Goal: Task Accomplishment & Management: Manage account settings

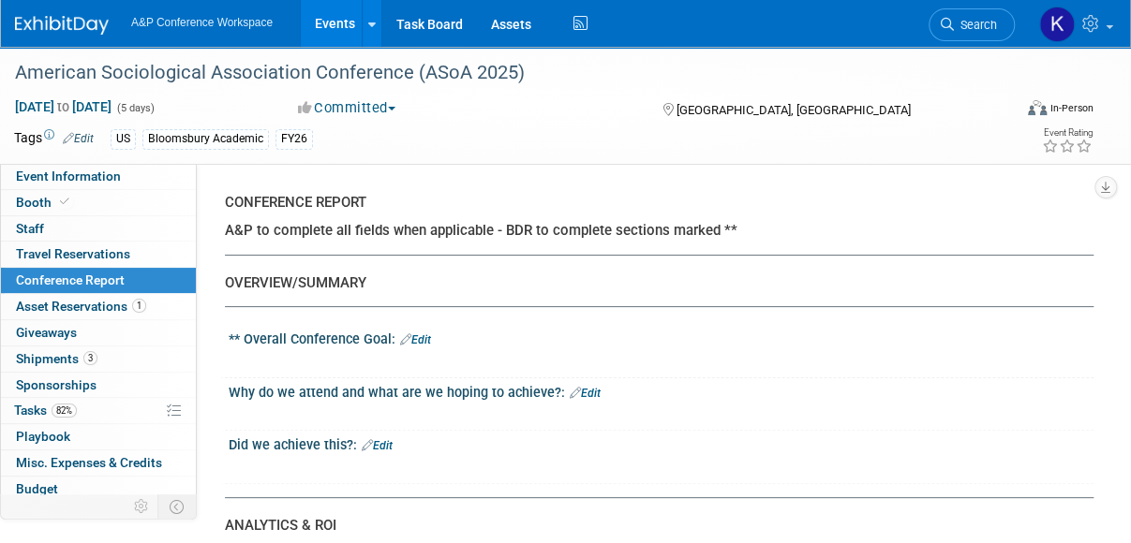
click at [584, 392] on link "Edit" at bounding box center [585, 393] width 31 height 13
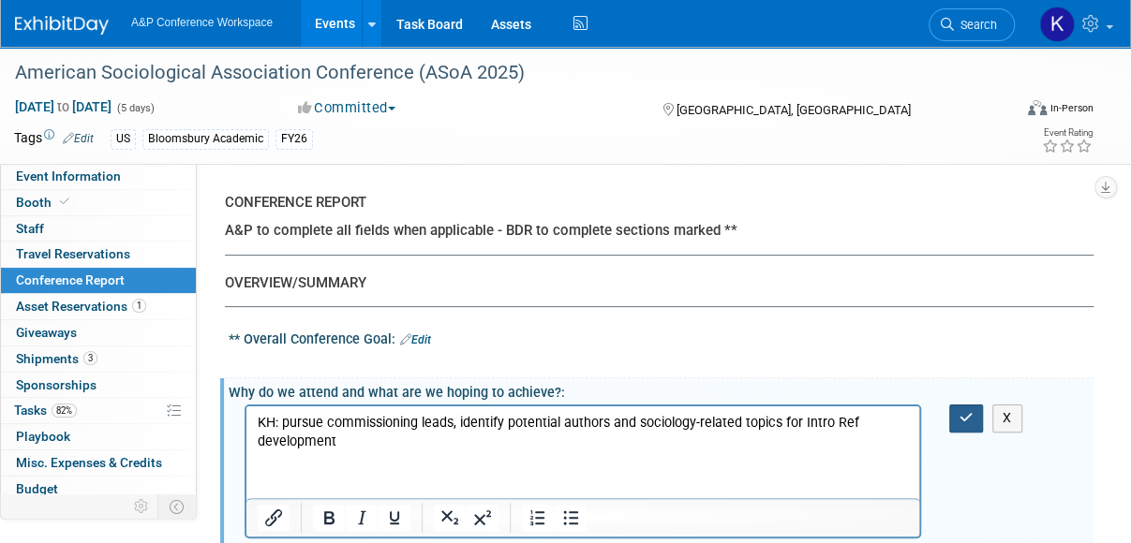
click at [964, 413] on icon "button" at bounding box center [966, 417] width 14 height 13
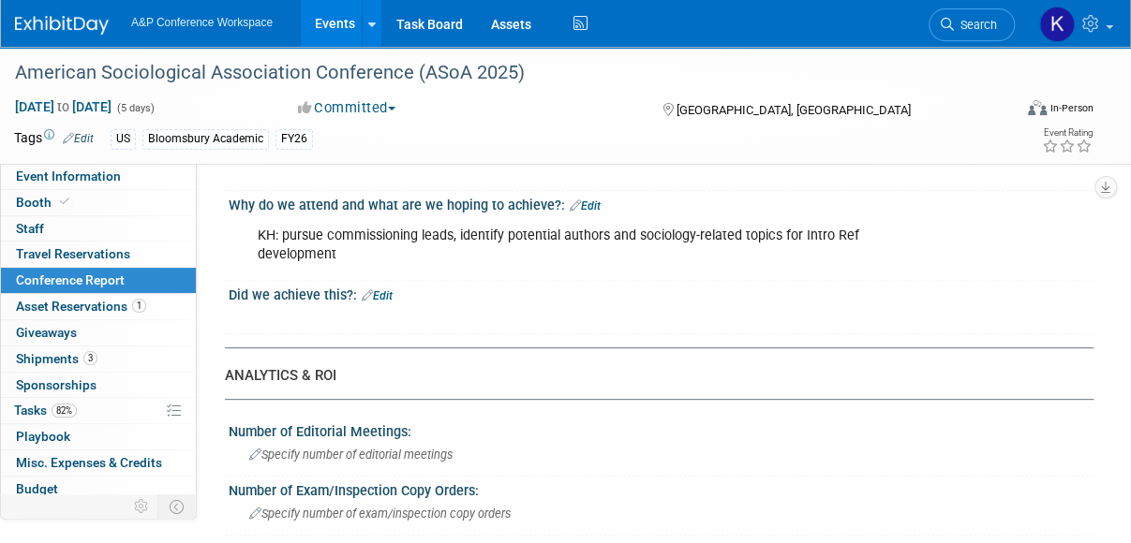
scroll to position [249, 0]
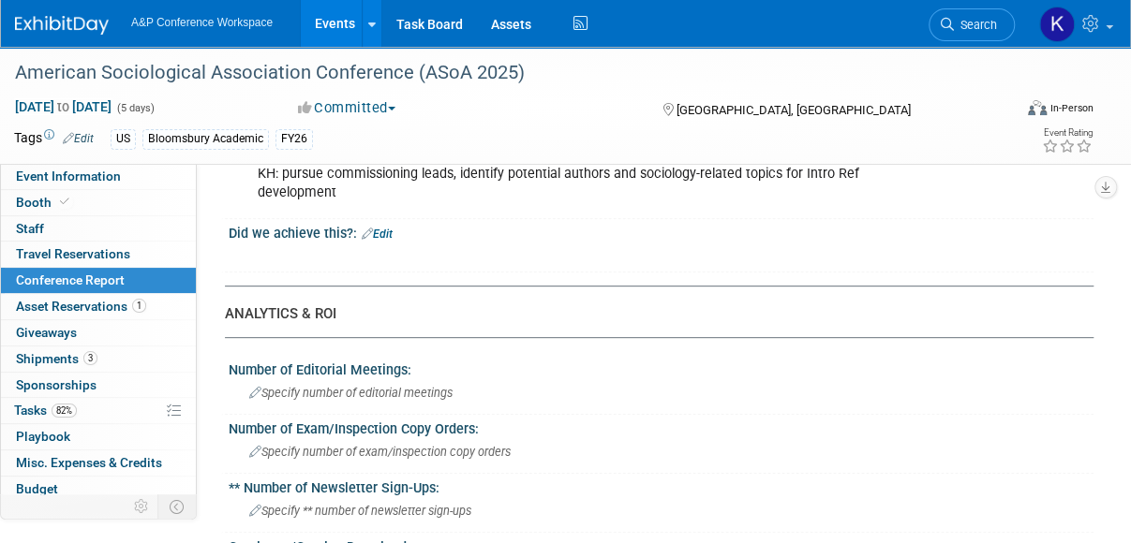
click at [389, 234] on link "Edit" at bounding box center [377, 234] width 31 height 13
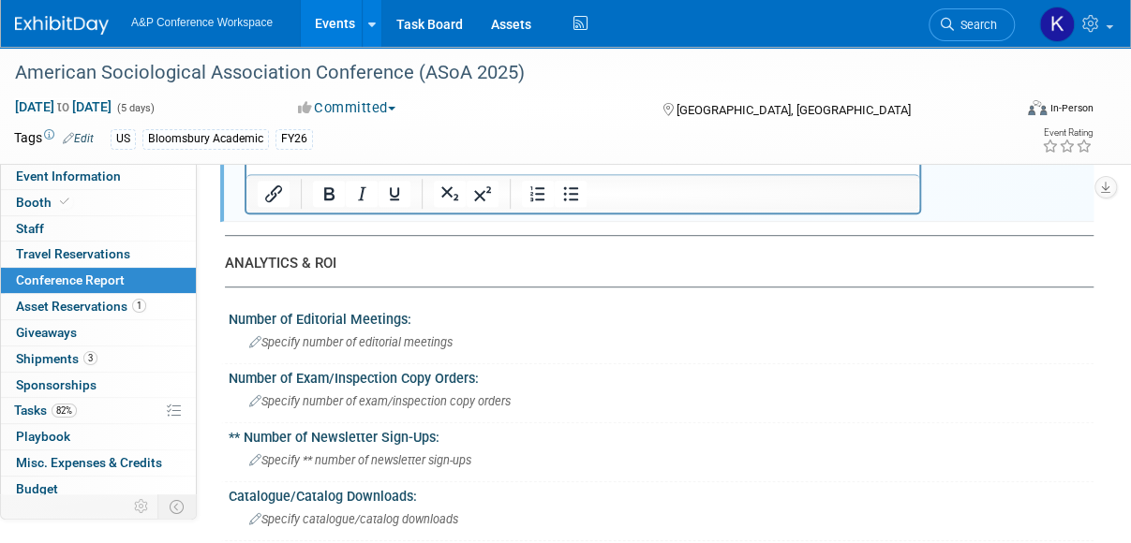
scroll to position [450, 0]
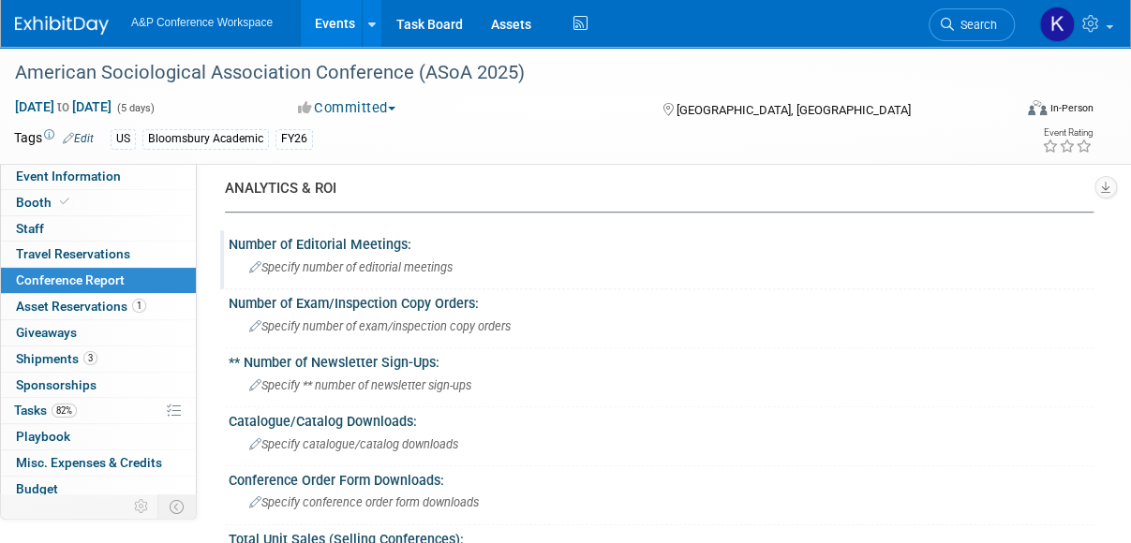
click at [257, 266] on icon at bounding box center [255, 268] width 12 height 12
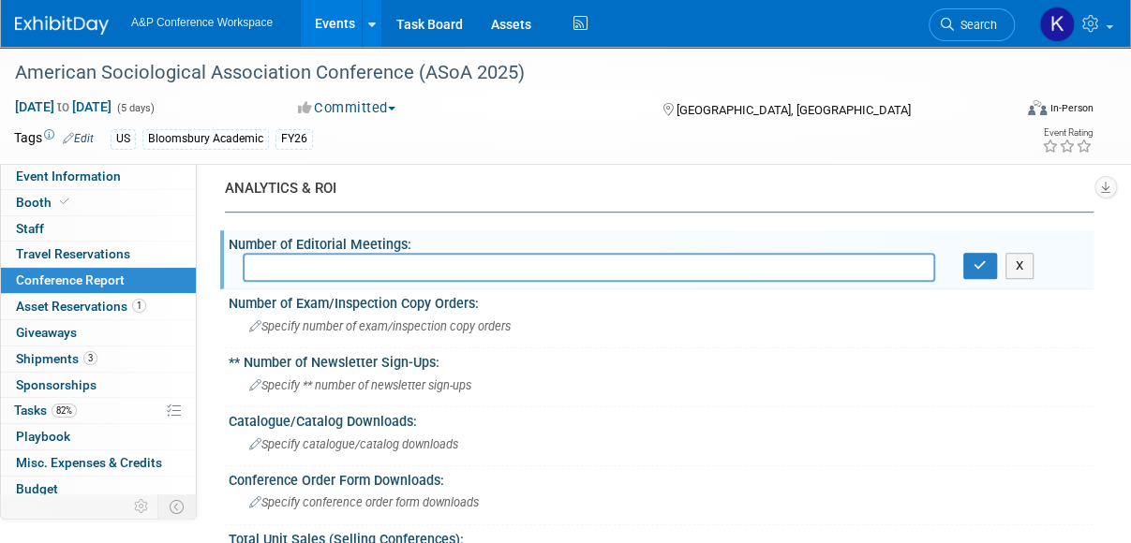
type input "7"
type input "KH: 8"
click at [985, 267] on icon "button" at bounding box center [979, 265] width 13 height 12
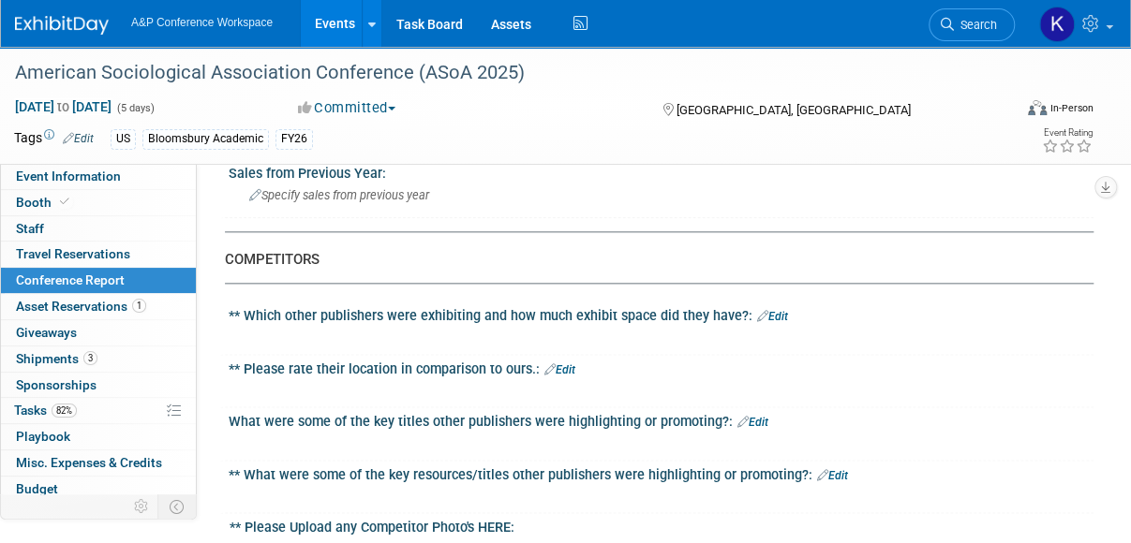
scroll to position [937, 0]
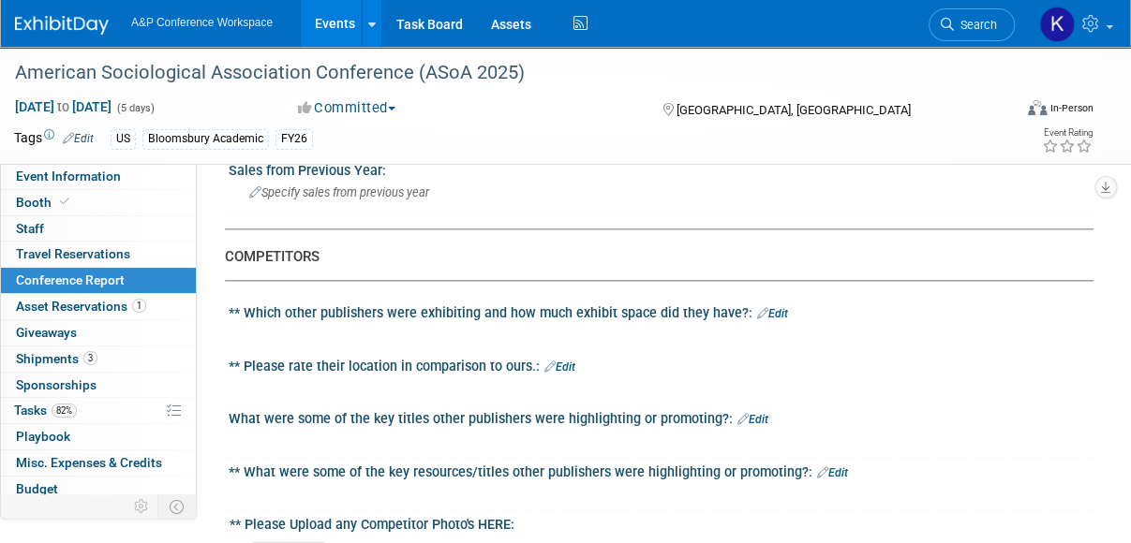
click at [761, 307] on icon at bounding box center [762, 313] width 11 height 12
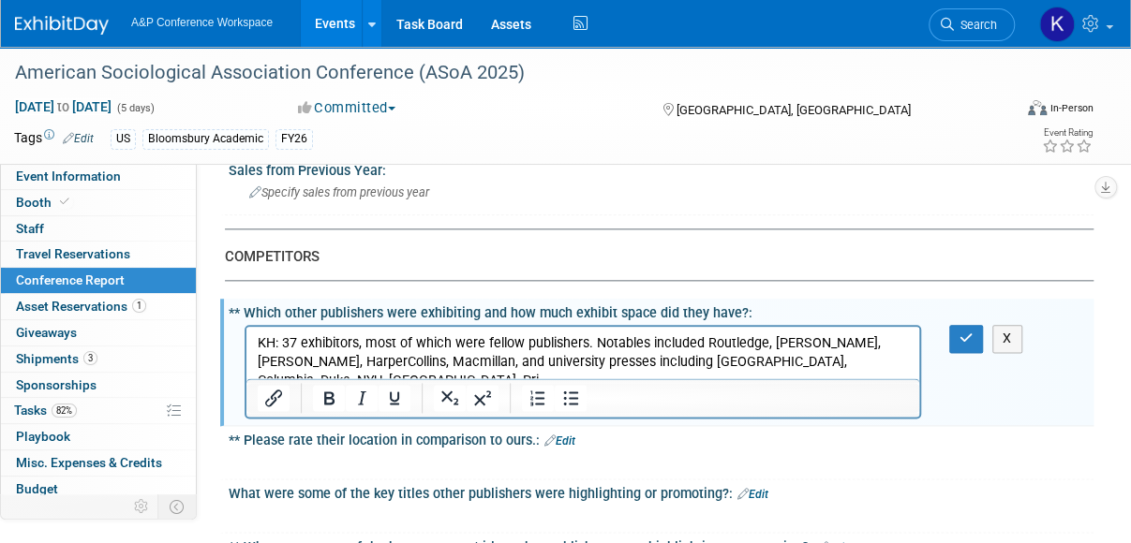
scroll to position [0, 0]
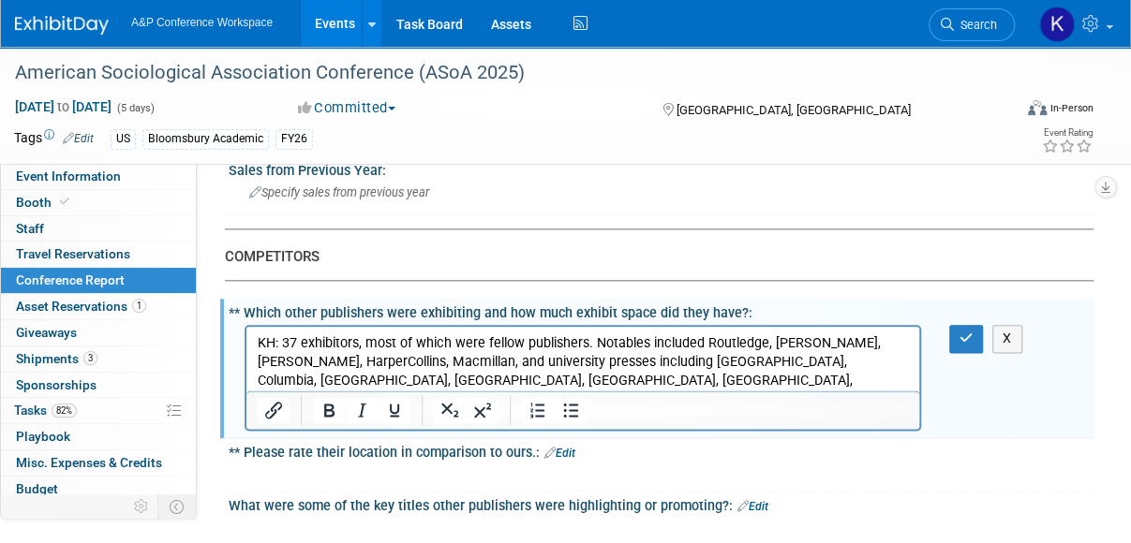
click at [681, 380] on p "KH: 37 exhibitors, most of which were fellow publishers. Notables included Rout…" at bounding box center [583, 381] width 651 height 94
click at [553, 451] on icon at bounding box center [549, 453] width 11 height 12
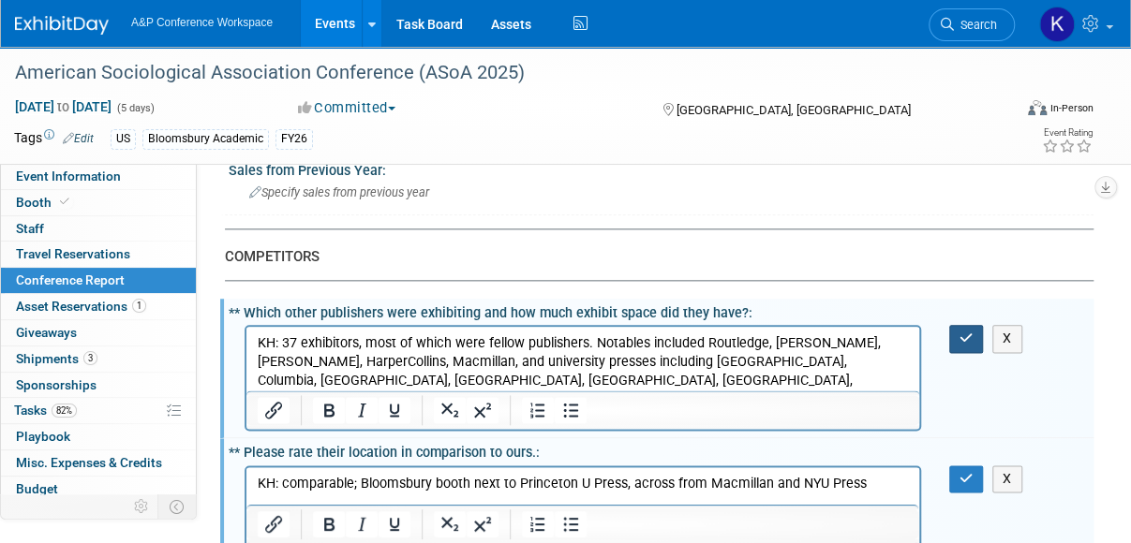
click at [959, 334] on icon "button" at bounding box center [966, 338] width 14 height 13
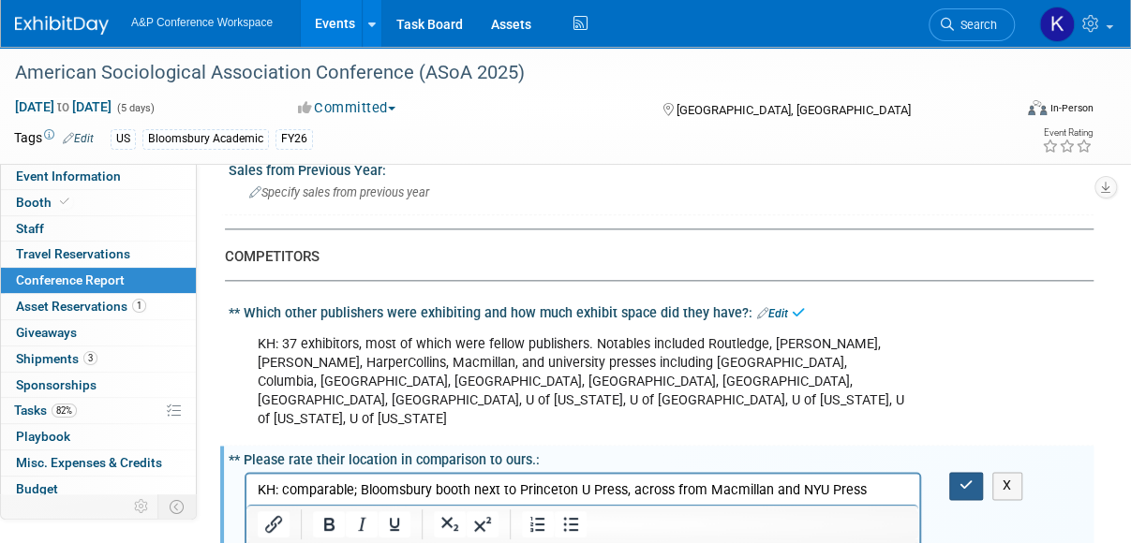
click at [960, 479] on icon "button" at bounding box center [966, 485] width 14 height 13
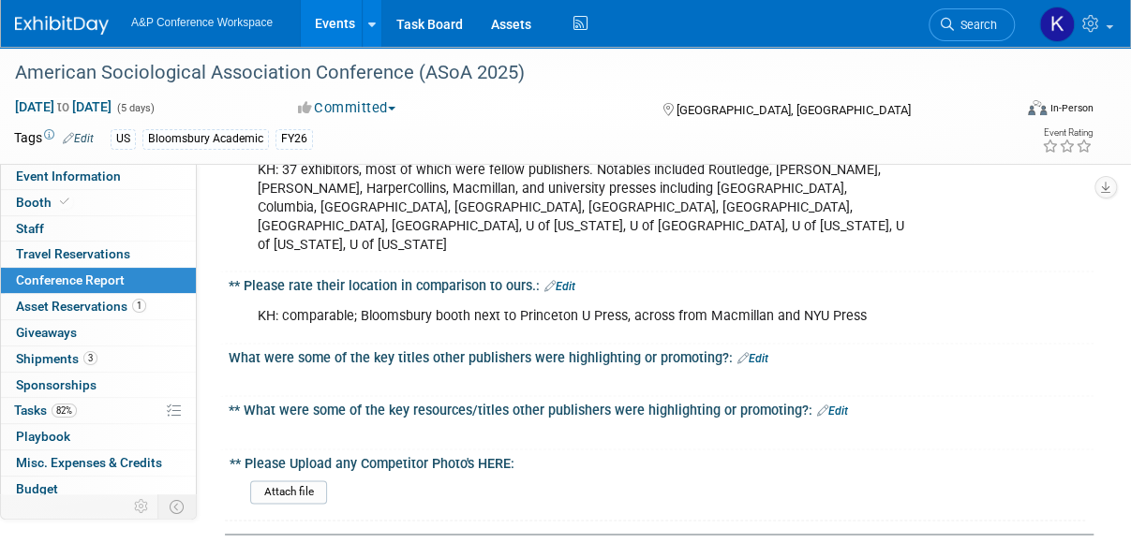
scroll to position [1073, 0]
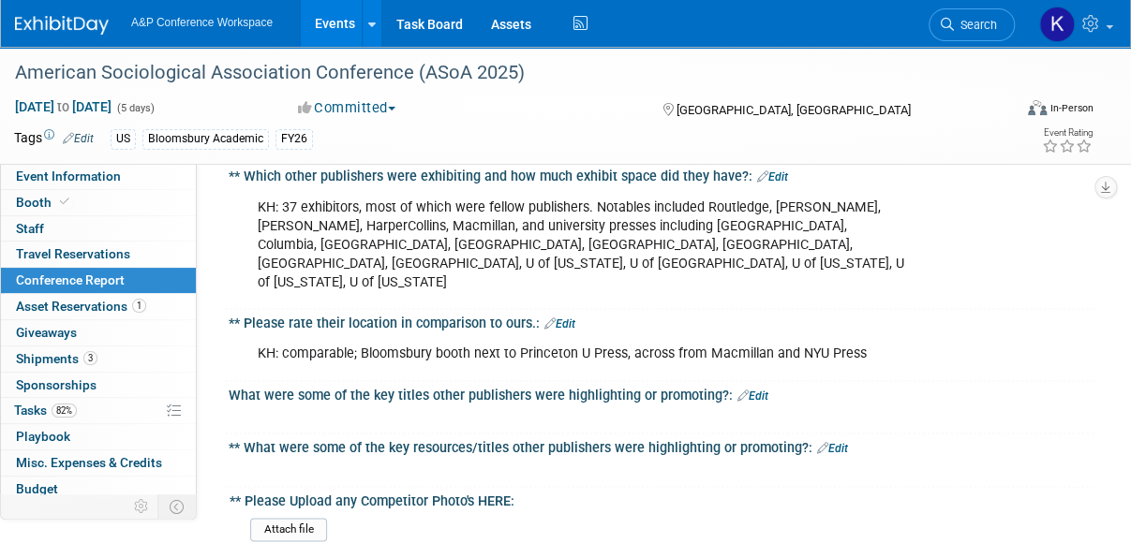
click at [562, 318] on link "Edit" at bounding box center [559, 324] width 31 height 13
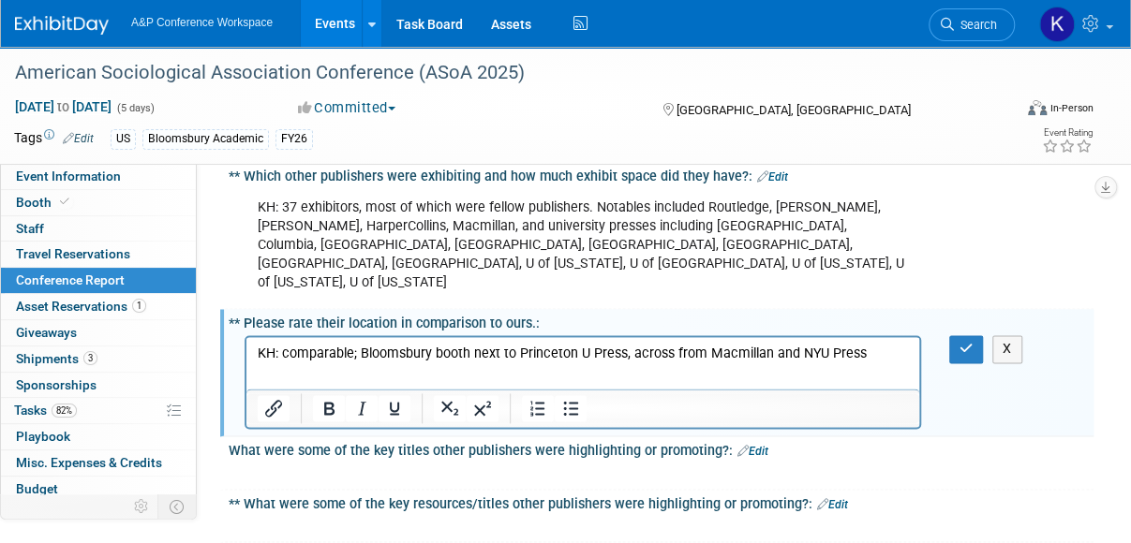
scroll to position [0, 0]
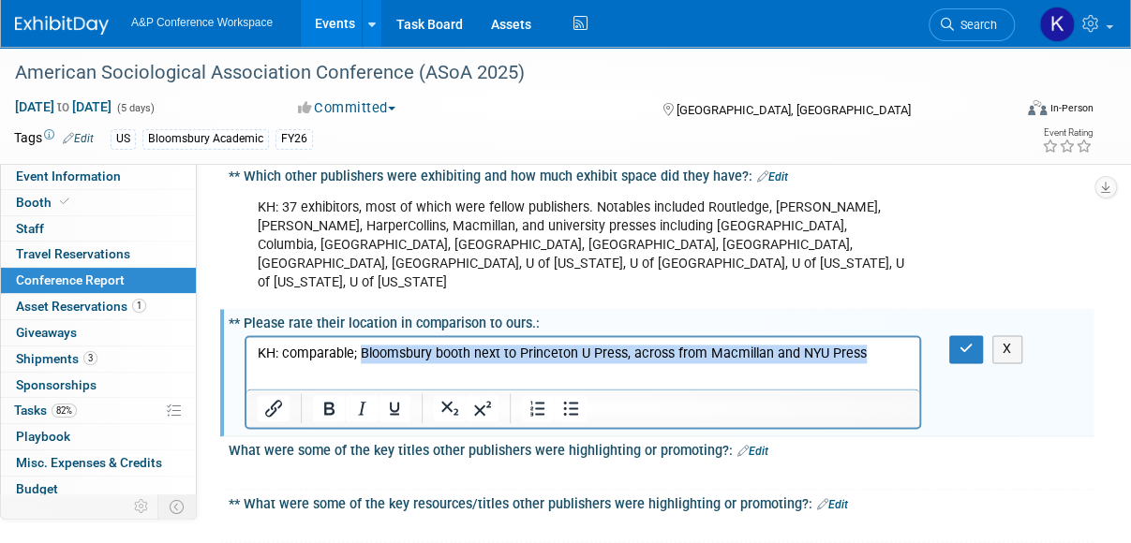
drag, startPoint x: 363, startPoint y: 357, endPoint x: 922, endPoint y: 359, distance: 559.2
click at [919, 359] on html "KH: comparable; Bloomsbury booth next to Princeton U Press, across from Macmill…" at bounding box center [582, 350] width 673 height 26
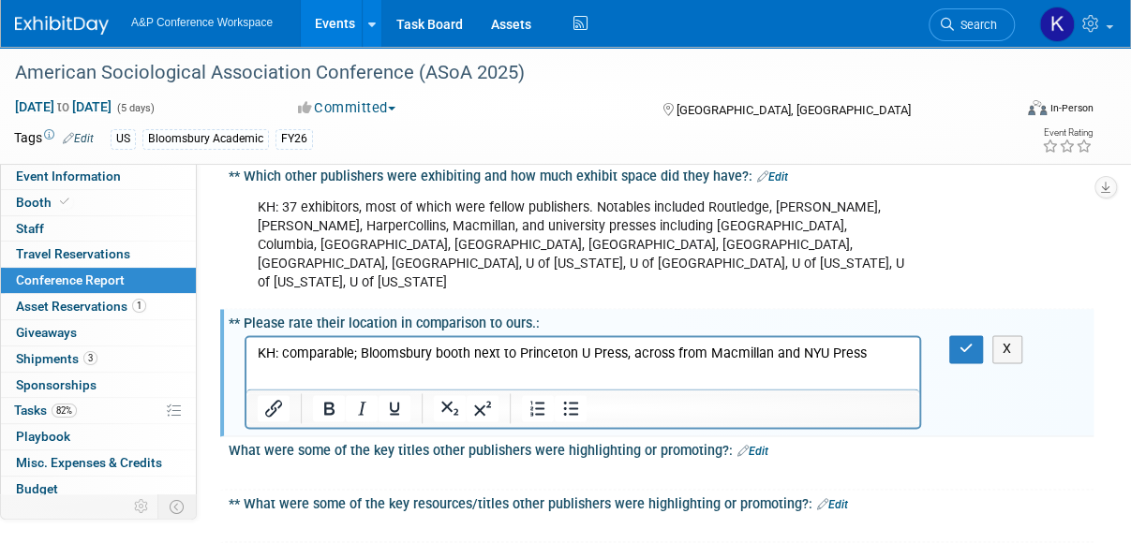
click at [380, 363] on html "KH: comparable; Bloomsbury booth next to Princeton U Press, across from Macmill…" at bounding box center [582, 350] width 673 height 26
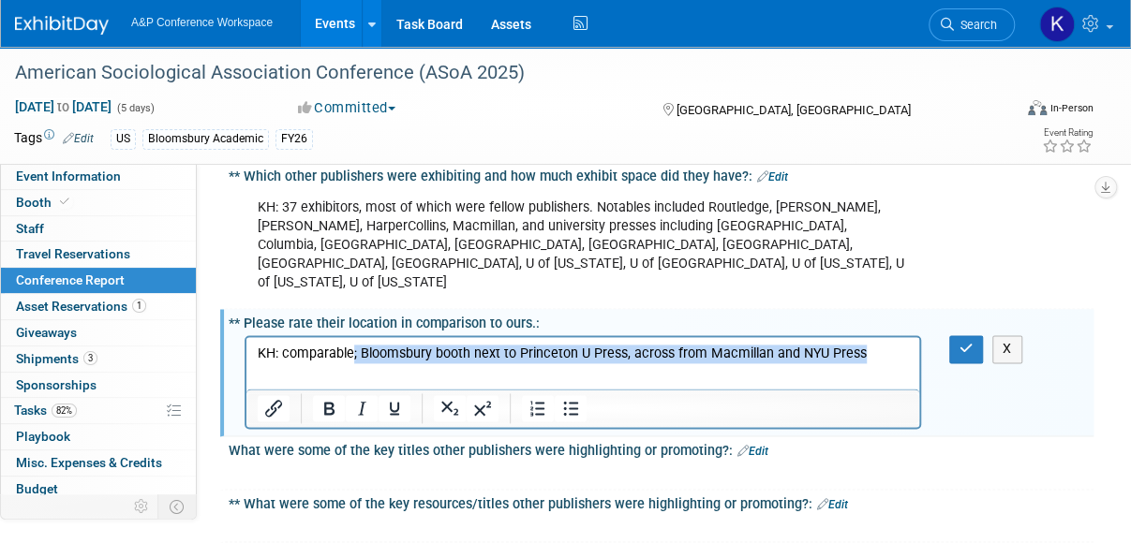
drag, startPoint x: 353, startPoint y: 356, endPoint x: 858, endPoint y: 379, distance: 505.4
click at [858, 363] on html "KH: comparable; Bloomsbury booth next to Princeton U Press, across from Macmill…" at bounding box center [582, 350] width 673 height 26
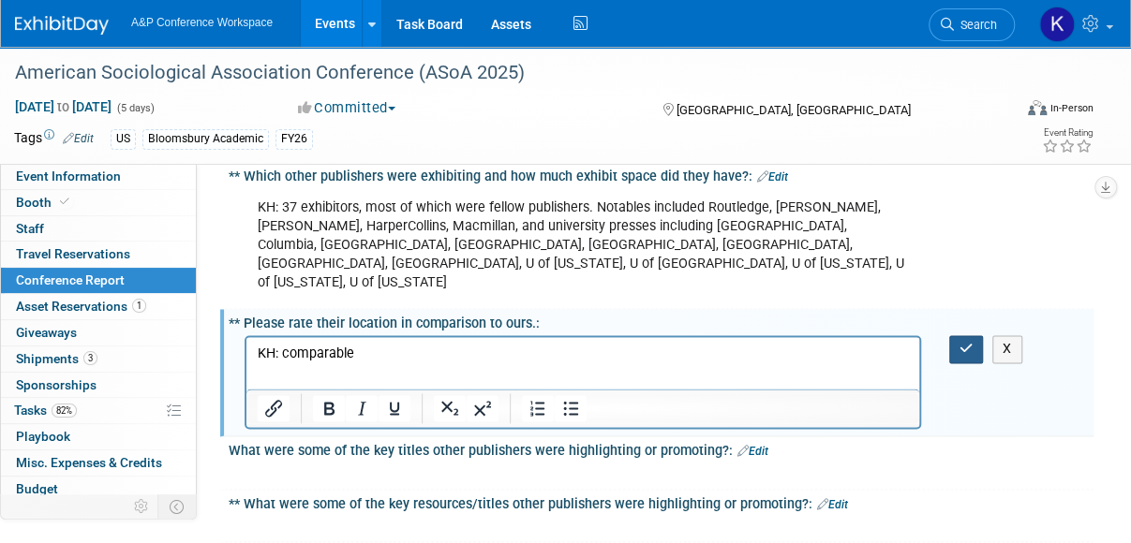
click at [959, 342] on icon "button" at bounding box center [966, 348] width 14 height 13
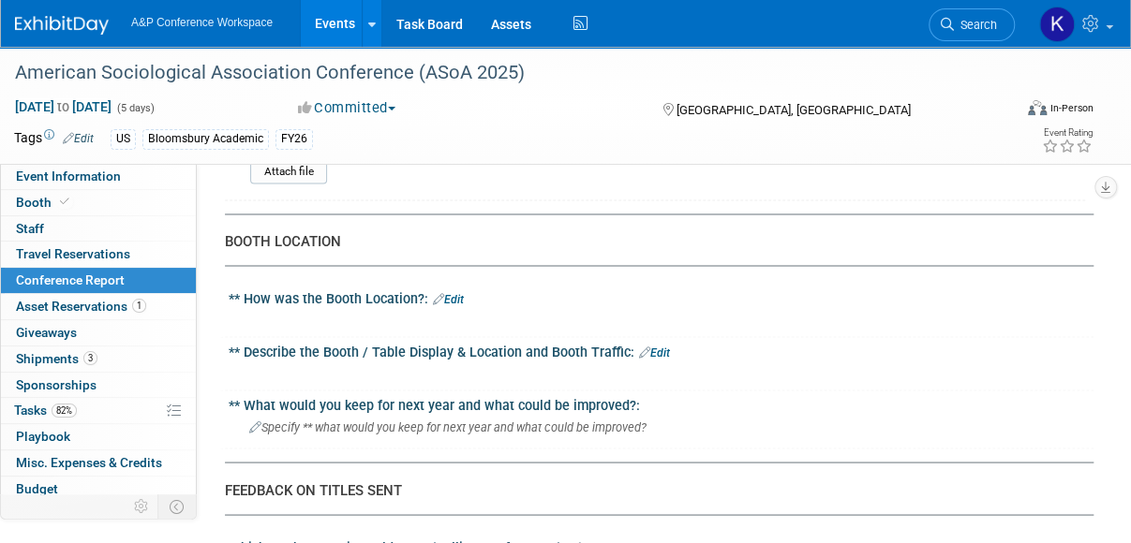
scroll to position [1448, 0]
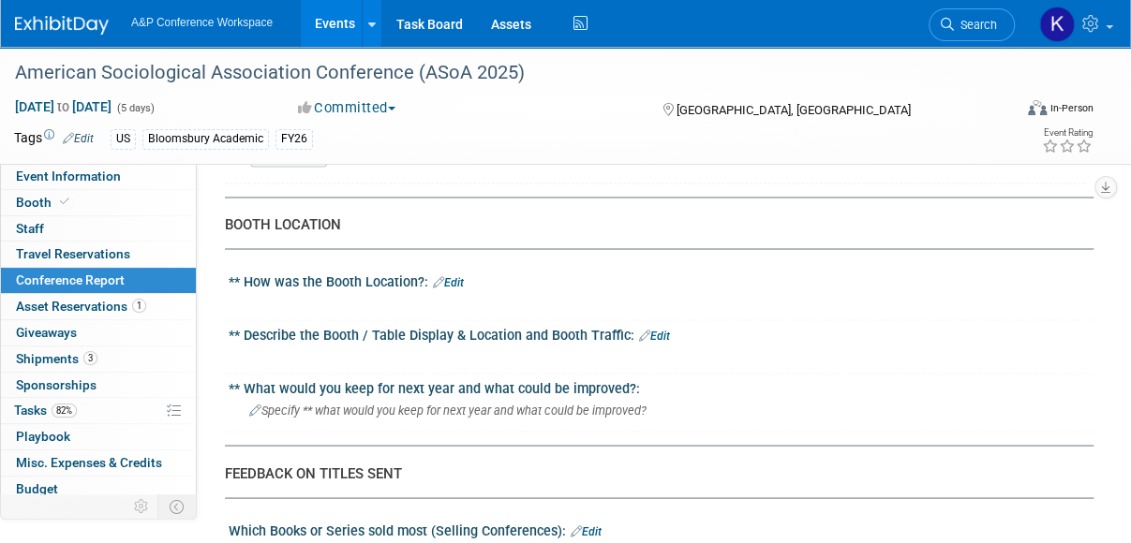
click at [651, 329] on link "Edit" at bounding box center [654, 335] width 31 height 13
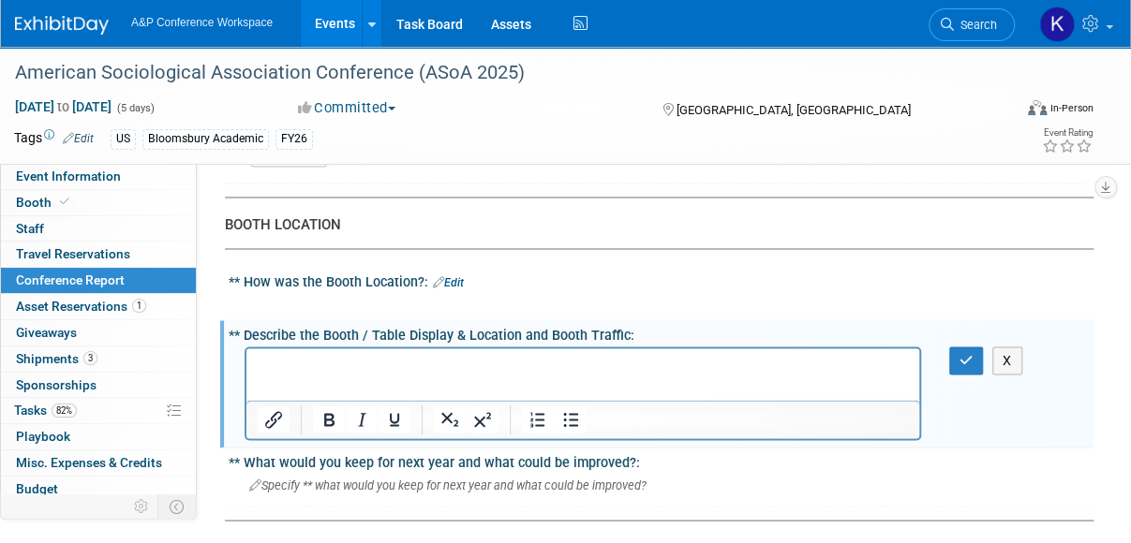
scroll to position [0, 0]
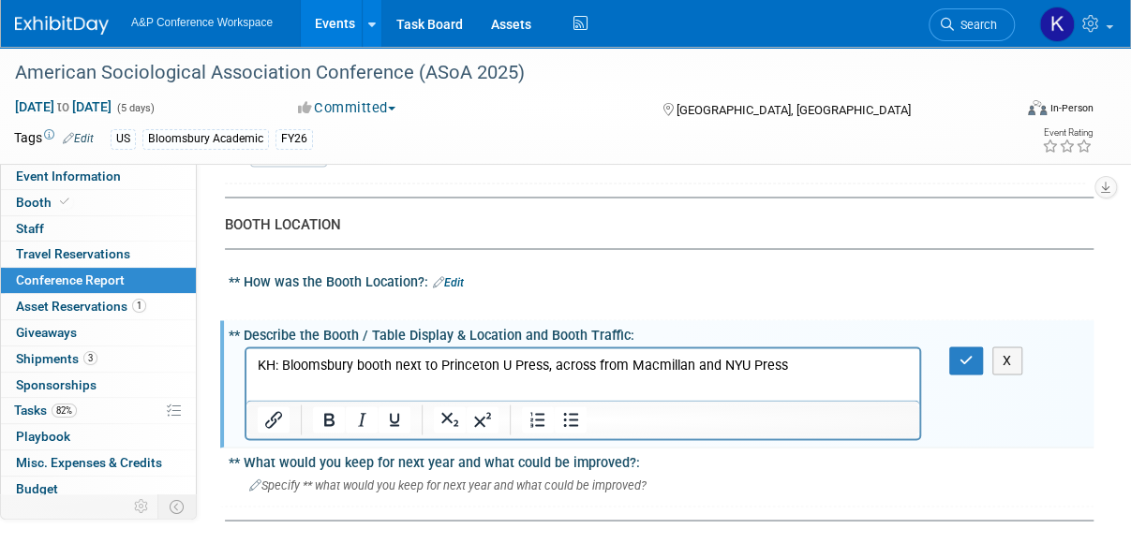
click at [779, 367] on p "KH: Bloomsbury booth next to Princeton U Press, across from Macmillan and NYU P…" at bounding box center [583, 365] width 651 height 19
click at [965, 353] on icon "button" at bounding box center [966, 359] width 14 height 13
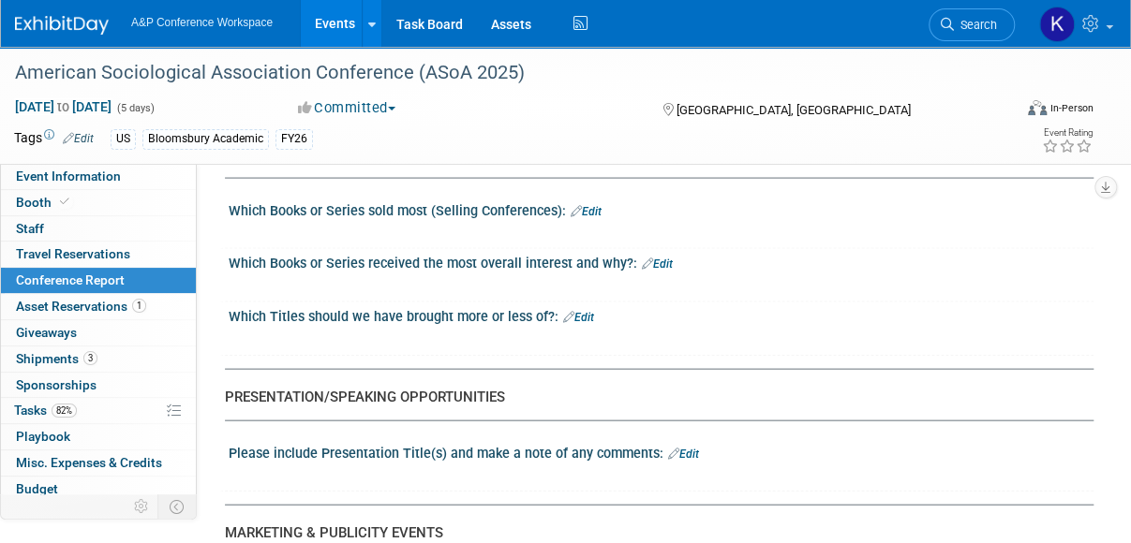
scroll to position [1823, 0]
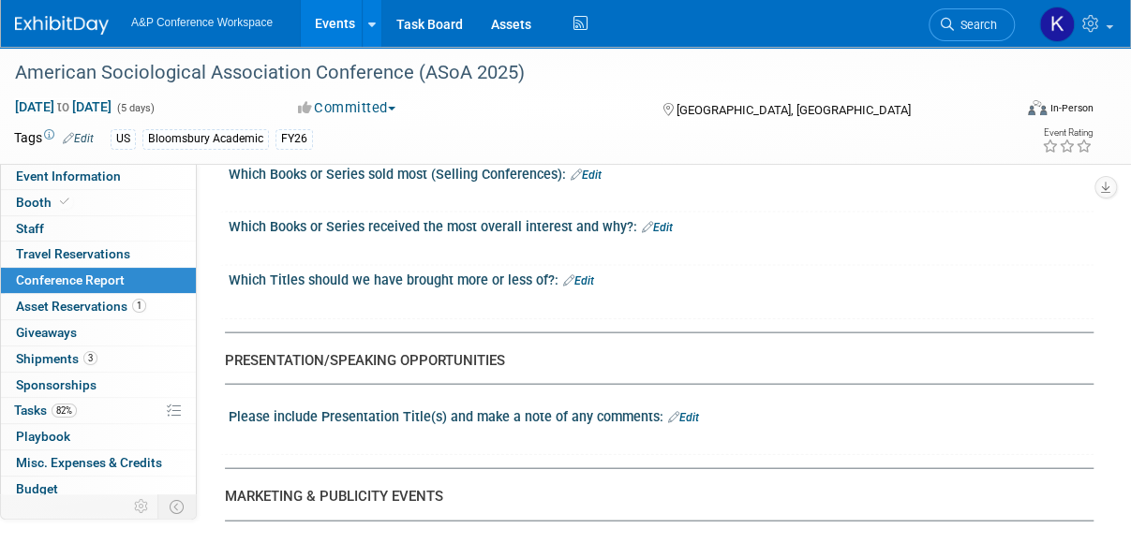
click at [569, 274] on icon at bounding box center [568, 280] width 11 height 12
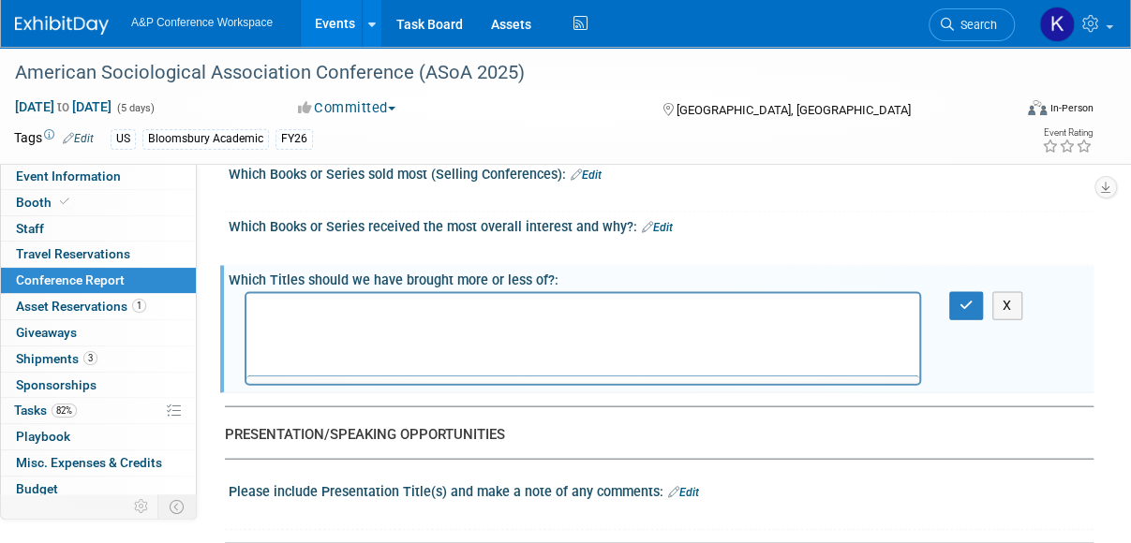
scroll to position [0, 0]
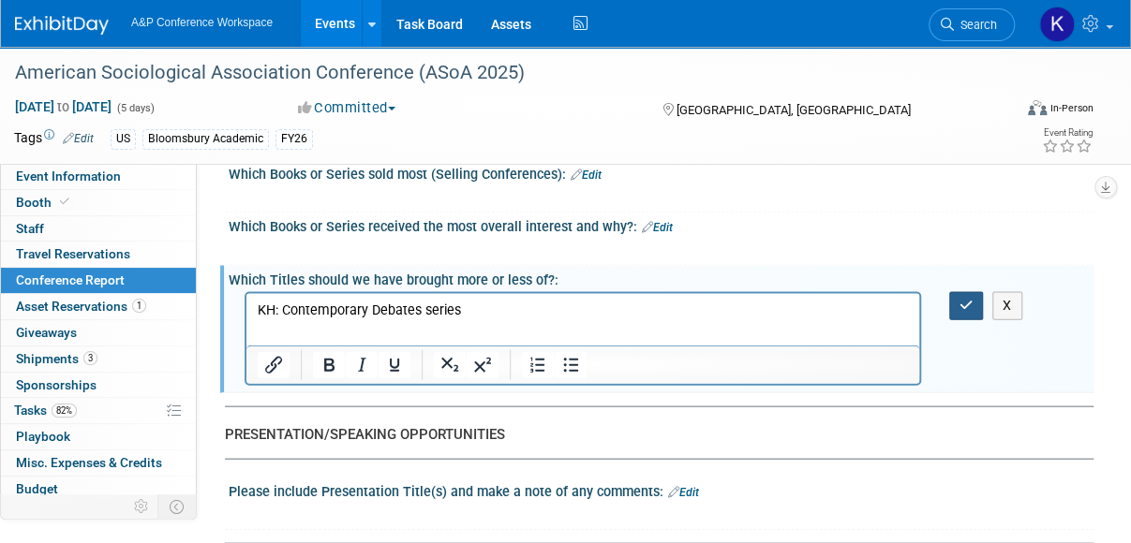
click at [956, 292] on button "button" at bounding box center [966, 305] width 35 height 27
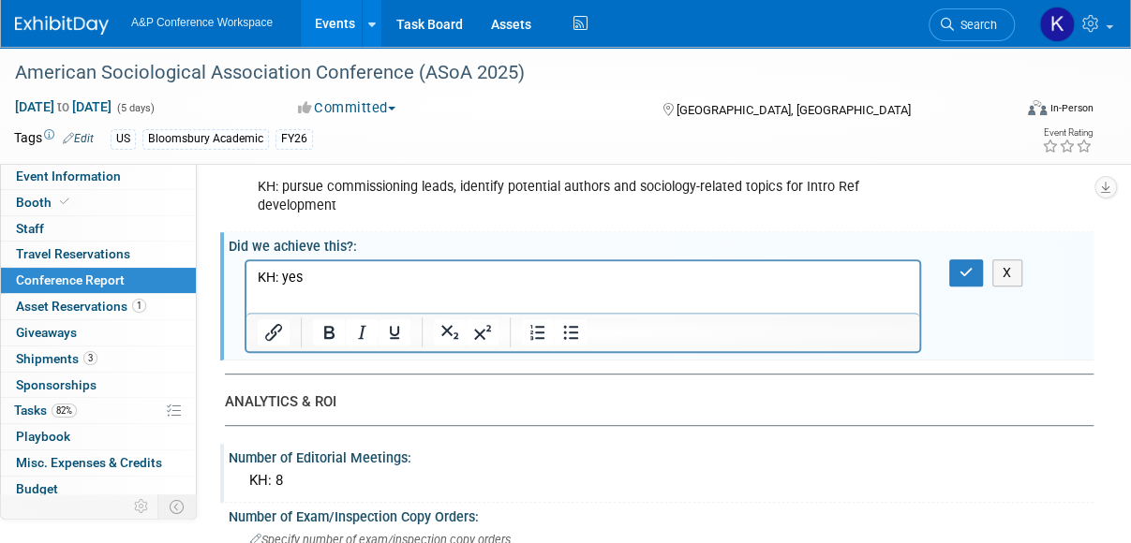
scroll to position [202, 0]
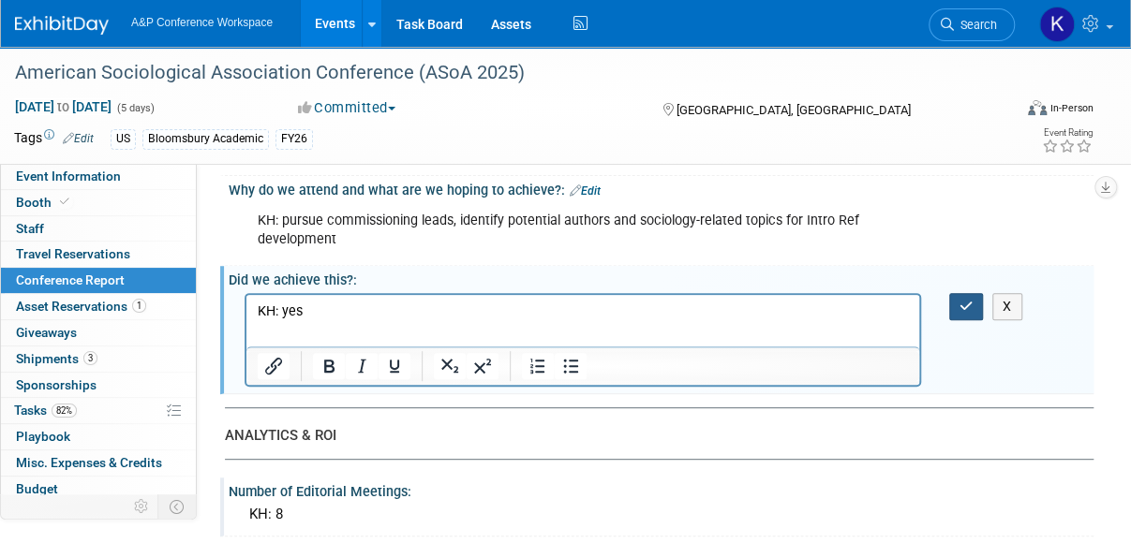
click at [970, 303] on icon "button" at bounding box center [966, 306] width 14 height 13
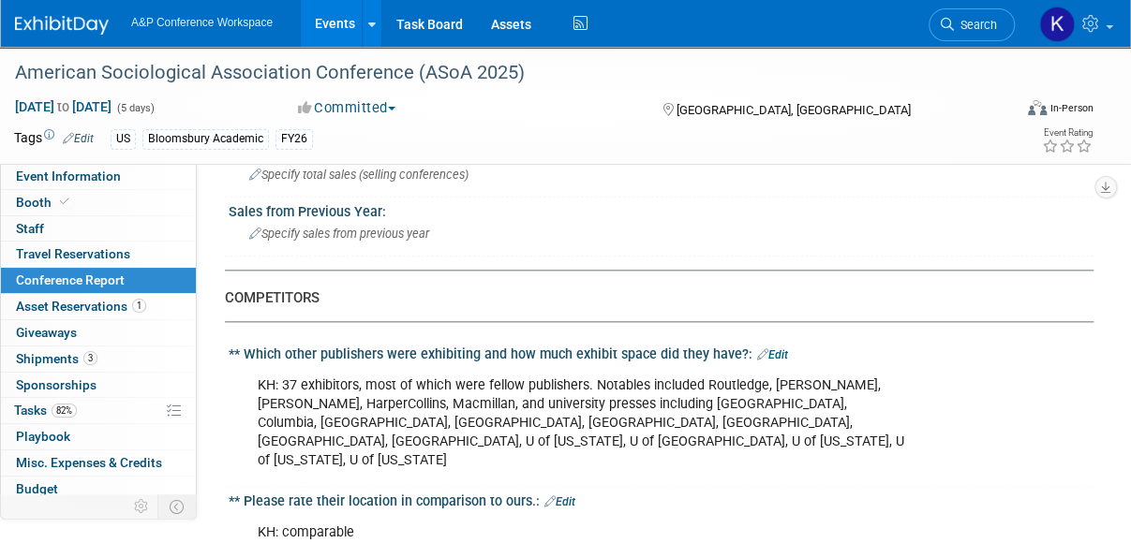
scroll to position [907, 0]
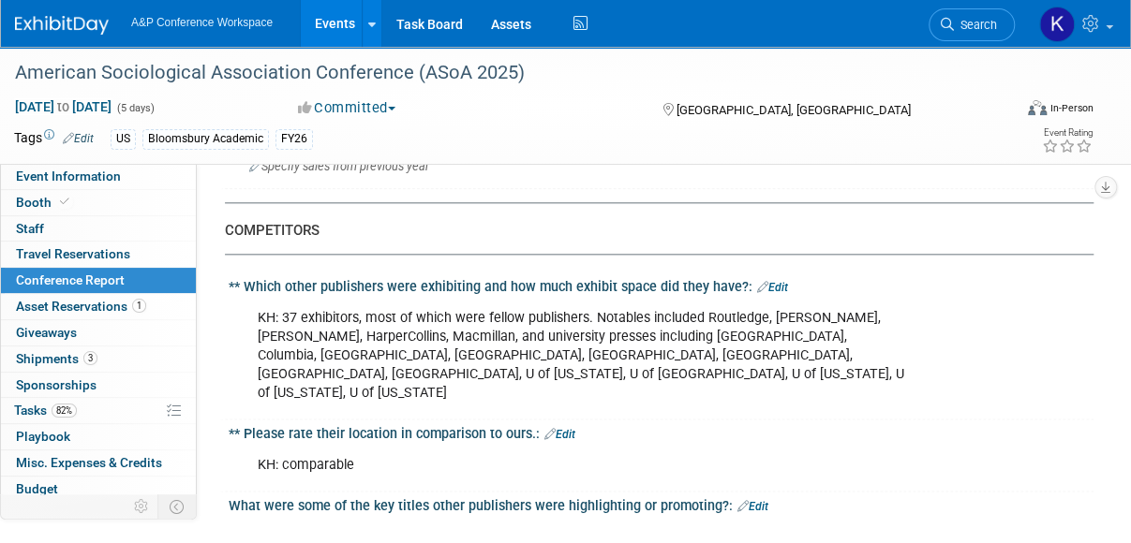
click at [569, 428] on link "Edit" at bounding box center [559, 434] width 31 height 13
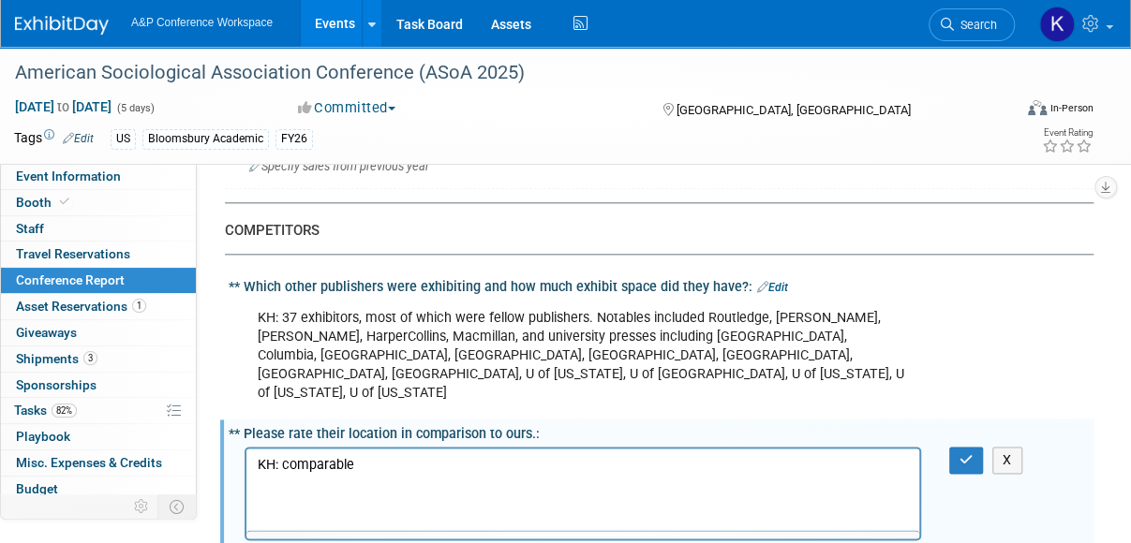
scroll to position [0, 0]
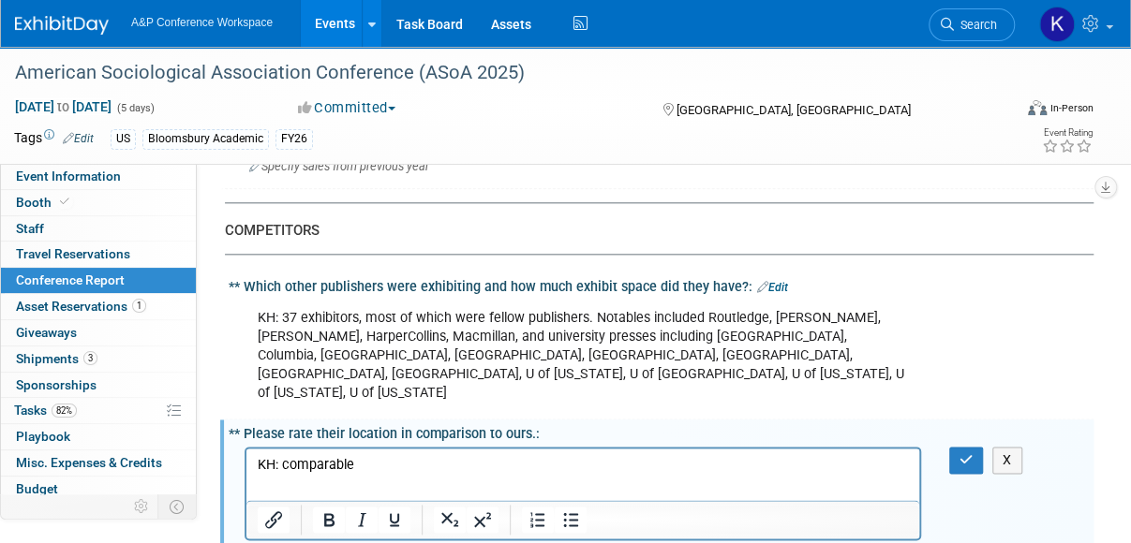
click at [385, 462] on p "KH: comparable" at bounding box center [583, 464] width 651 height 19
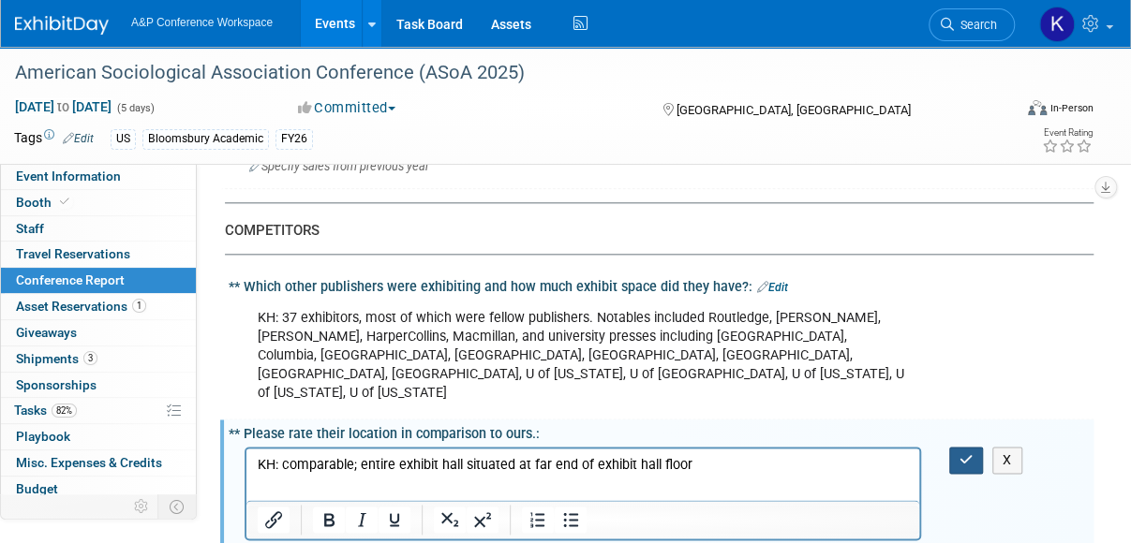
click at [963, 447] on button "button" at bounding box center [966, 460] width 35 height 27
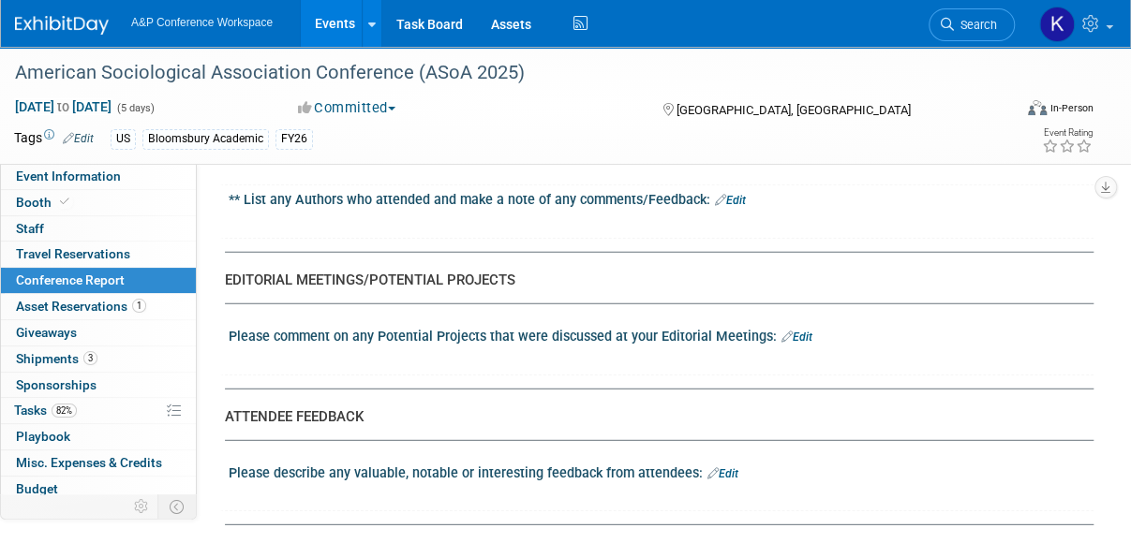
scroll to position [2137, 0]
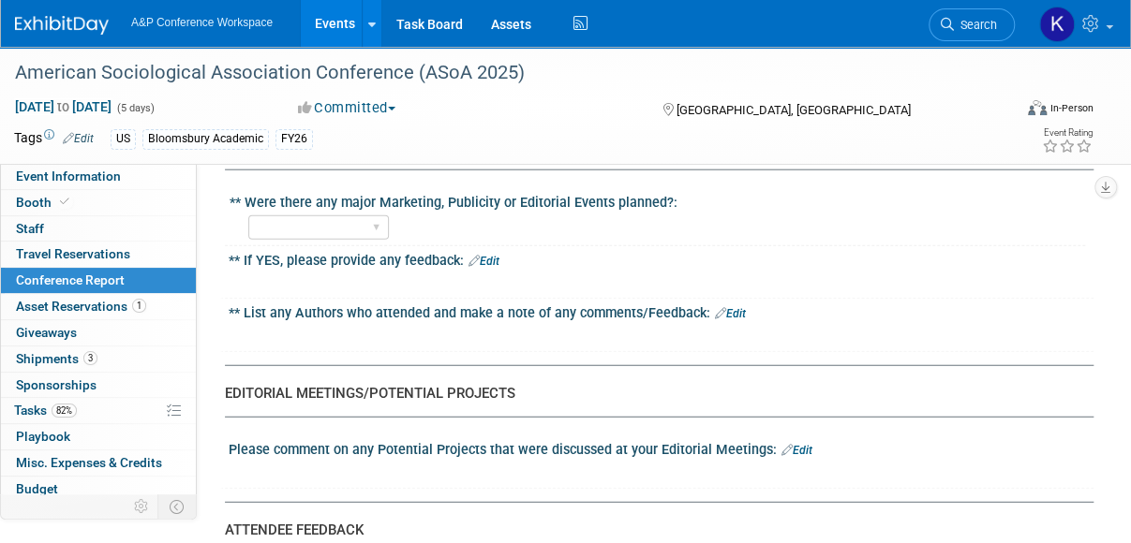
click at [800, 444] on link "Edit" at bounding box center [796, 450] width 31 height 13
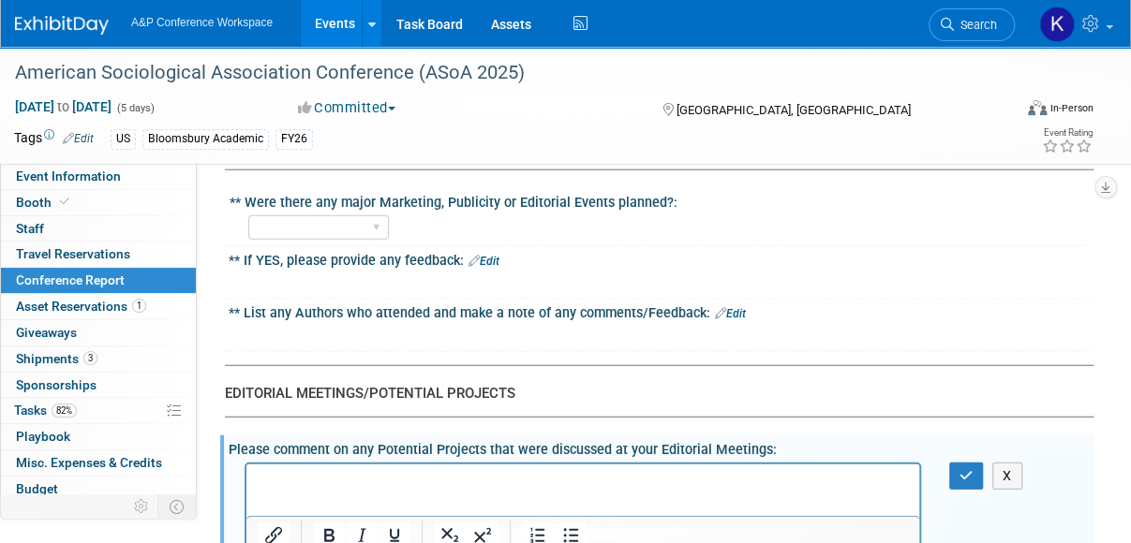
scroll to position [0, 0]
click at [283, 481] on p "KH: Richel" at bounding box center [583, 480] width 651 height 19
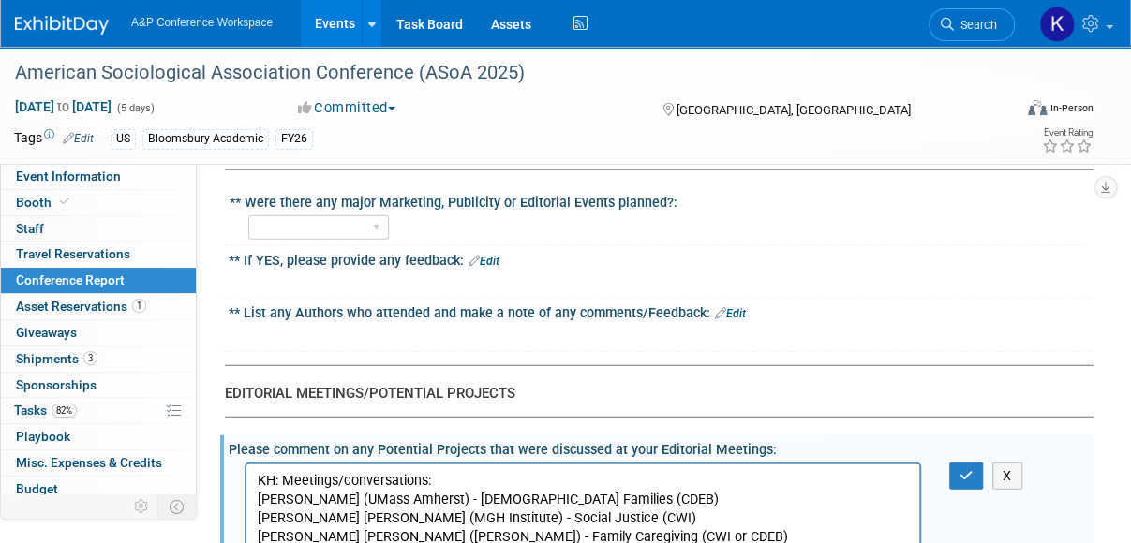
scroll to position [2151, 0]
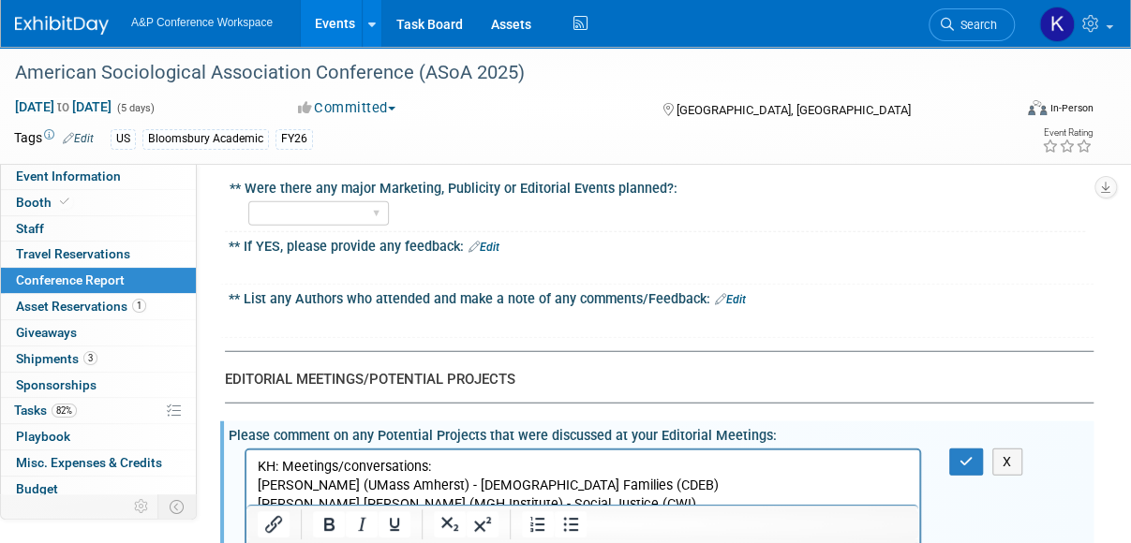
click at [689, 542] on p "[PERSON_NAME] (U of [US_STATE]) - Women and Gun Policy/Culture (CDEB)" at bounding box center [583, 541] width 651 height 19
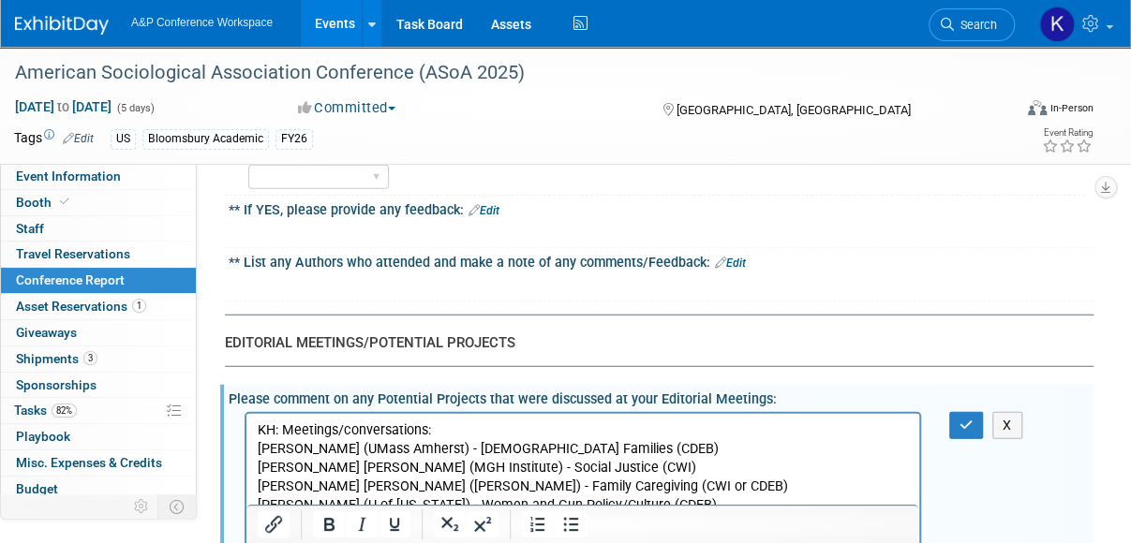
scroll to position [2207, 0]
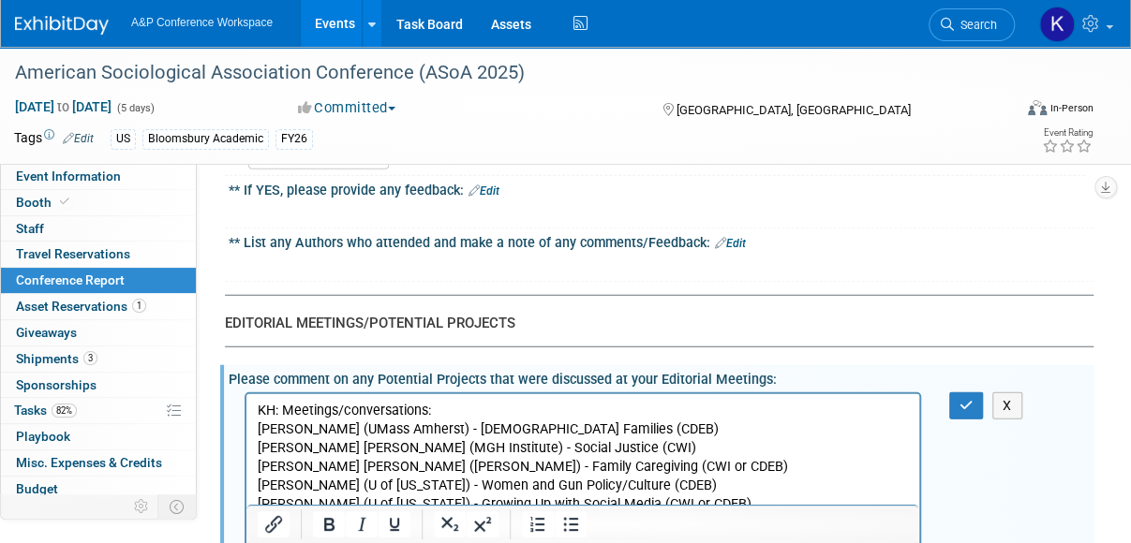
click at [589, 524] on p "[PERSON_NAME] (DePaul) - Family Estrangement" at bounding box center [583, 522] width 651 height 19
click at [583, 525] on p "[PERSON_NAME] (DePaul) - Family Estrangement (CWI)" at bounding box center [583, 522] width 651 height 19
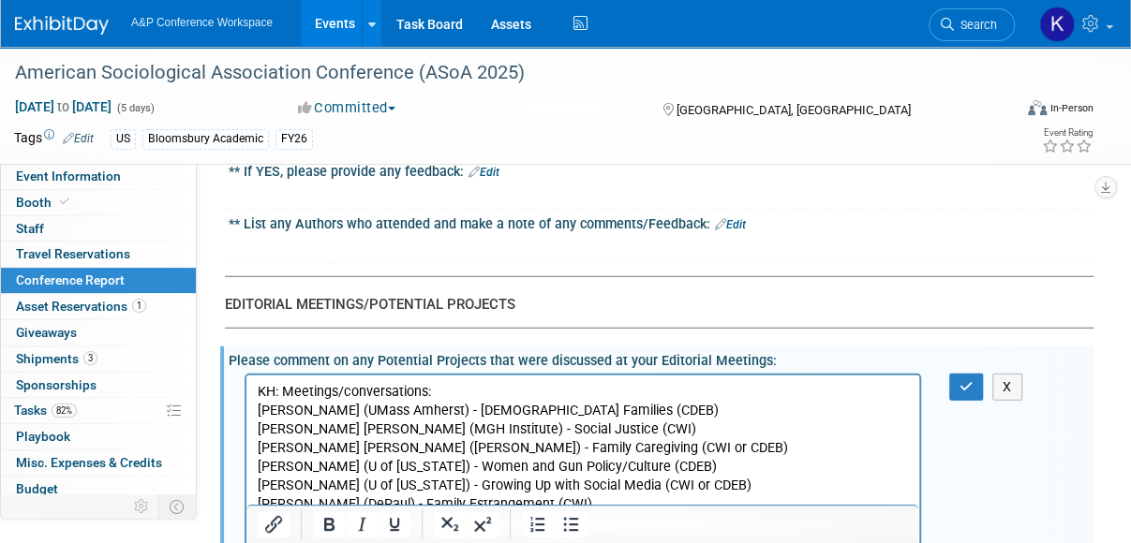
click at [603, 524] on p "[PERSON_NAME] ([US_STATE] Tech) - Rural Poverty (CDEB)" at bounding box center [583, 523] width 651 height 19
click at [411, 535] on p "[PERSON_NAME] ([GEOGRAPHIC_DATA]) -" at bounding box center [583, 542] width 651 height 19
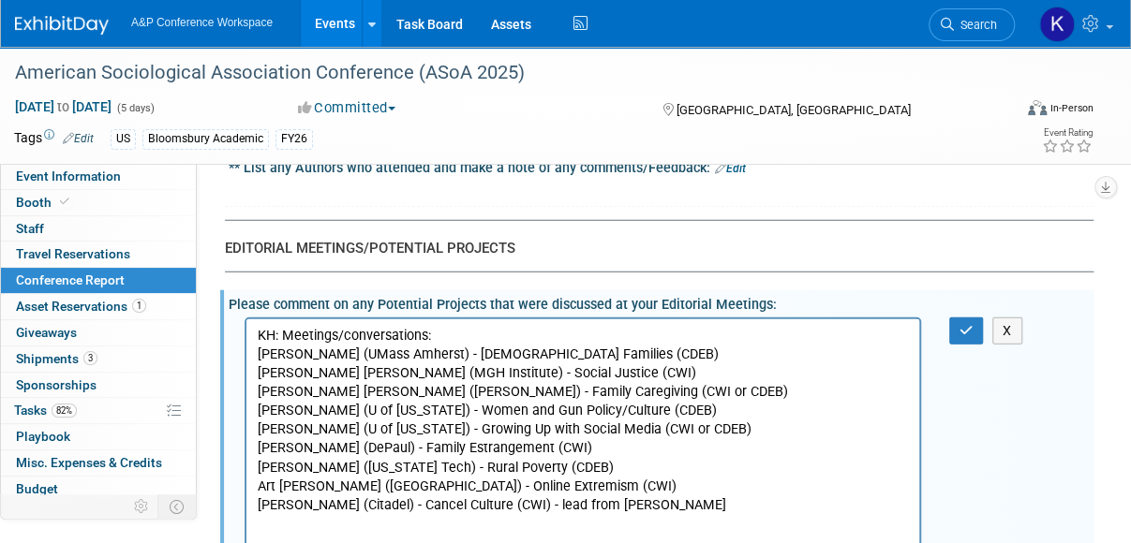
scroll to position [2301, 0]
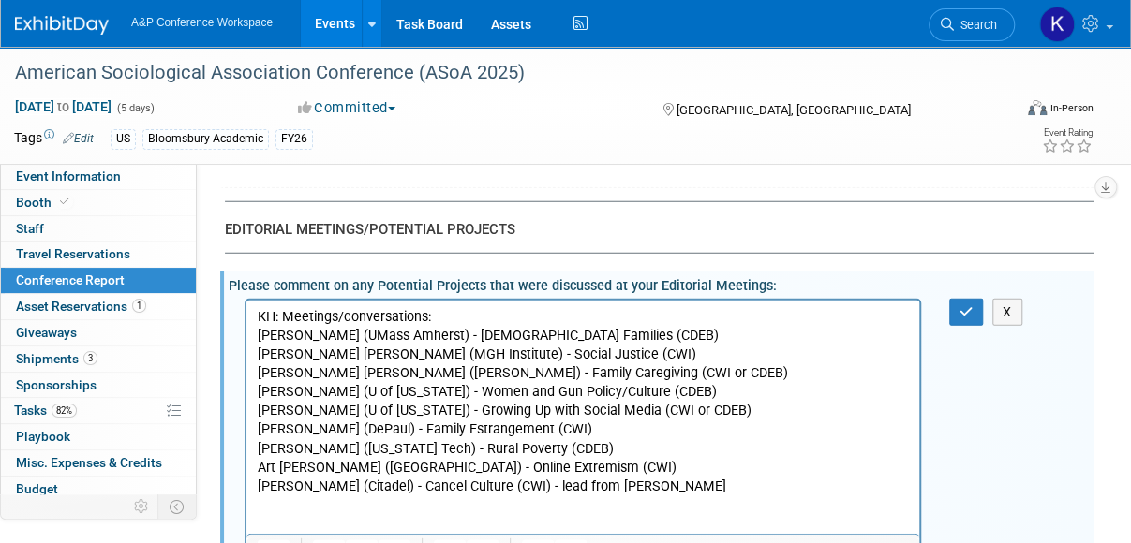
click at [428, 318] on p "KH: Meetings/conversations:" at bounding box center [583, 316] width 651 height 19
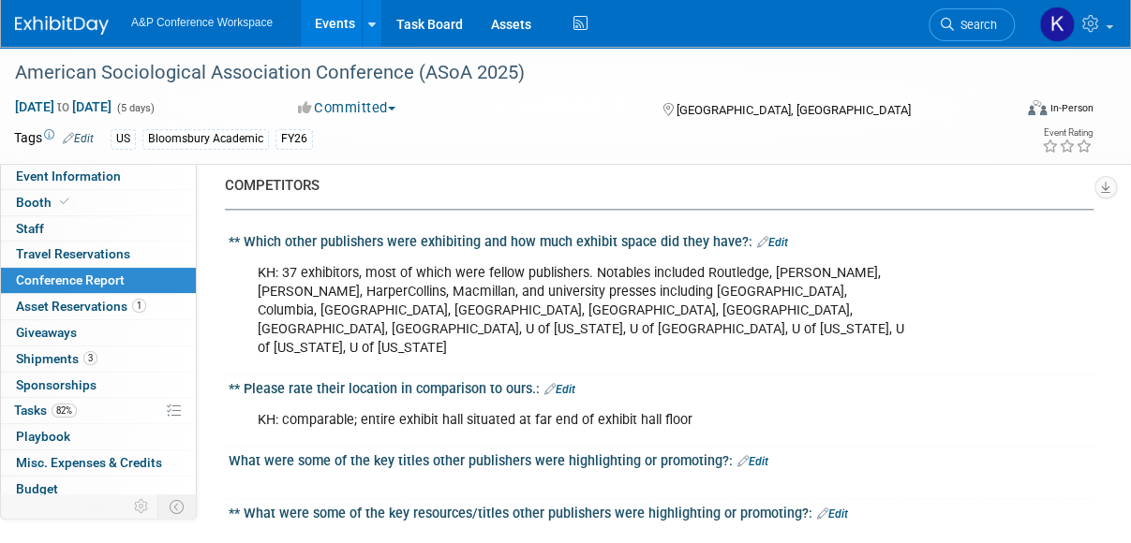
scroll to position [957, 0]
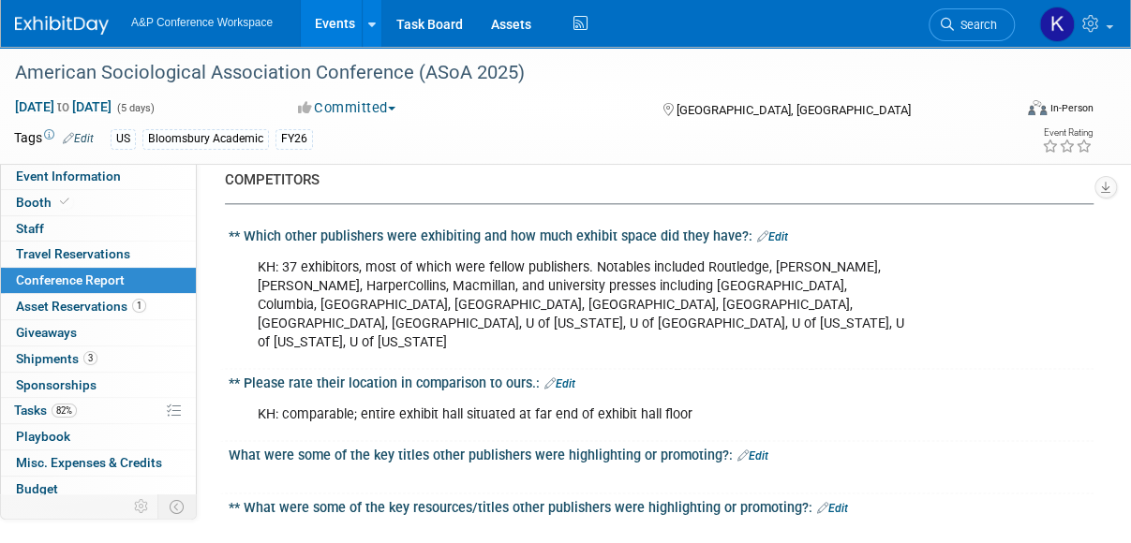
click at [773, 235] on link "Edit" at bounding box center [772, 236] width 31 height 13
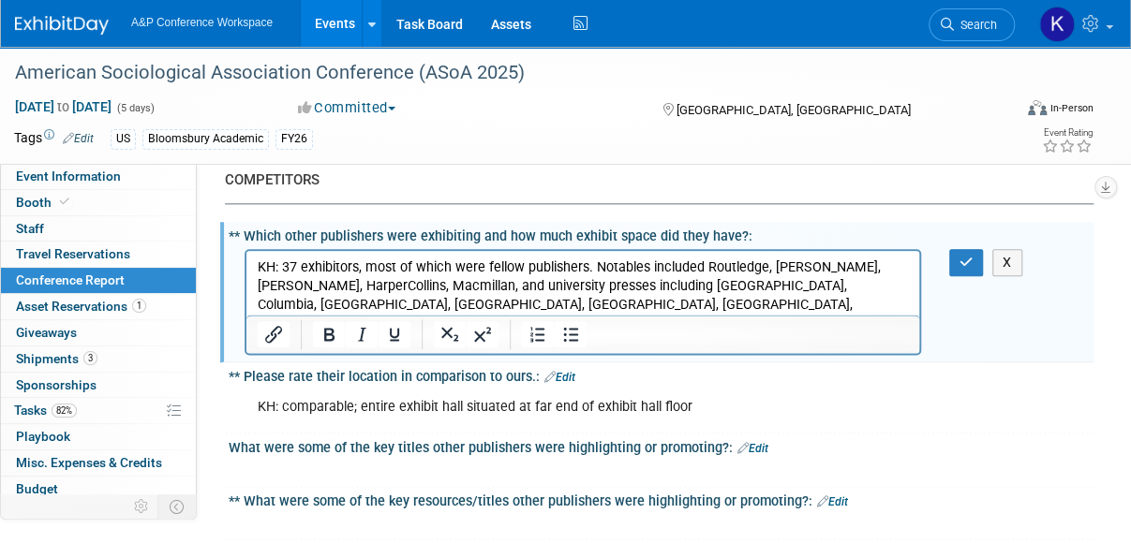
scroll to position [0, 0]
click at [1009, 258] on button "X" at bounding box center [1007, 262] width 30 height 27
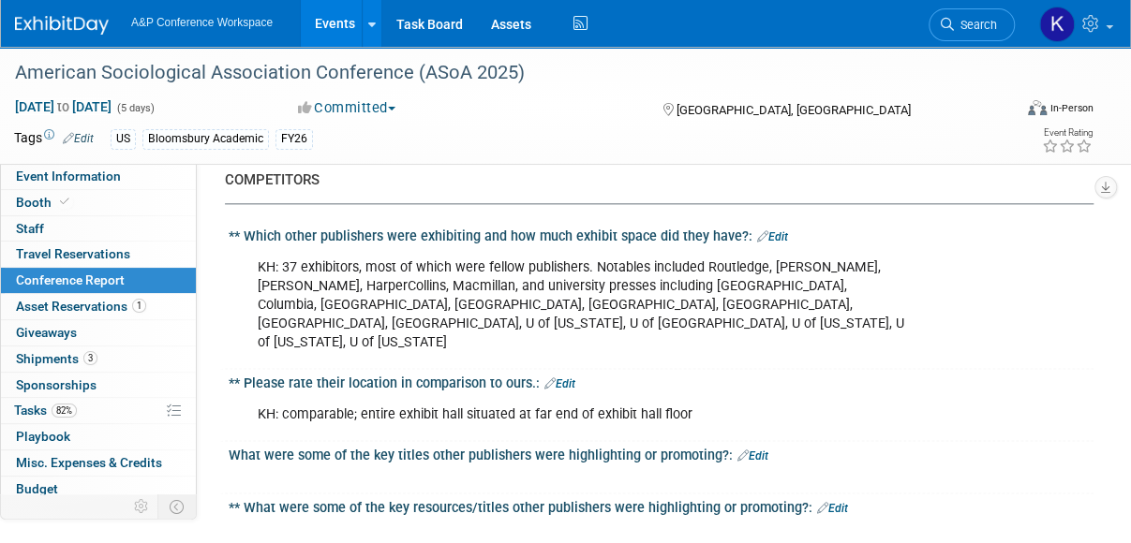
click at [764, 236] on link "Edit" at bounding box center [772, 236] width 31 height 13
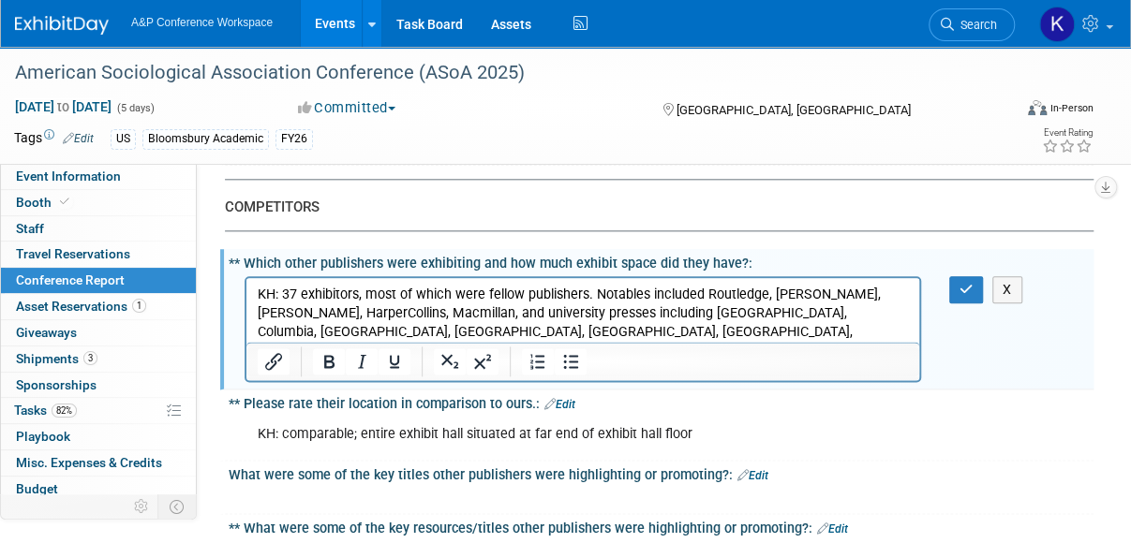
scroll to position [882, 0]
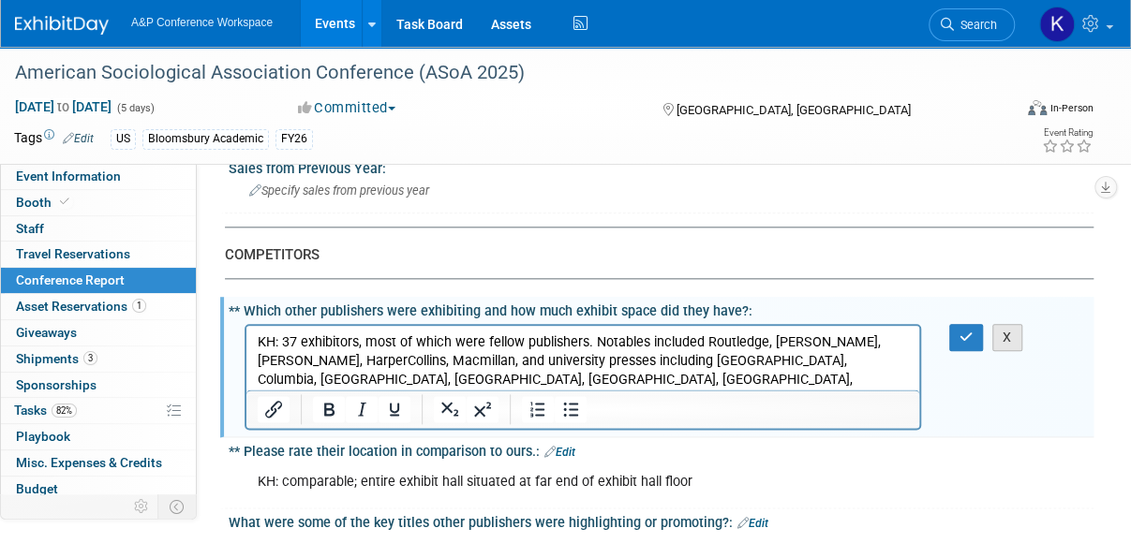
click at [1009, 330] on button "X" at bounding box center [1007, 337] width 30 height 27
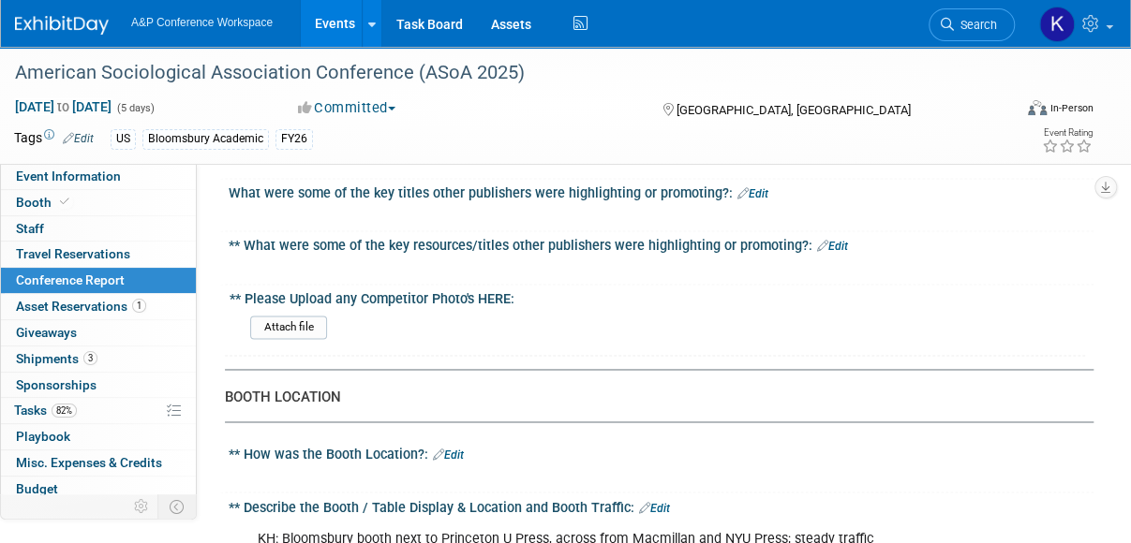
scroll to position [1344, 0]
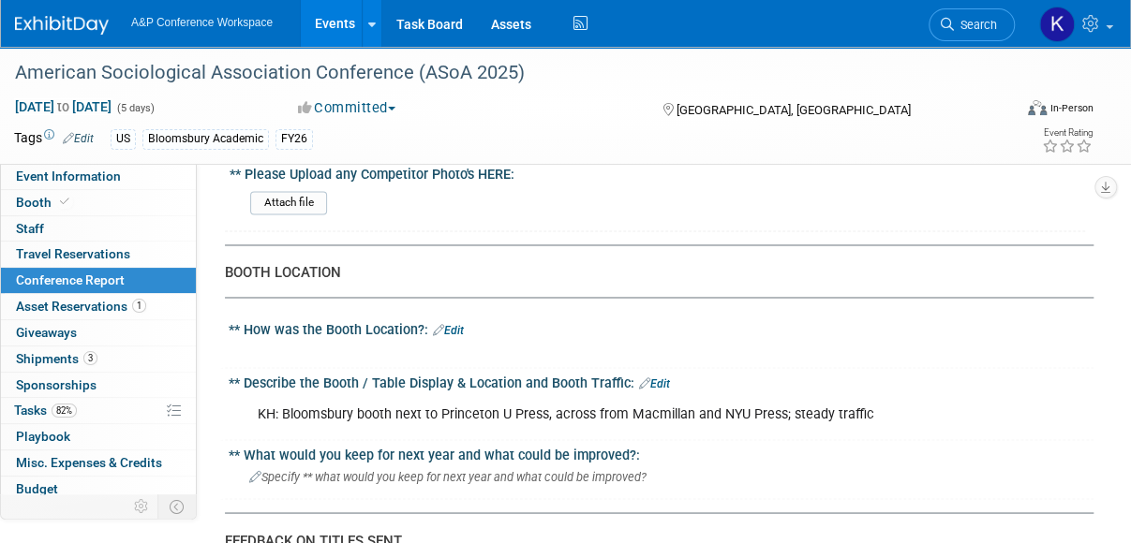
click at [462, 324] on link "Edit" at bounding box center [448, 330] width 31 height 13
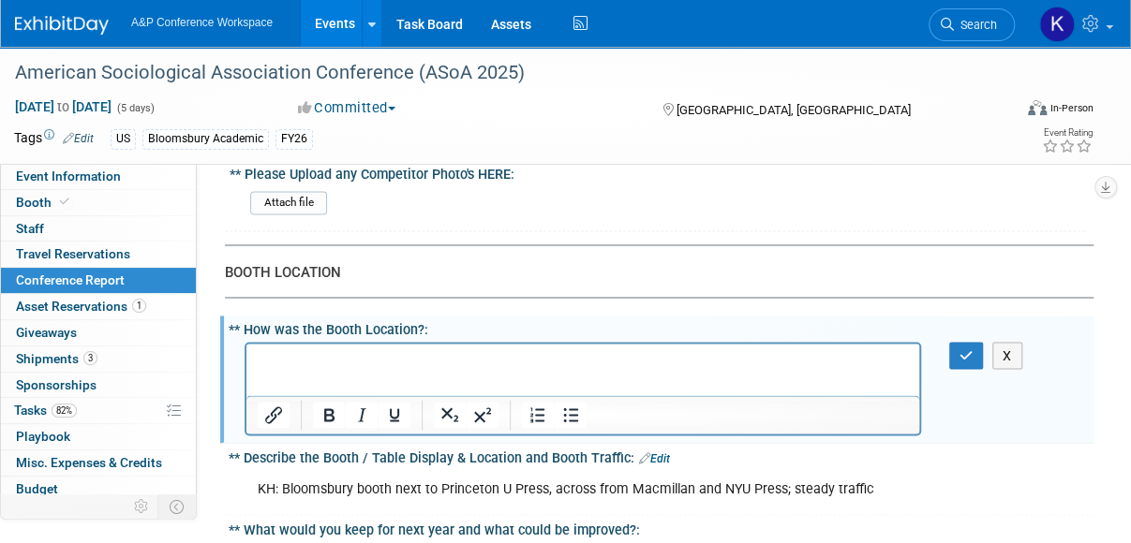
scroll to position [0, 0]
click at [965, 348] on icon "button" at bounding box center [966, 354] width 14 height 13
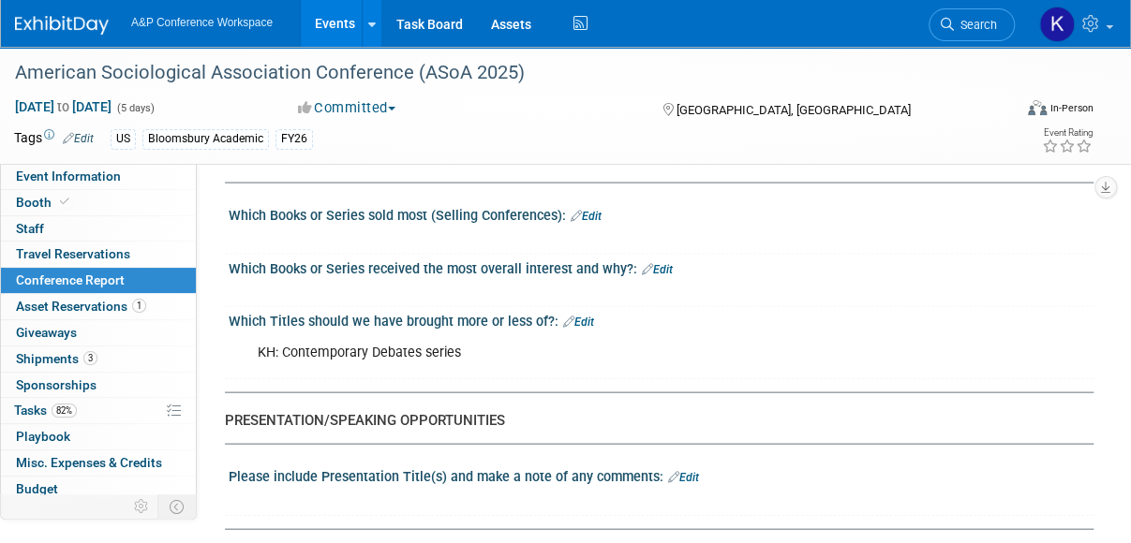
scroll to position [1819, 0]
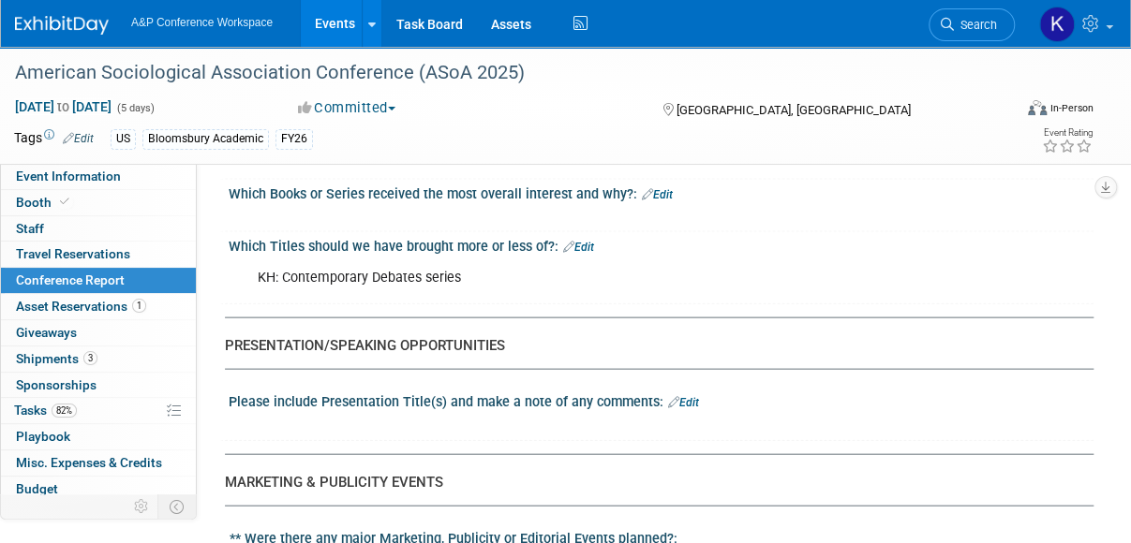
click at [581, 241] on link "Edit" at bounding box center [578, 247] width 31 height 13
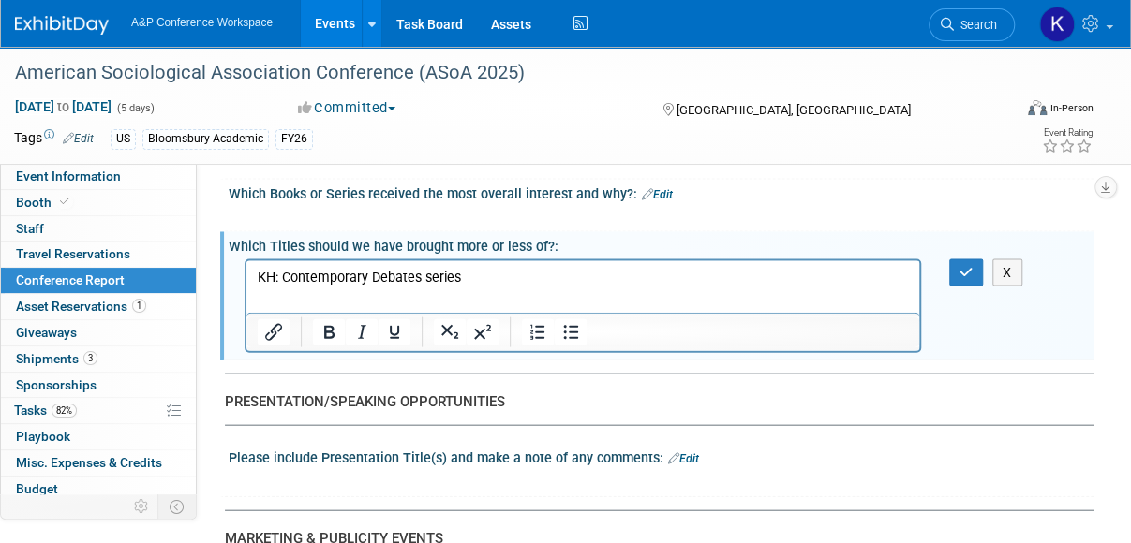
scroll to position [0, 0]
click at [483, 283] on p "KH: Contemporary Debates series" at bounding box center [583, 277] width 651 height 19
click at [963, 266] on icon "button" at bounding box center [966, 272] width 14 height 13
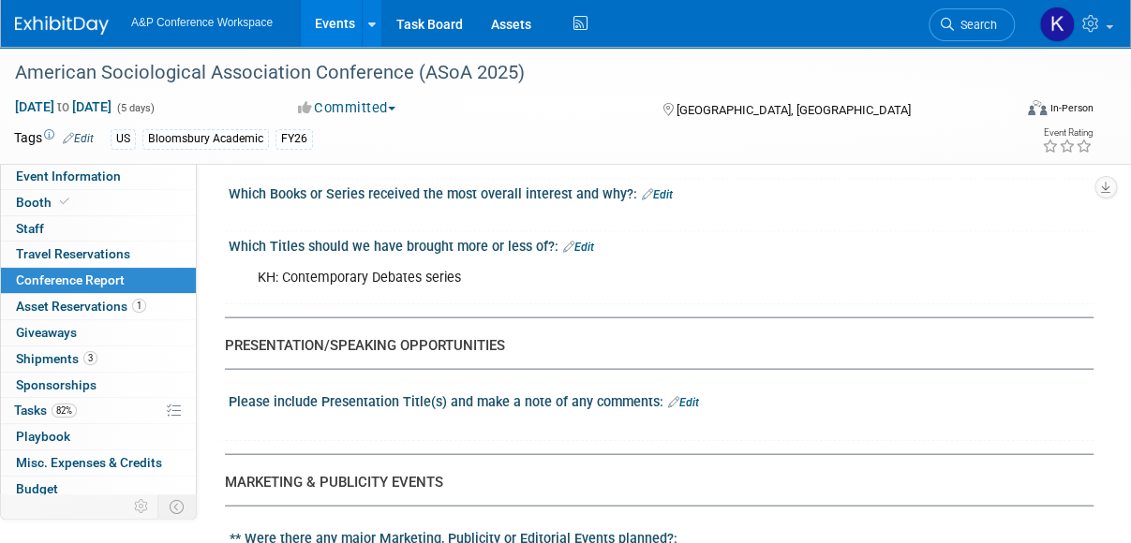
click at [581, 241] on link "Edit" at bounding box center [578, 247] width 31 height 13
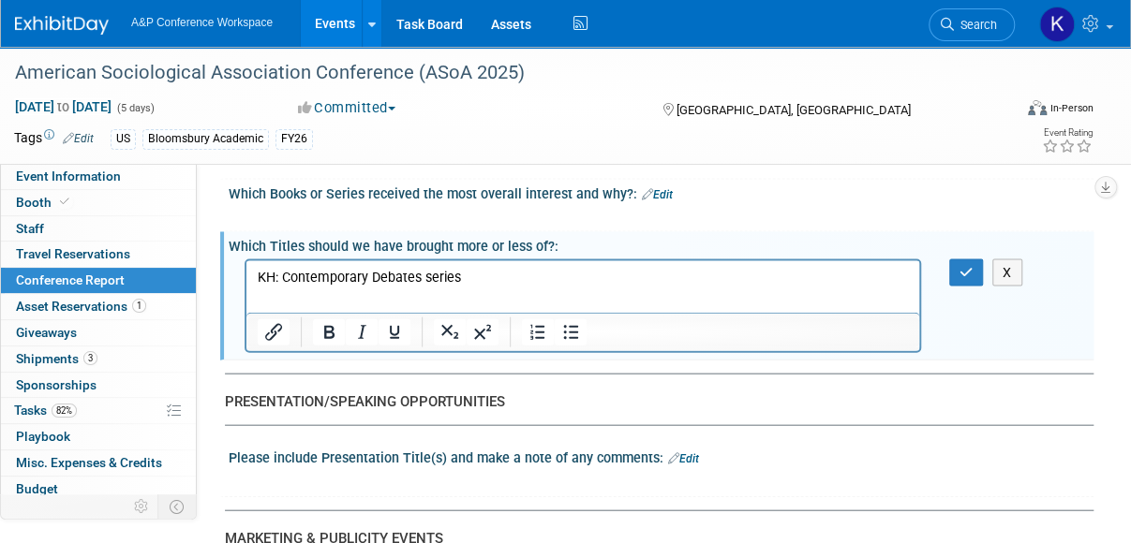
click at [488, 273] on p "KH: Contemporary Debates series" at bounding box center [583, 277] width 651 height 19
click at [978, 259] on button "button" at bounding box center [966, 272] width 35 height 27
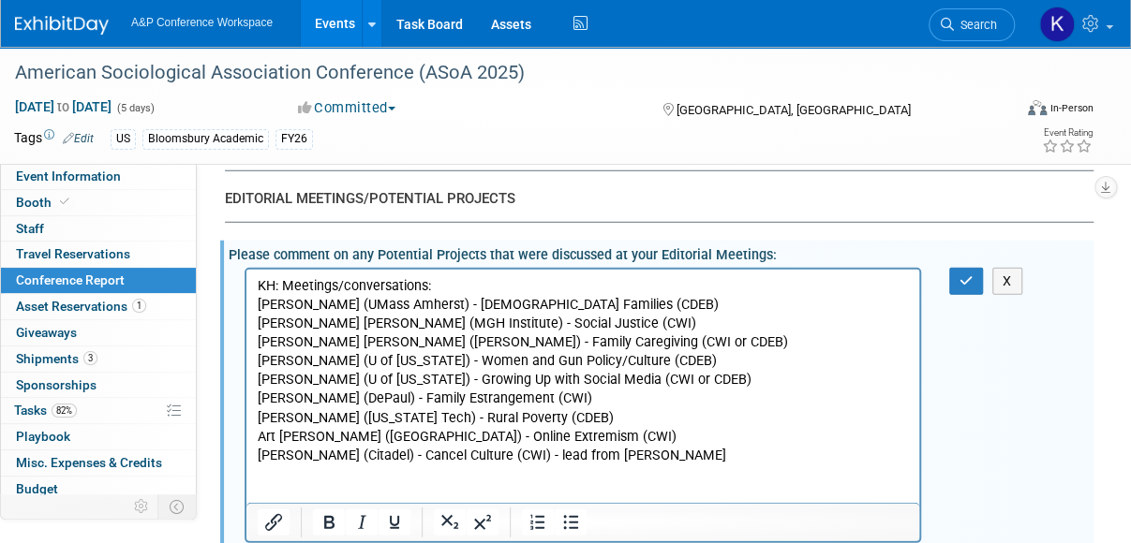
scroll to position [2362, 0]
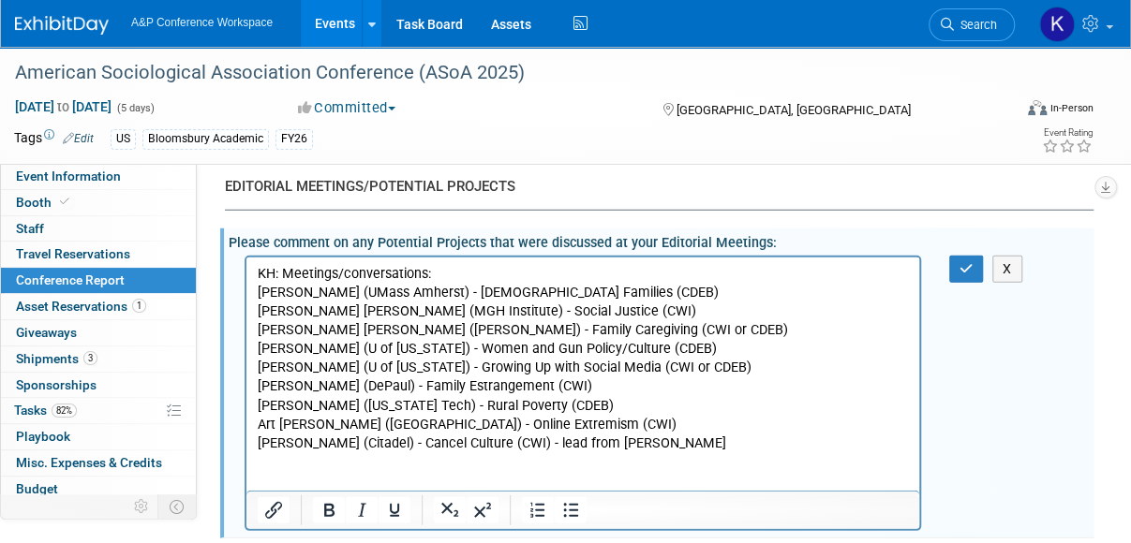
click at [599, 407] on p "[PERSON_NAME] ([US_STATE] Tech) - Rural Poverty (CDEB)" at bounding box center [583, 405] width 651 height 19
click at [549, 426] on p "Art [PERSON_NAME] ([GEOGRAPHIC_DATA]) - Online Extremism (CWI)" at bounding box center [583, 424] width 651 height 19
click at [599, 405] on p "[PERSON_NAME] ([US_STATE] Tech) - Rural Poverty (CDEB) - follow-up; pre-existin…" at bounding box center [583, 405] width 651 height 19
click at [553, 421] on p "Art [PERSON_NAME] ([GEOGRAPHIC_DATA]) - Online Extremism (CWI)" at bounding box center [583, 424] width 651 height 19
click at [959, 262] on icon "button" at bounding box center [966, 268] width 14 height 13
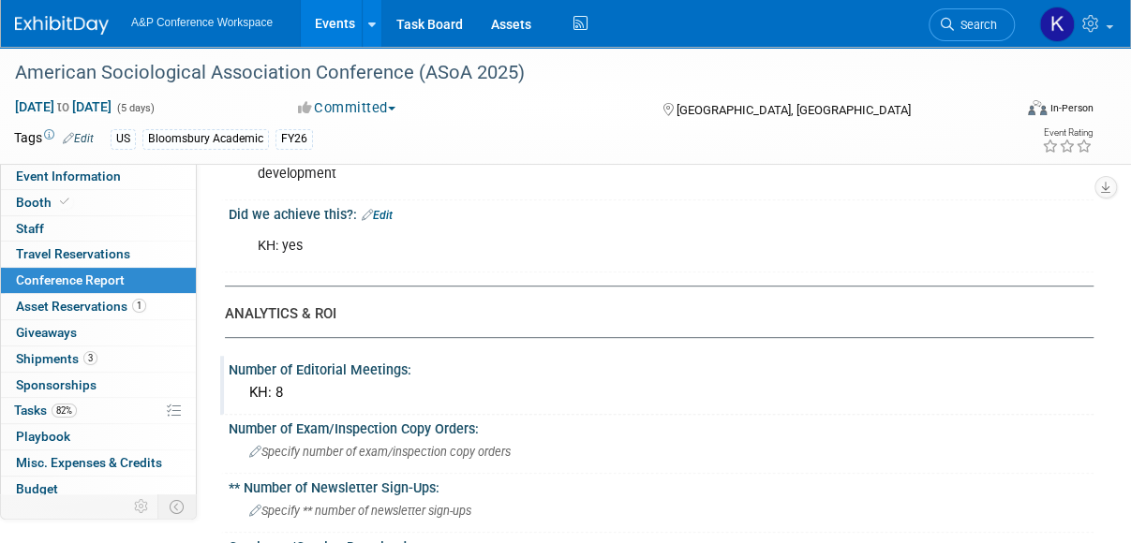
scroll to position [144, 0]
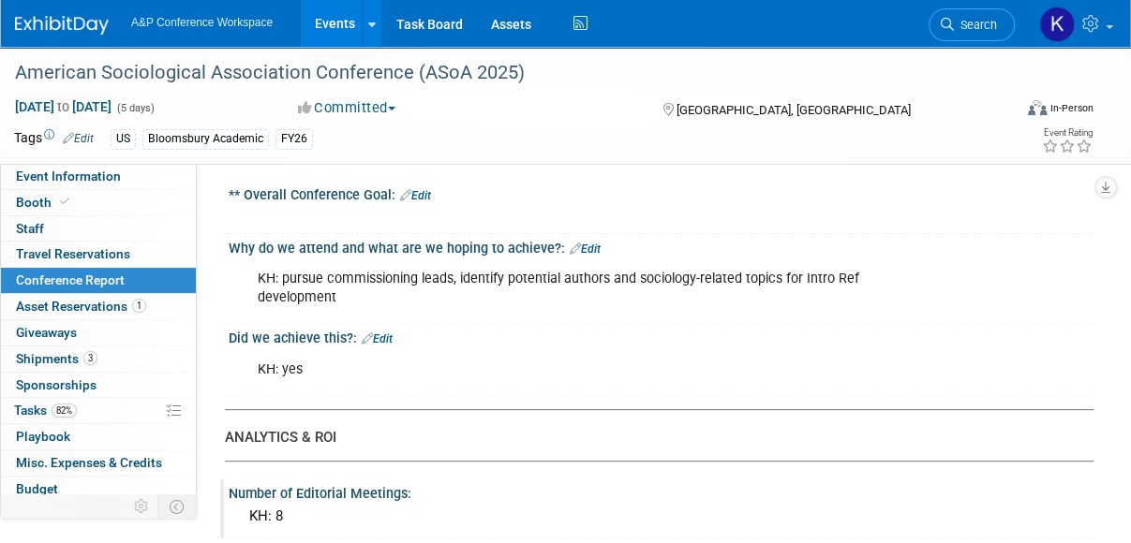
click at [382, 341] on link "Edit" at bounding box center [377, 339] width 31 height 13
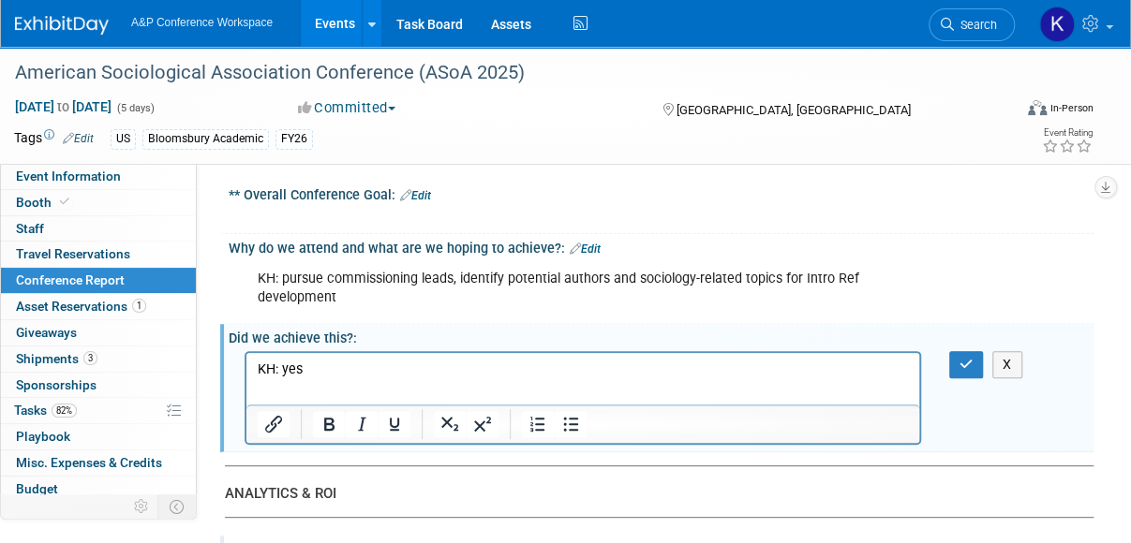
scroll to position [0, 0]
click at [324, 368] on p "KH: yes" at bounding box center [583, 370] width 651 height 19
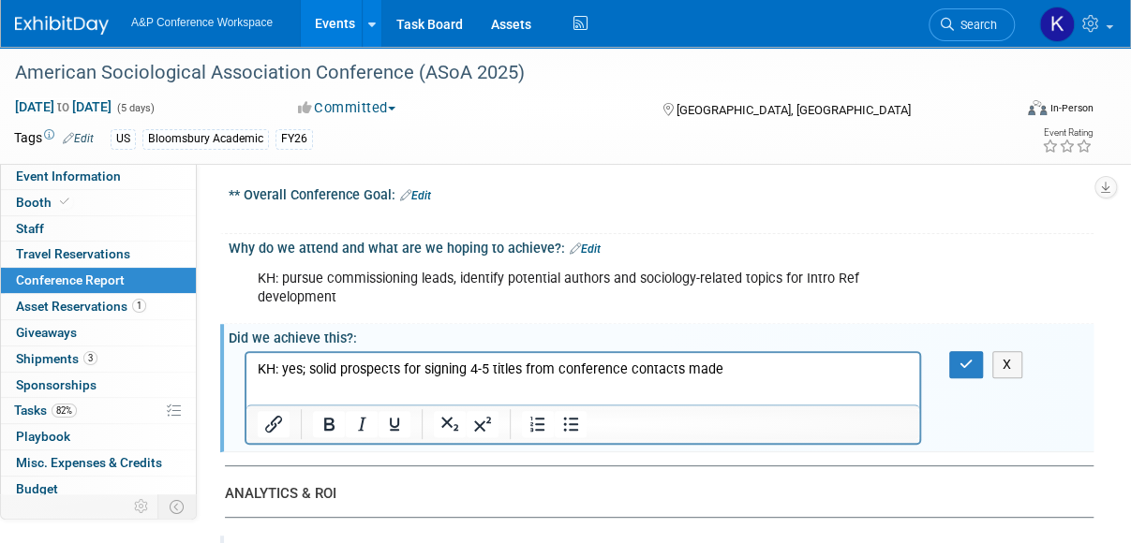
click at [521, 369] on p "KH: yes; solid prospects for signing 4-5 titles from conference contacts made" at bounding box center [583, 370] width 651 height 19
click at [532, 373] on p "KH: yes; solid prospects for signing 4-5 titles (maybe more) from conference co…" at bounding box center [583, 370] width 651 height 19
click at [826, 374] on p "KH: yes; solid prospects for signing 4-5 titles (possibly more) from conference…" at bounding box center [583, 370] width 651 height 19
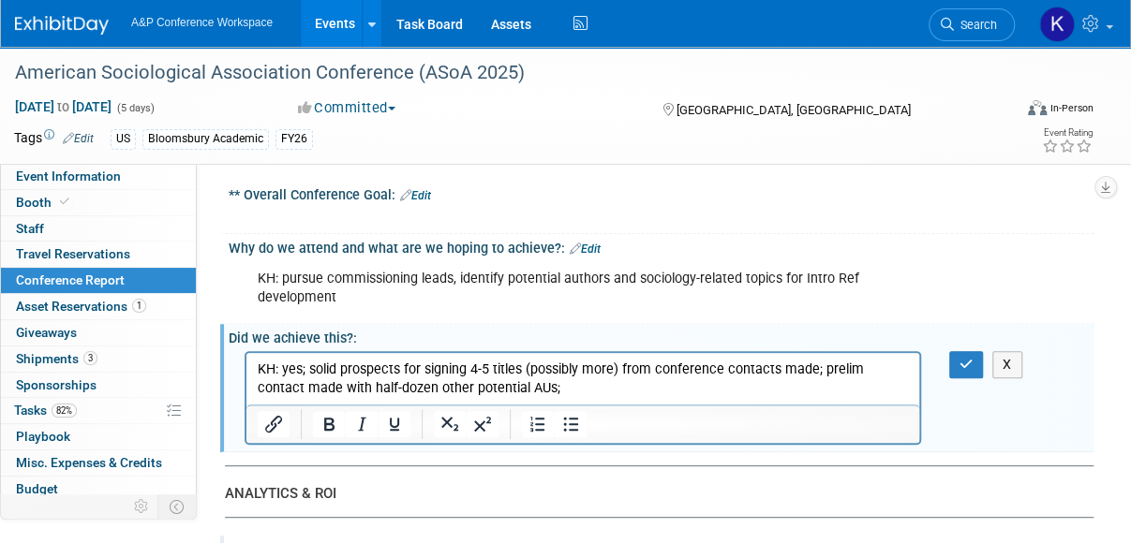
click at [821, 377] on p "KH: yes; solid prospects for signing 4-5 titles (possibly more) from conference…" at bounding box center [583, 379] width 651 height 37
click at [813, 372] on p "KH: yes; solid prospects for signing 4-5 titles (possibly more) from conference…" at bounding box center [583, 379] width 651 height 37
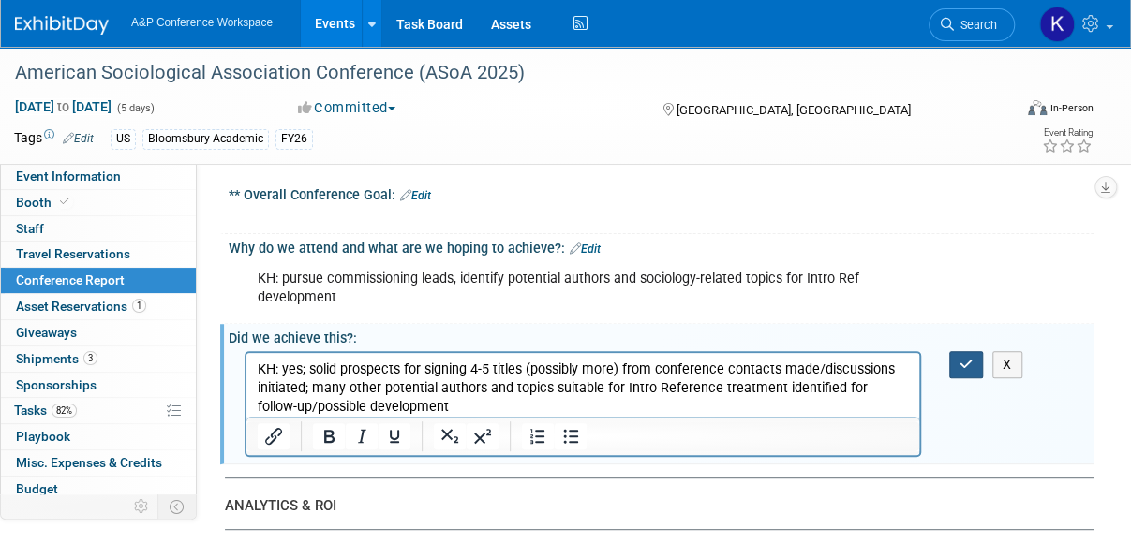
click at [961, 366] on icon "button" at bounding box center [966, 364] width 14 height 13
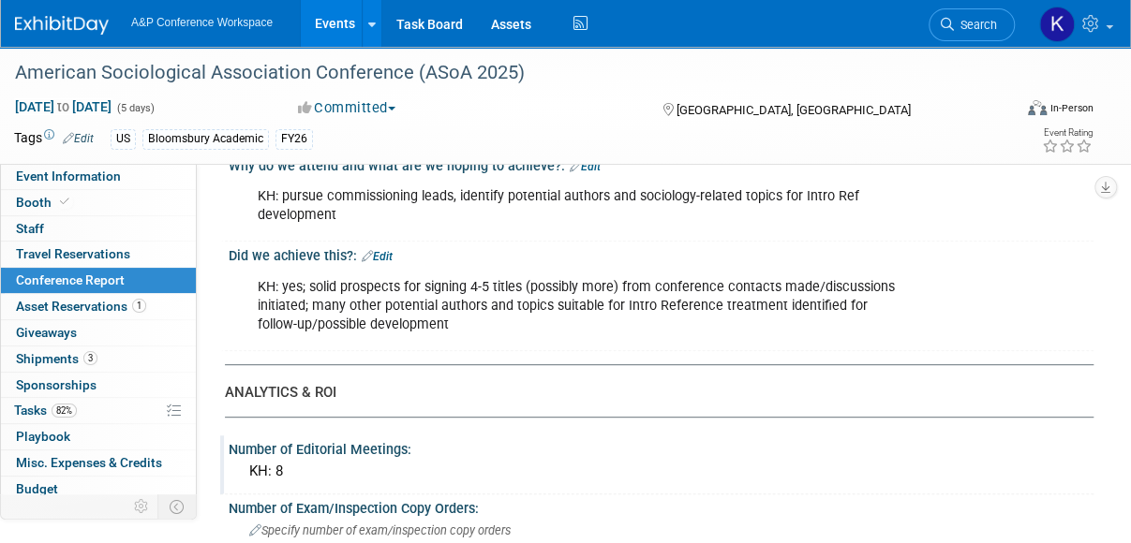
scroll to position [239, 0]
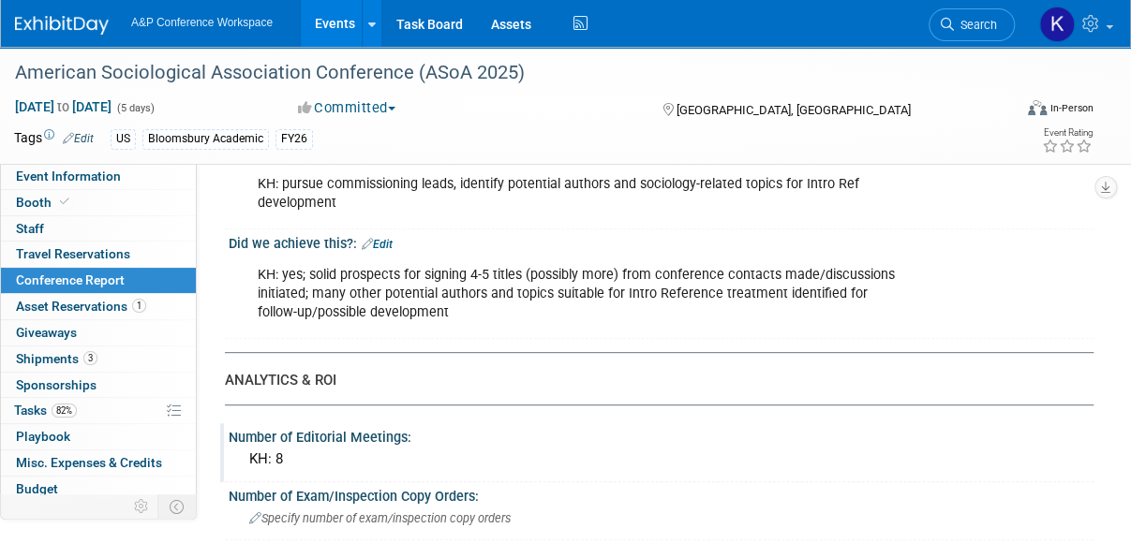
click at [856, 294] on div "KH: yes; solid prospects for signing 4-5 titles (possibly more) from conference…" at bounding box center [582, 294] width 676 height 75
click at [858, 276] on div "KH: yes; solid prospects for signing 4-5 titles (possibly more) from conference…" at bounding box center [582, 294] width 676 height 75
click at [862, 293] on div "KH: yes; solid prospects for signing 4-5 titles (possibly more) from conference…" at bounding box center [582, 294] width 676 height 75
click at [385, 243] on link "Edit" at bounding box center [377, 244] width 31 height 13
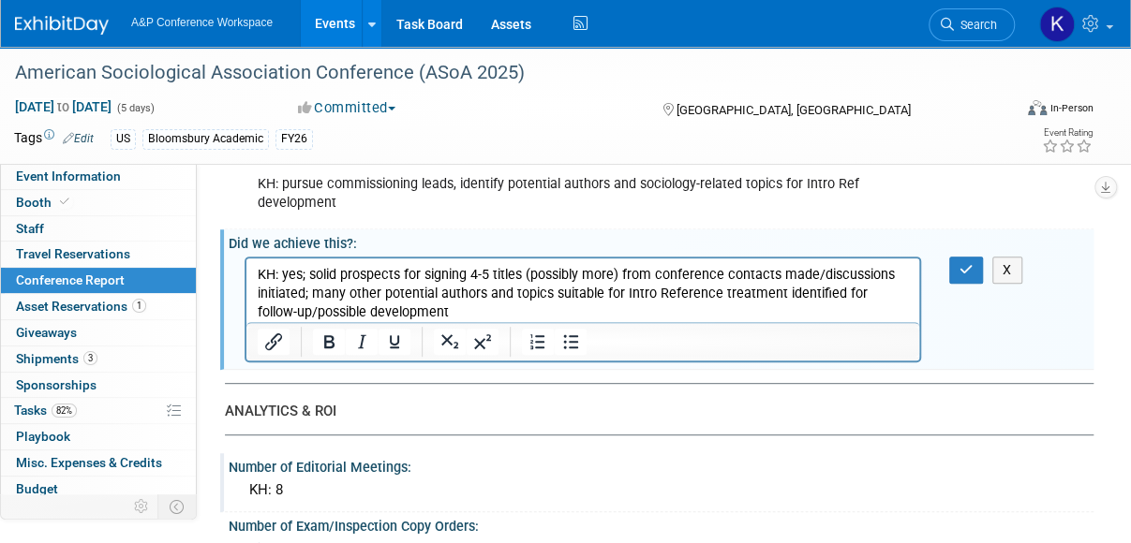
scroll to position [0, 0]
click at [860, 292] on p "KH: yes; solid prospects for signing 4-5 titles (possibly more) from conference…" at bounding box center [583, 294] width 651 height 56
drag, startPoint x: 375, startPoint y: 312, endPoint x: 690, endPoint y: 616, distance: 438.5
click at [375, 312] on p "KH: yes; solid prospects for signing 4-5 titles (possibly more) from conference…" at bounding box center [583, 294] width 651 height 56
click at [969, 274] on icon "button" at bounding box center [966, 269] width 14 height 13
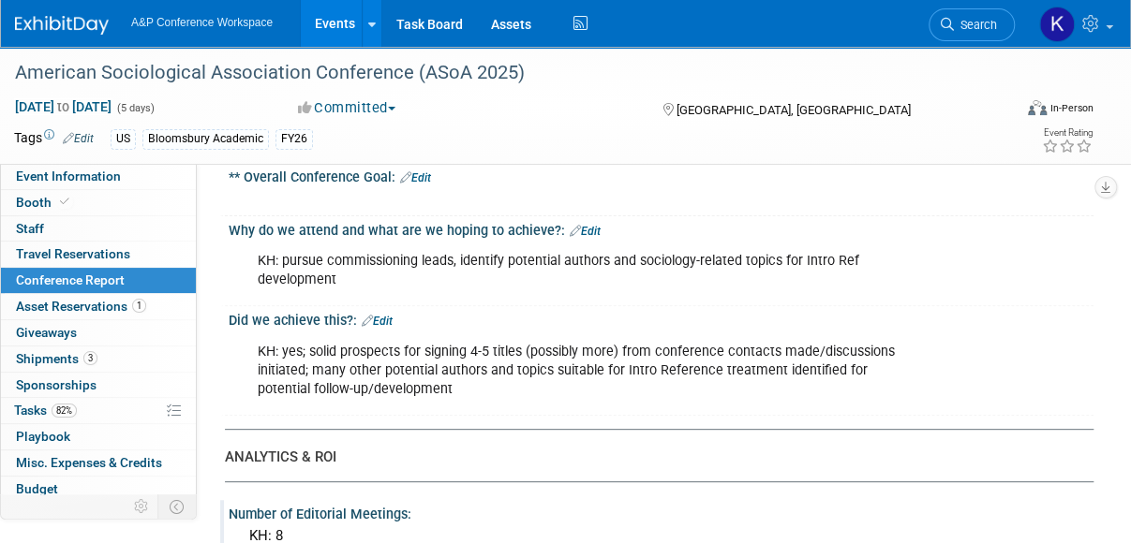
scroll to position [187, 0]
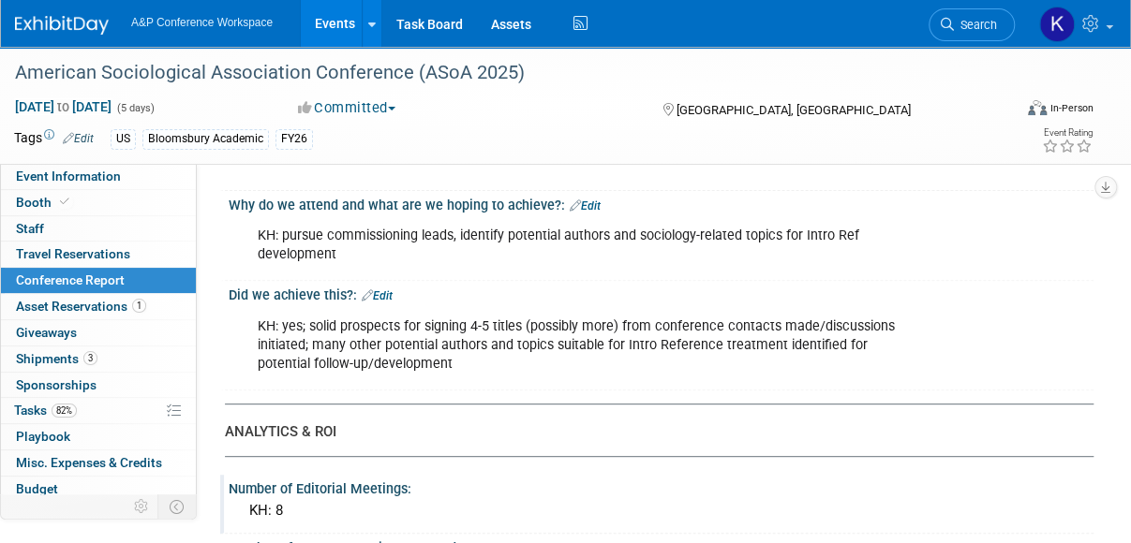
click at [377, 293] on link "Edit" at bounding box center [377, 295] width 31 height 13
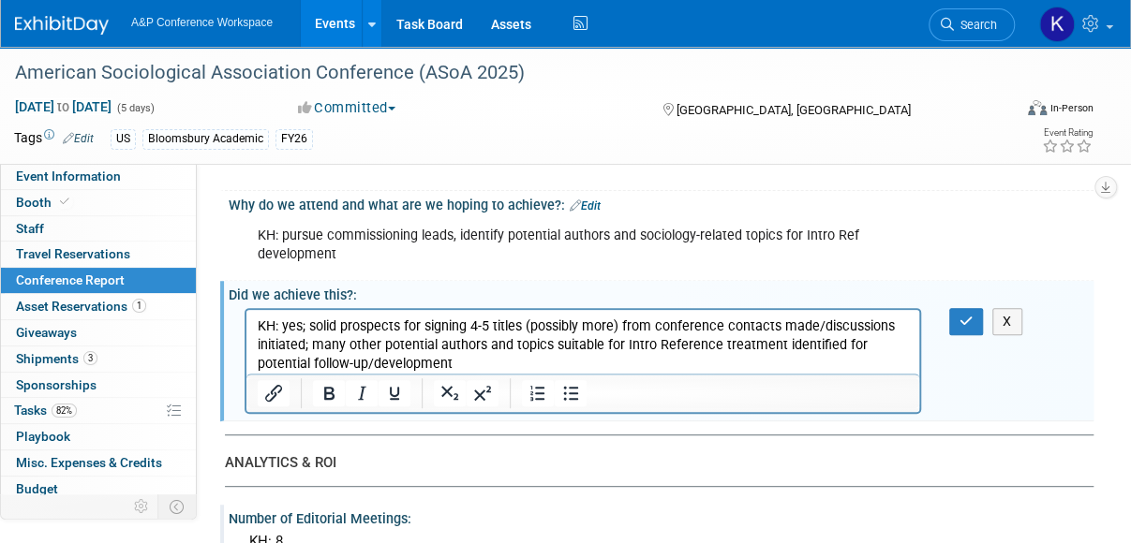
scroll to position [0, 0]
drag, startPoint x: 384, startPoint y: 341, endPoint x: 448, endPoint y: 368, distance: 69.2
click at [388, 340] on p "KH: yes; solid prospects for signing 4-5 titles (possibly more) from conference…" at bounding box center [583, 346] width 651 height 56
click at [458, 359] on p "KH: yes; solid prospects for signing 4-5 titles (possibly more) from conference…" at bounding box center [583, 346] width 651 height 56
click at [258, 362] on p "KH: yes; solid prospects for signing 4-5 titles (possibly more) from conference…" at bounding box center [583, 346] width 651 height 56
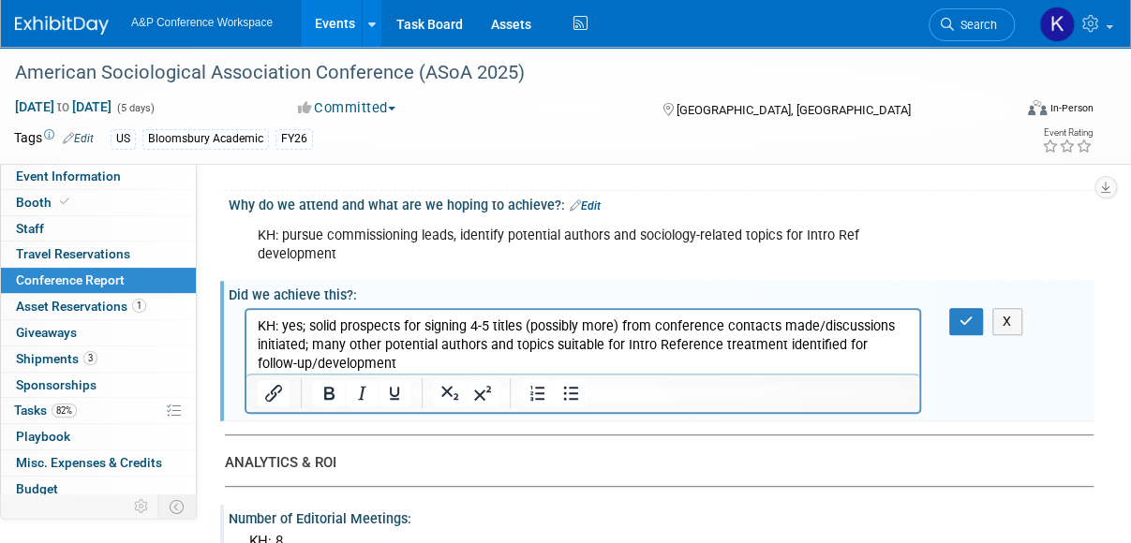
click at [717, 348] on p "KH: yes; solid prospects for signing 4-5 titles (possibly more) from conference…" at bounding box center [583, 346] width 651 height 56
click at [970, 327] on icon "button" at bounding box center [966, 321] width 14 height 13
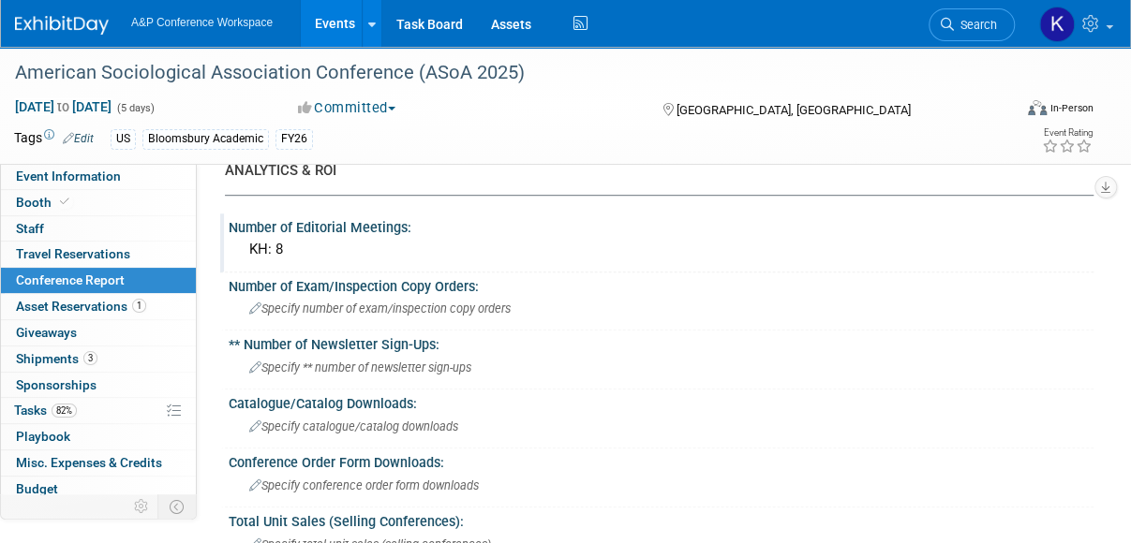
scroll to position [399, 0]
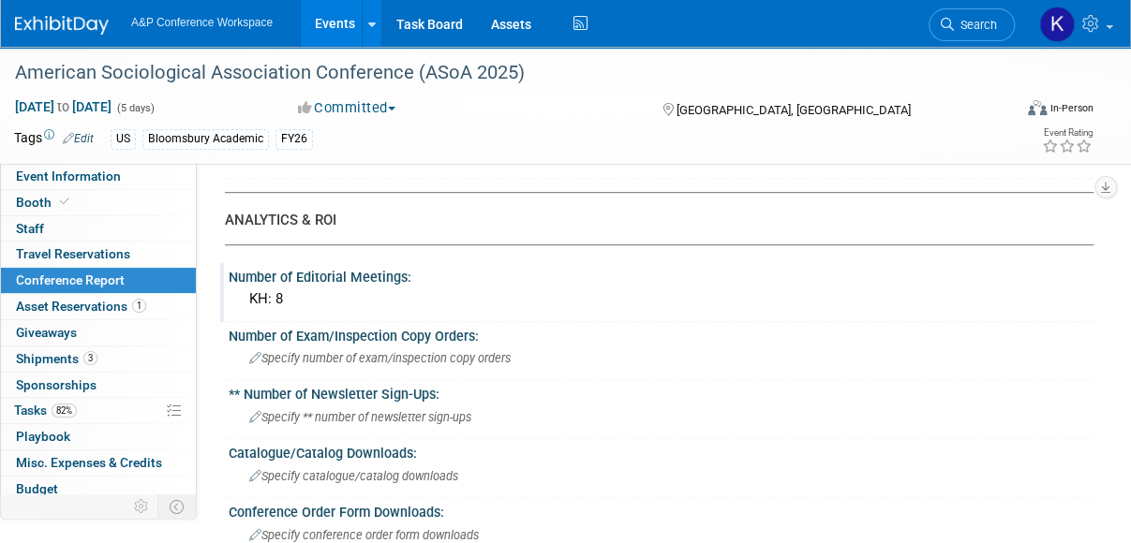
click at [339, 293] on div "KH: 8" at bounding box center [661, 299] width 836 height 29
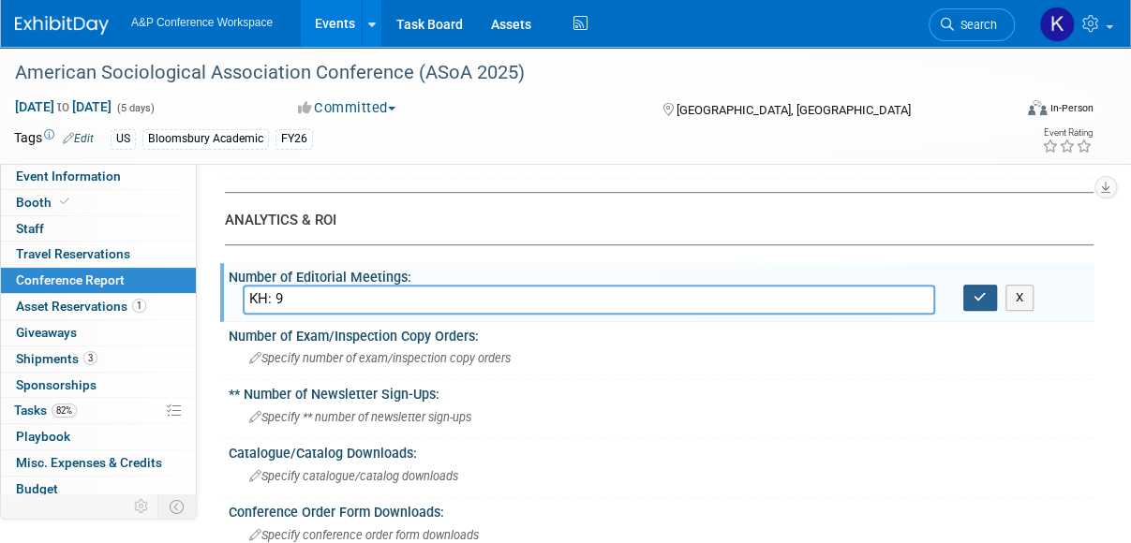
type input "KH: 9"
click at [984, 301] on icon "button" at bounding box center [979, 297] width 13 height 12
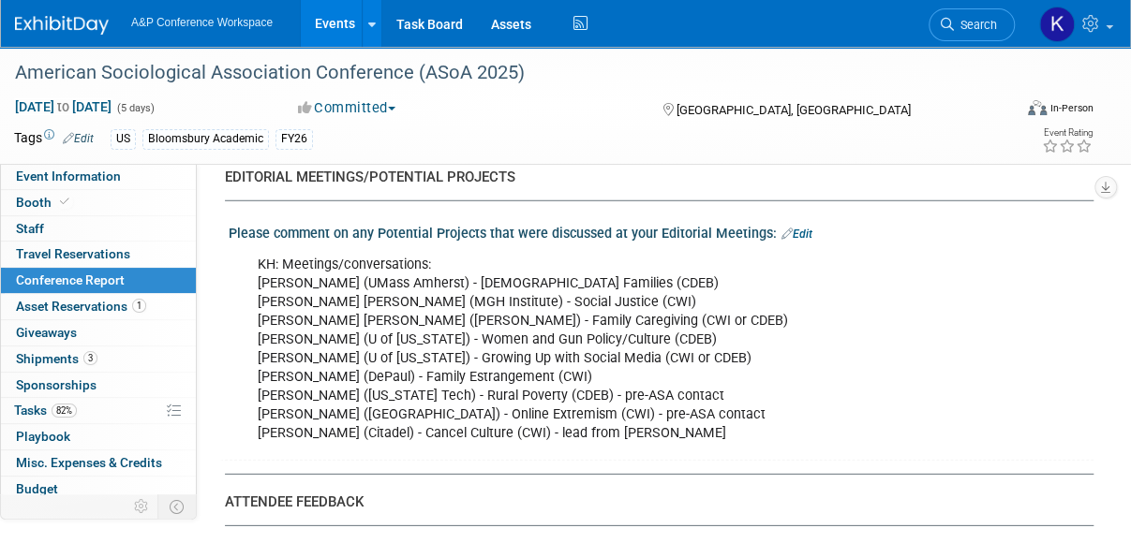
scroll to position [2459, 0]
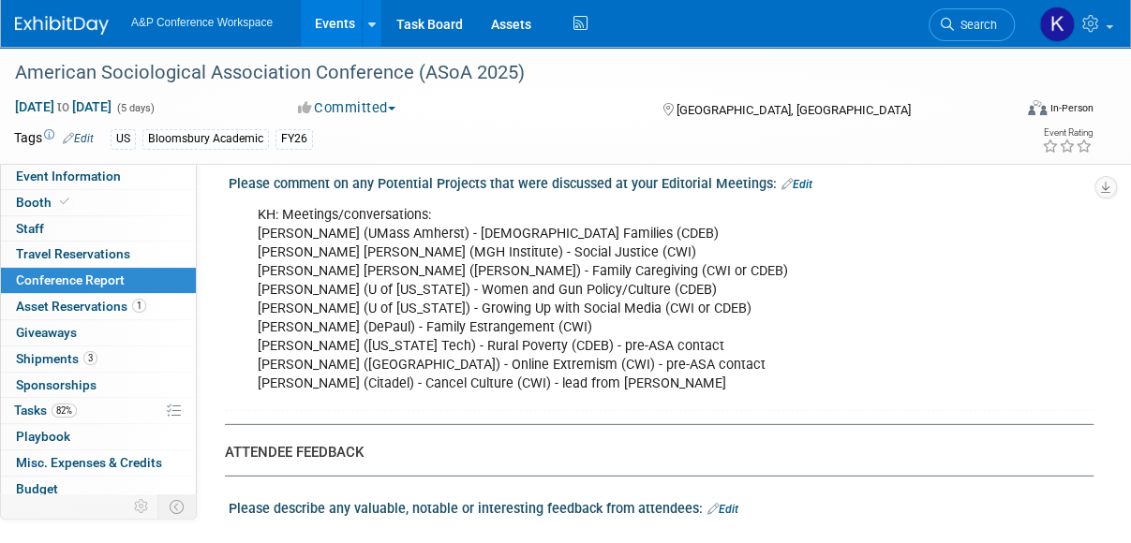
click at [592, 280] on div "KH: Meetings/conversations: [PERSON_NAME] (UMass Amherst) - [DEMOGRAPHIC_DATA] …" at bounding box center [582, 300] width 676 height 207
click at [564, 284] on div "KH: Meetings/conversations: [PERSON_NAME] (UMass Amherst) - [DEMOGRAPHIC_DATA] …" at bounding box center [582, 300] width 676 height 207
click at [566, 277] on div "KH: Meetings/conversations: [PERSON_NAME] (UMass Amherst) - [DEMOGRAPHIC_DATA] …" at bounding box center [582, 300] width 676 height 207
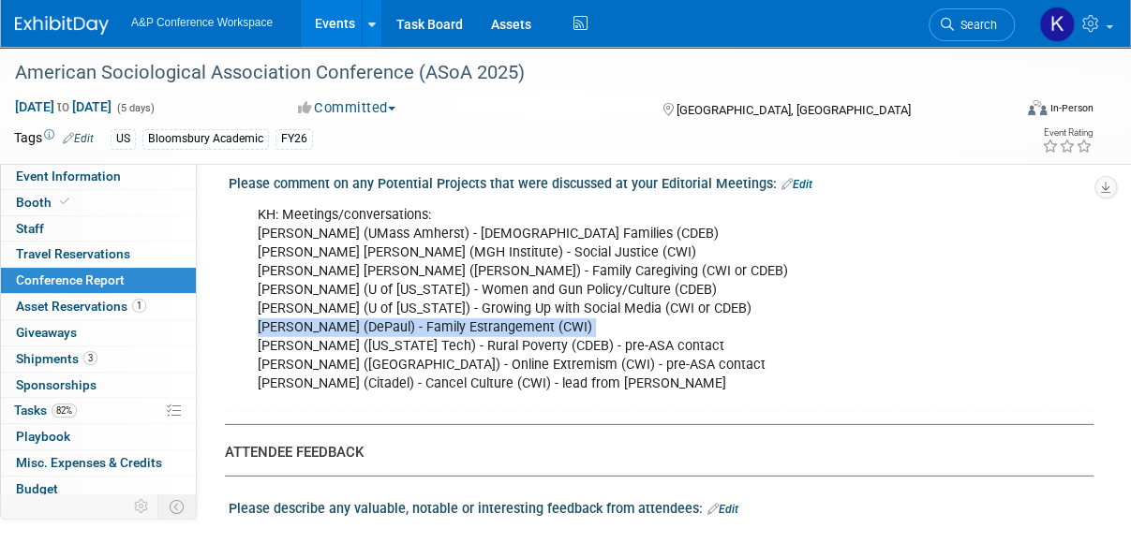
click at [566, 277] on div "KH: Meetings/conversations: [PERSON_NAME] (UMass Amherst) - [DEMOGRAPHIC_DATA] …" at bounding box center [582, 300] width 676 height 207
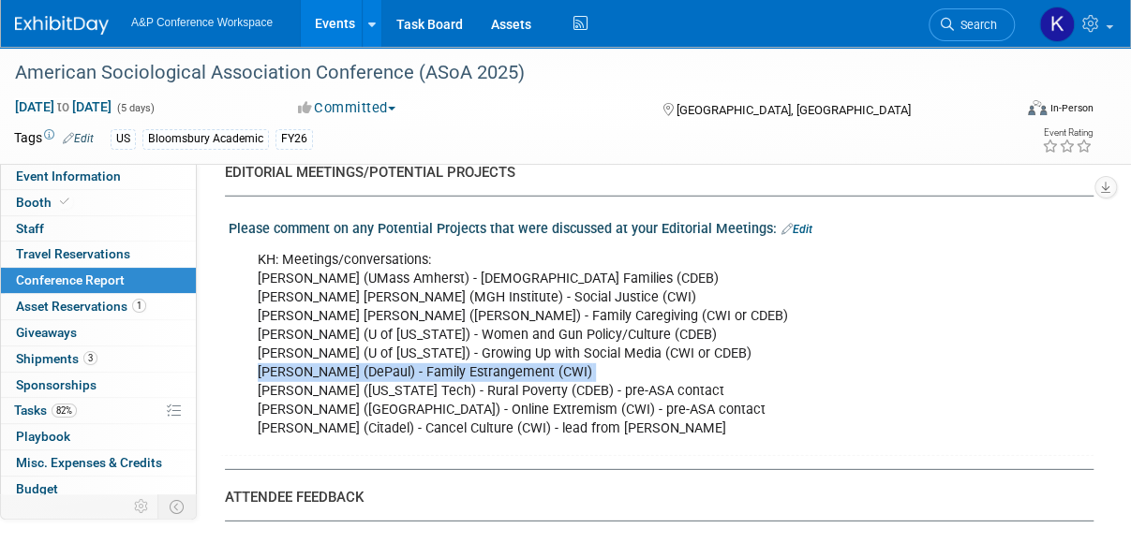
scroll to position [2402, 0]
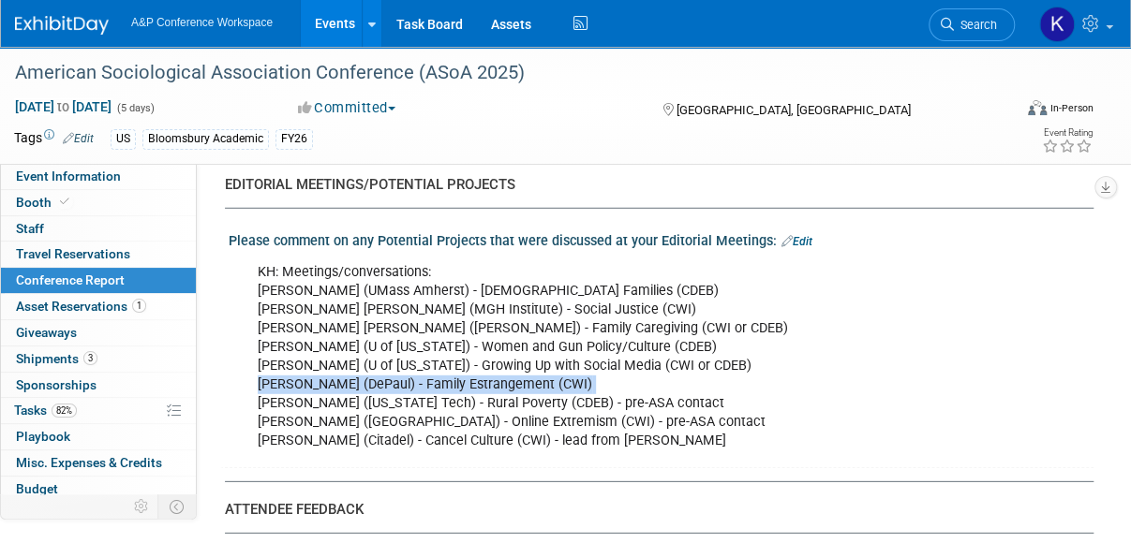
click at [802, 235] on link "Edit" at bounding box center [796, 241] width 31 height 13
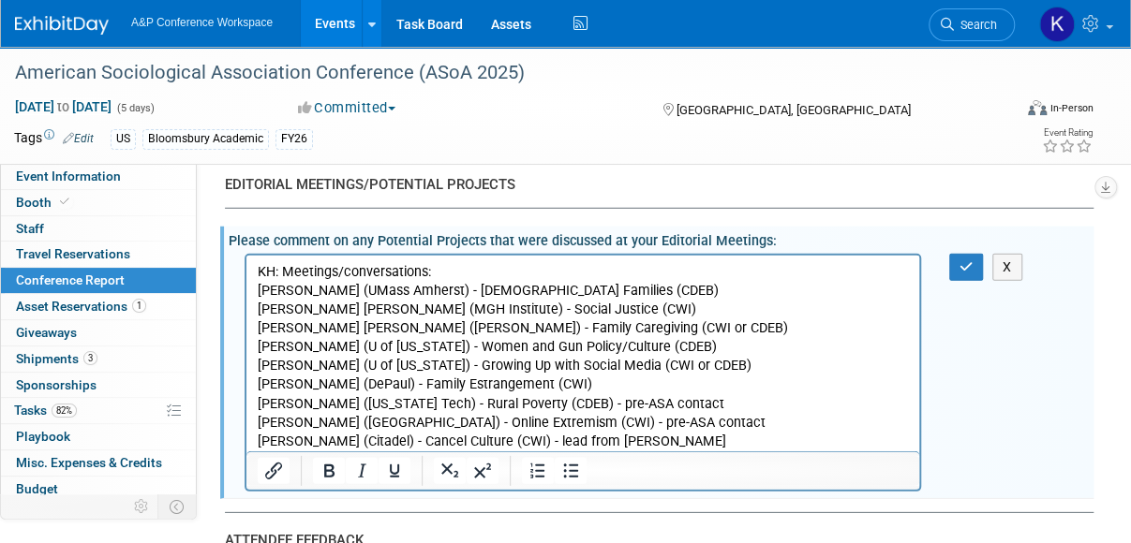
scroll to position [0, 0]
click at [570, 389] on p "KH: Meetings/conversations: [PERSON_NAME] (UMass Amherst) - [DEMOGRAPHIC_DATA] …" at bounding box center [583, 356] width 651 height 188
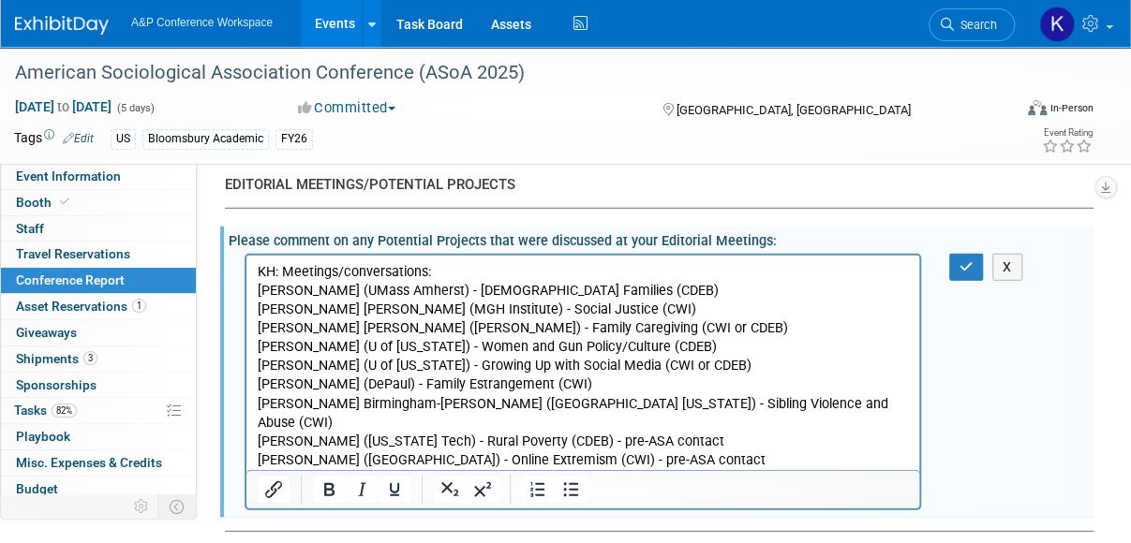
click at [585, 346] on p "KH: Meetings/conversations: [PERSON_NAME] (UMass Amherst) - [DEMOGRAPHIC_DATA] …" at bounding box center [583, 328] width 651 height 132
click at [588, 349] on p "KH: Meetings/conversations: [PERSON_NAME] (UMass Amherst) - [DEMOGRAPHIC_DATA] …" at bounding box center [583, 328] width 651 height 132
click at [969, 260] on icon "button" at bounding box center [966, 266] width 14 height 13
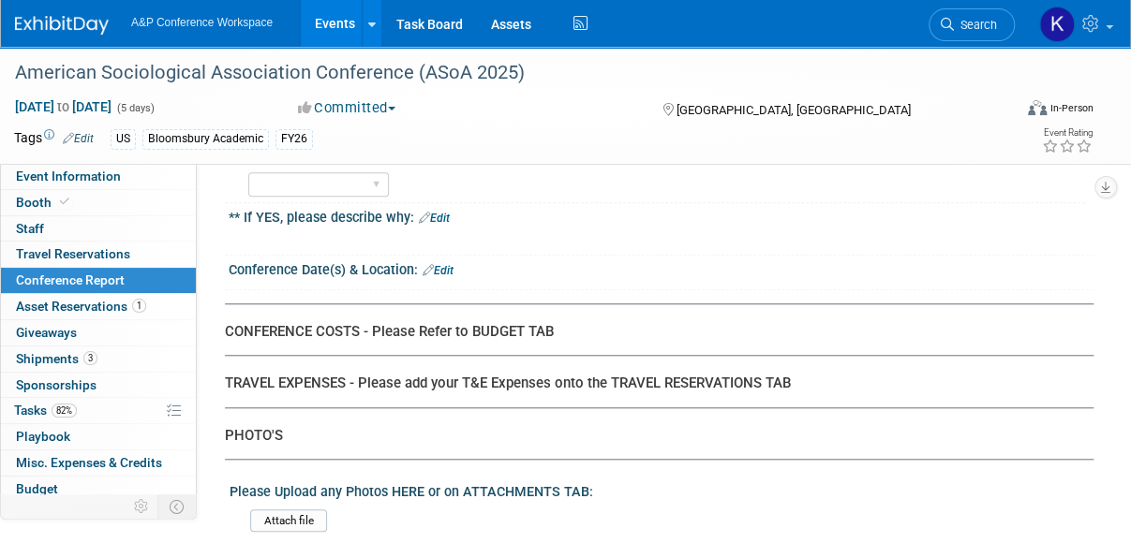
scroll to position [4013, 0]
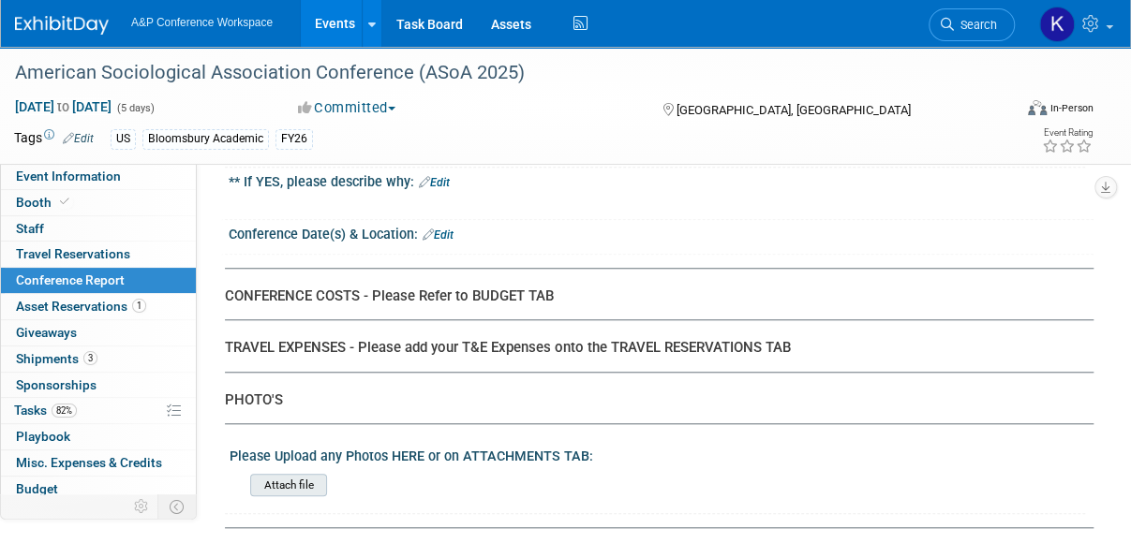
click at [287, 475] on input "file" at bounding box center [198, 486] width 255 height 22
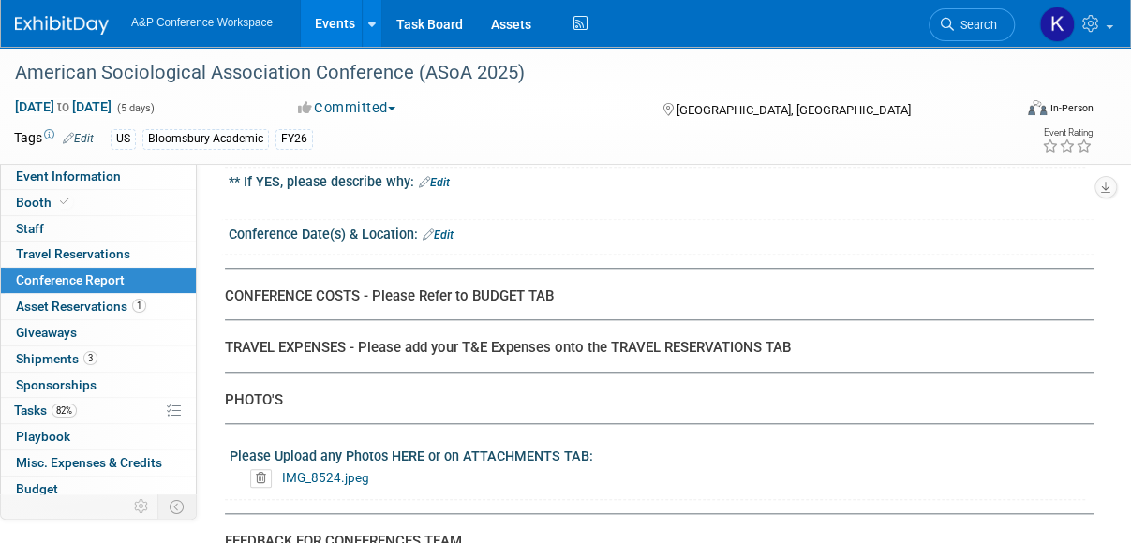
click at [323, 470] on link "IMG_8524.jpeg" at bounding box center [325, 477] width 87 height 15
click at [262, 469] on icon at bounding box center [261, 478] width 22 height 19
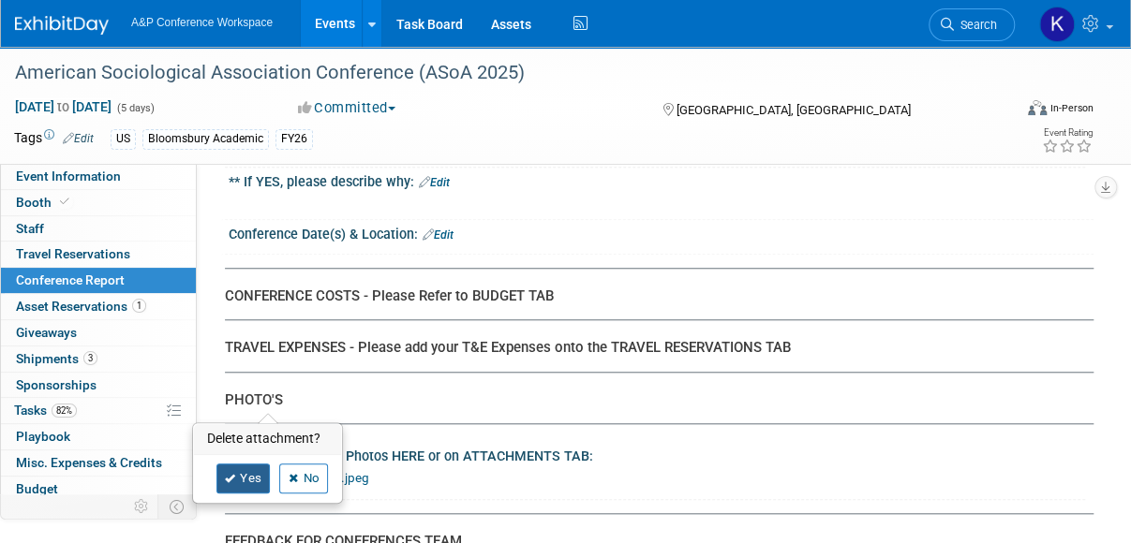
click at [244, 479] on link "Yes" at bounding box center [243, 479] width 54 height 30
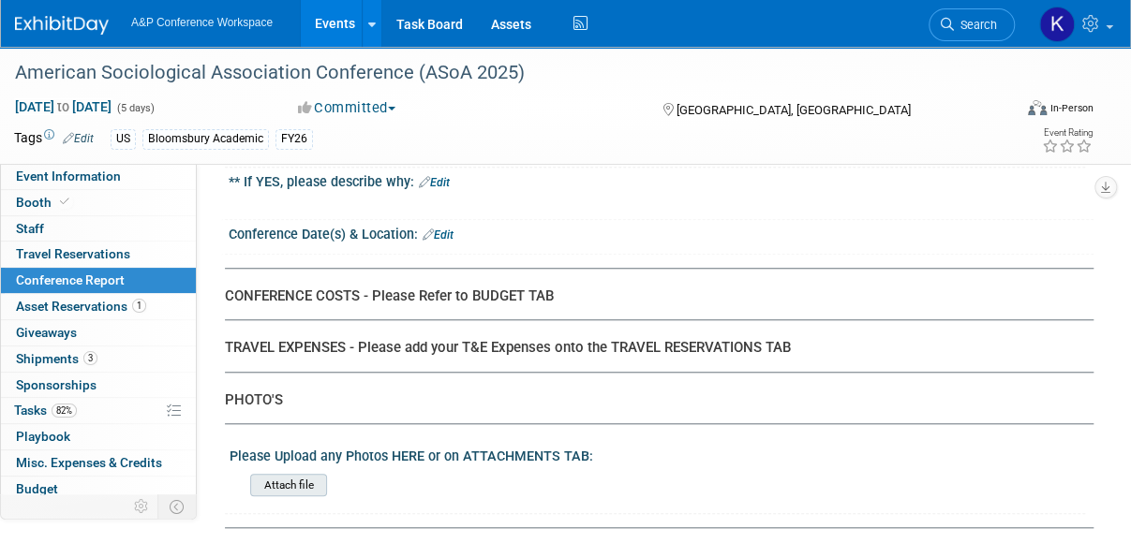
click at [272, 475] on input "file" at bounding box center [198, 486] width 255 height 22
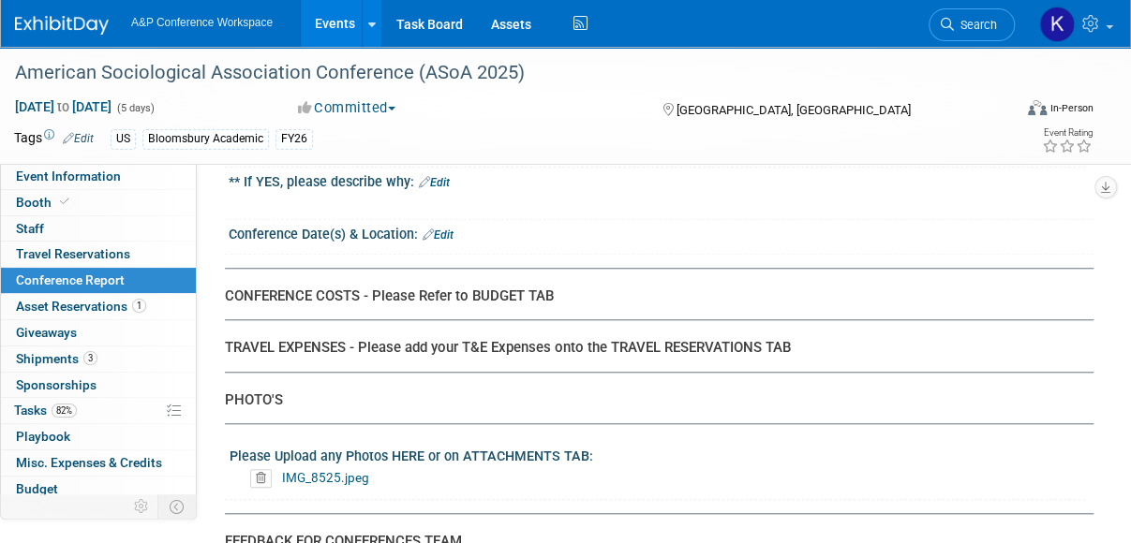
click at [475, 442] on div "Please Upload any Photos HERE or on ATTACHMENTS TAB:" at bounding box center [656, 453] width 855 height 23
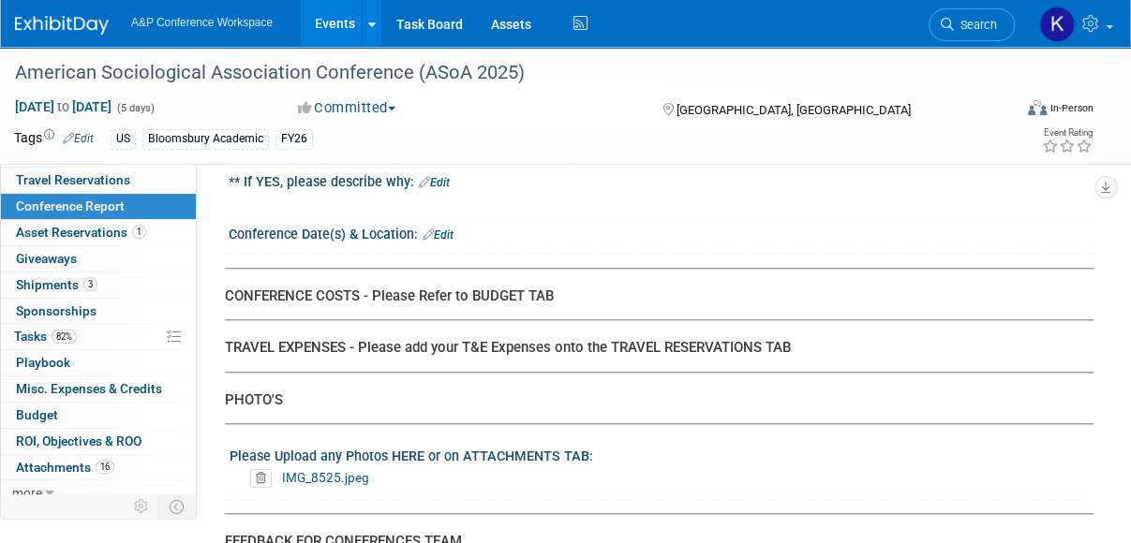
scroll to position [81, 0]
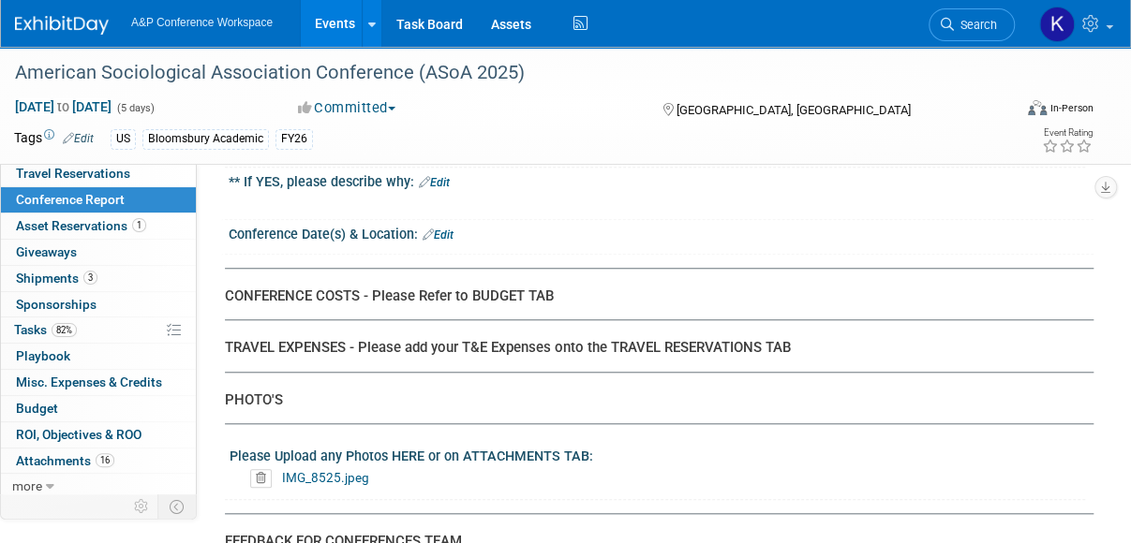
click at [260, 469] on icon at bounding box center [261, 478] width 22 height 19
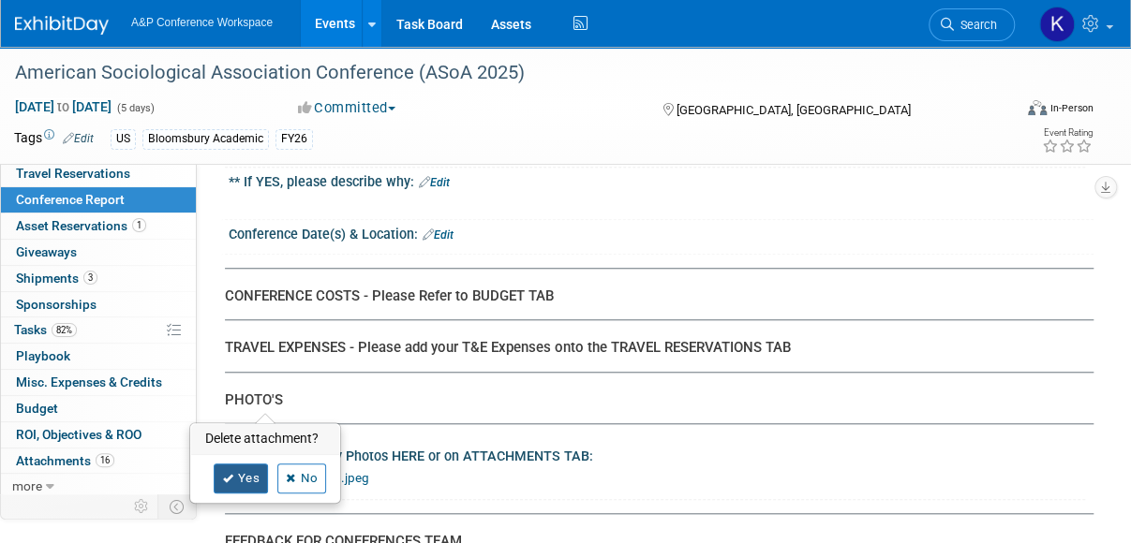
click at [248, 476] on link "Yes" at bounding box center [241, 479] width 54 height 30
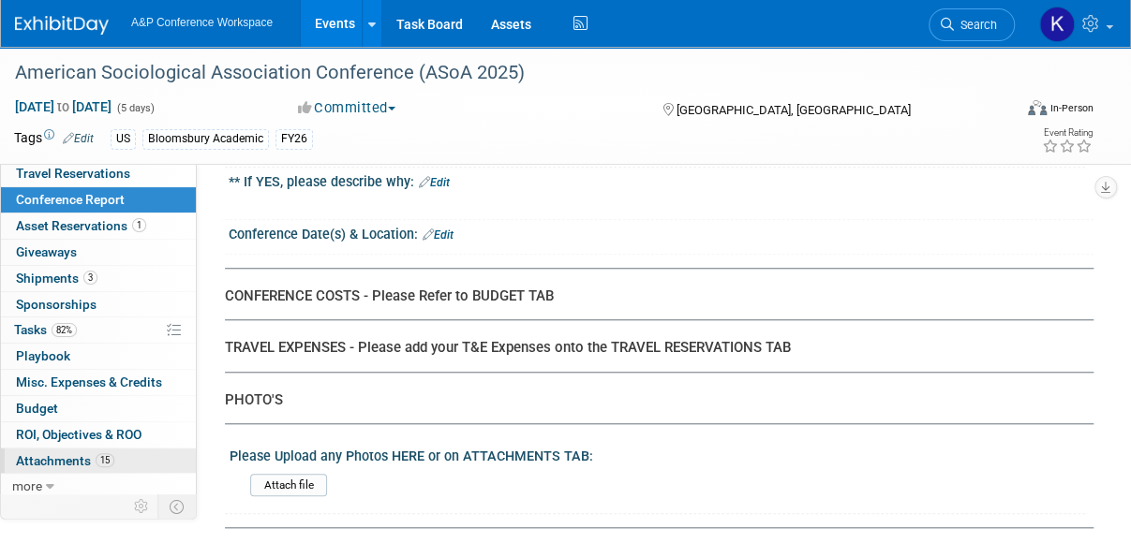
click at [67, 459] on span "Attachments 15" at bounding box center [65, 460] width 98 height 15
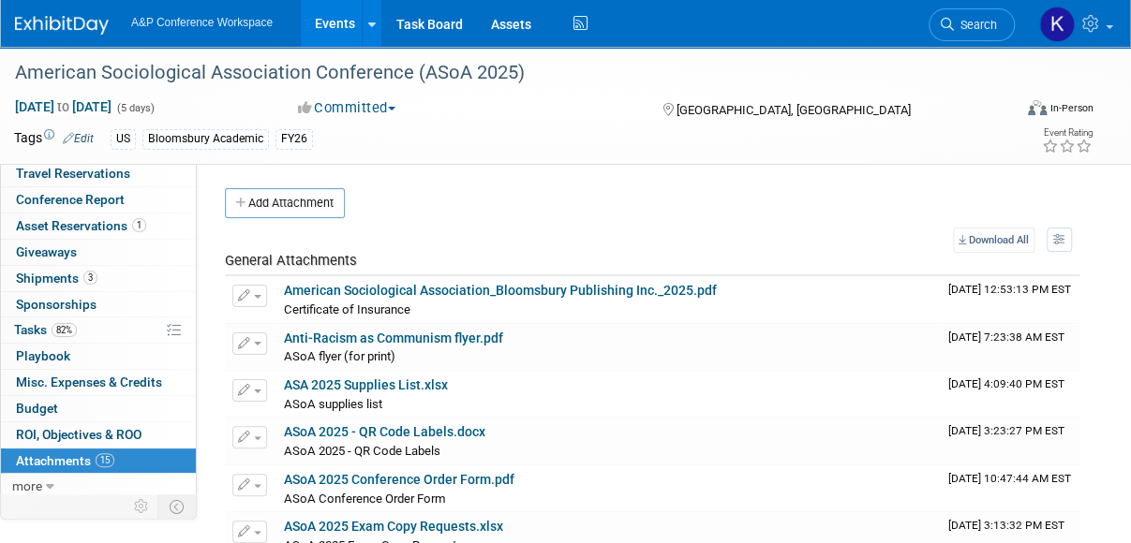
scroll to position [0, 0]
click at [105, 193] on span "Conference Report" at bounding box center [70, 199] width 109 height 15
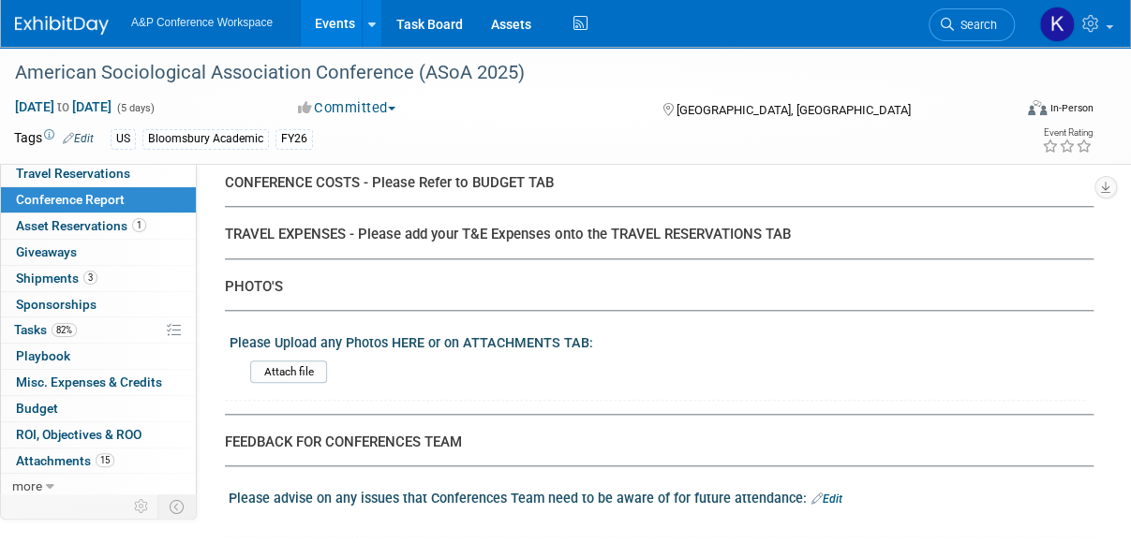
scroll to position [4138, 0]
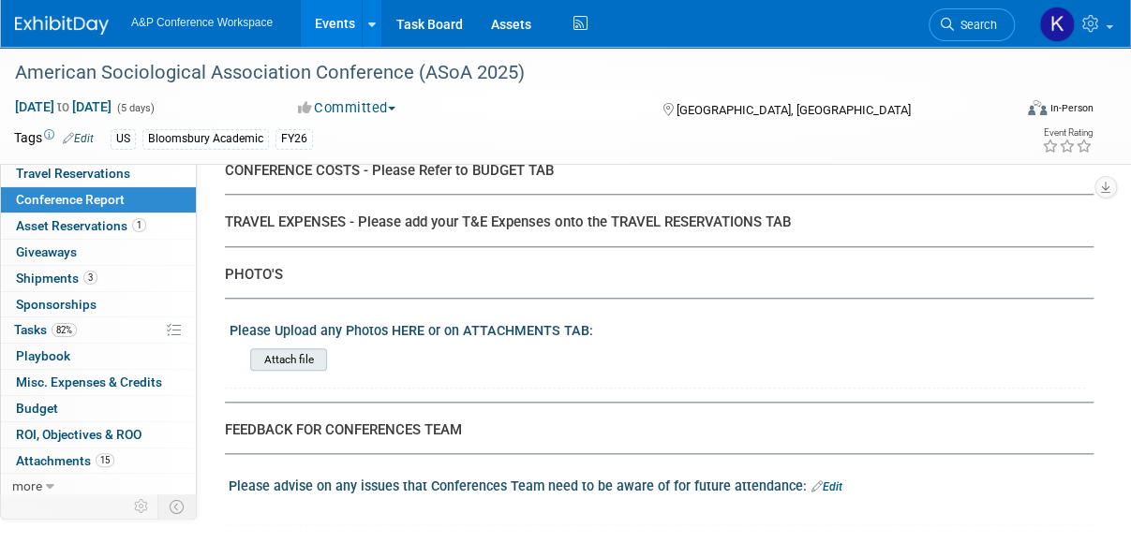
click at [303, 349] on input "file" at bounding box center [198, 360] width 255 height 22
click at [72, 465] on link "15 Attachments 15" at bounding box center [98, 461] width 195 height 25
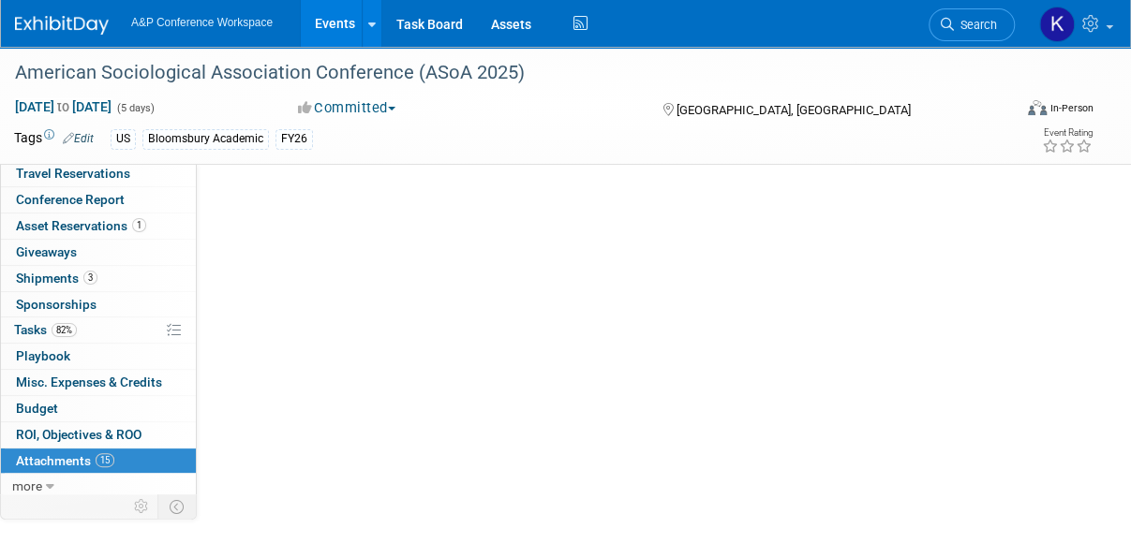
scroll to position [0, 0]
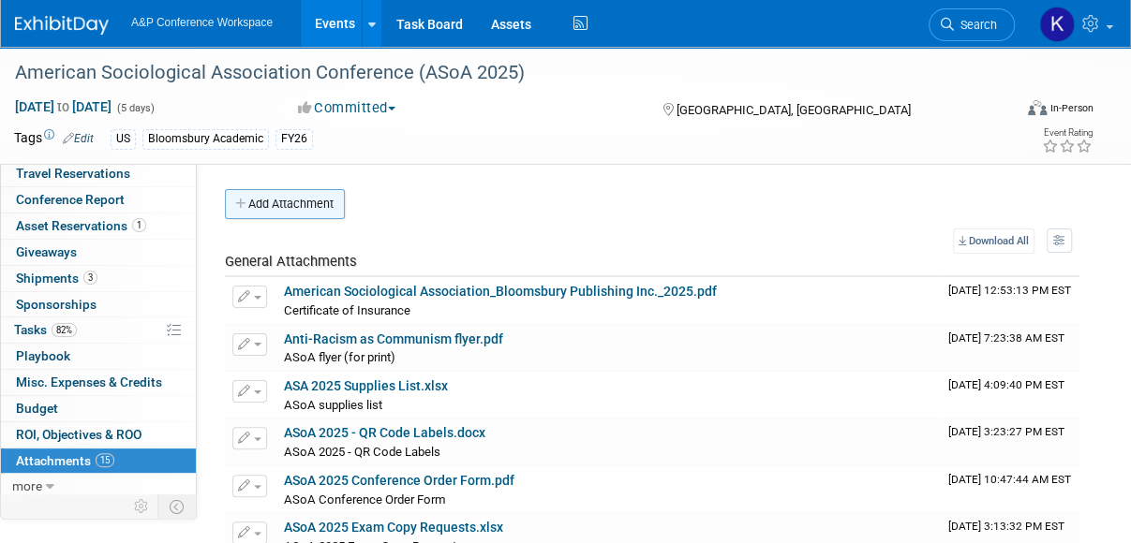
click at [307, 196] on button "Add Attachment" at bounding box center [285, 204] width 120 height 30
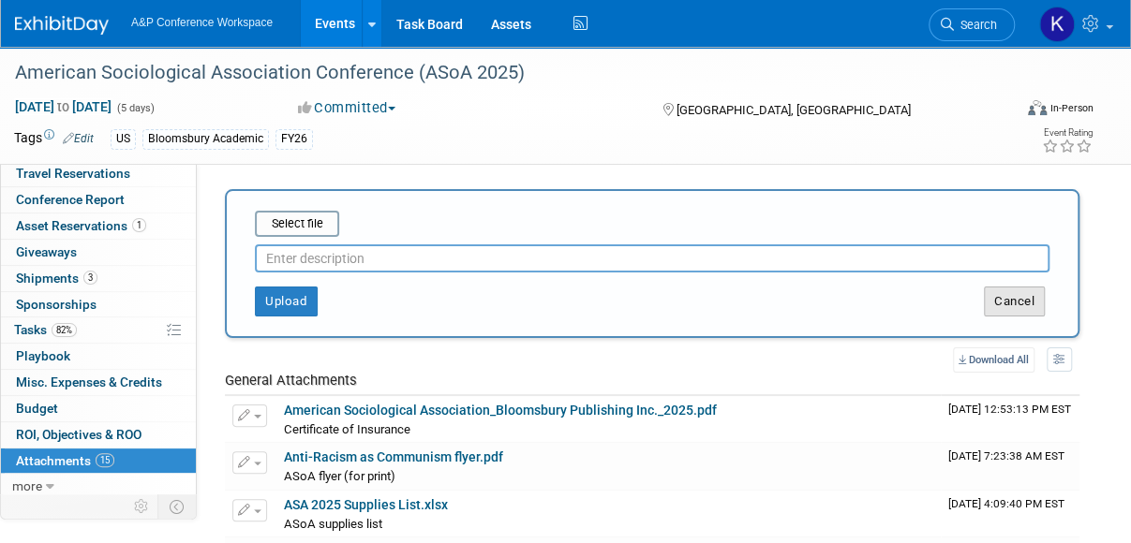
click at [1027, 299] on button "Cancel" at bounding box center [1014, 302] width 61 height 30
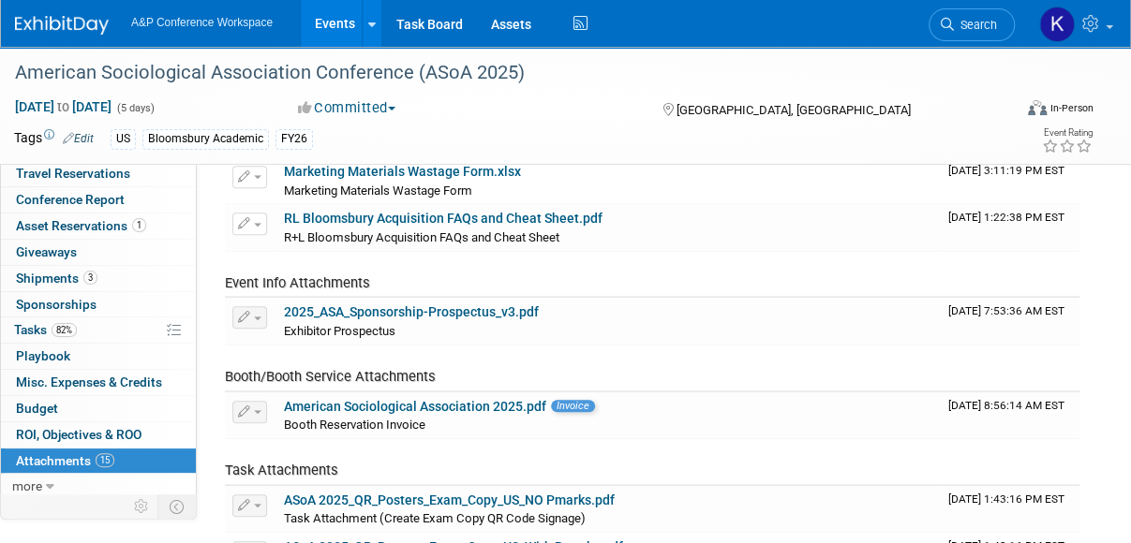
scroll to position [494, 0]
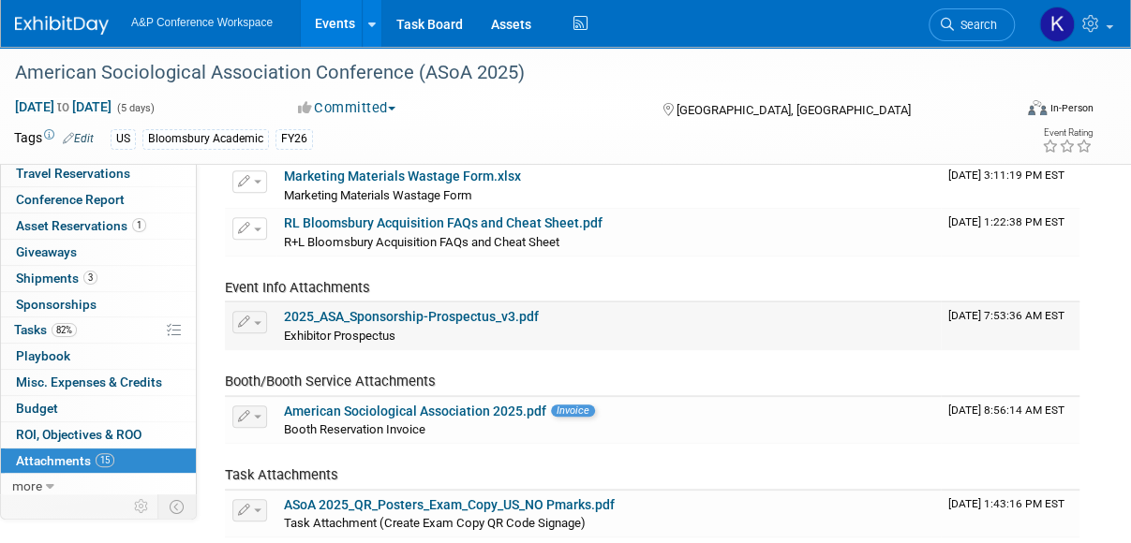
click at [262, 322] on button "button" at bounding box center [249, 322] width 35 height 22
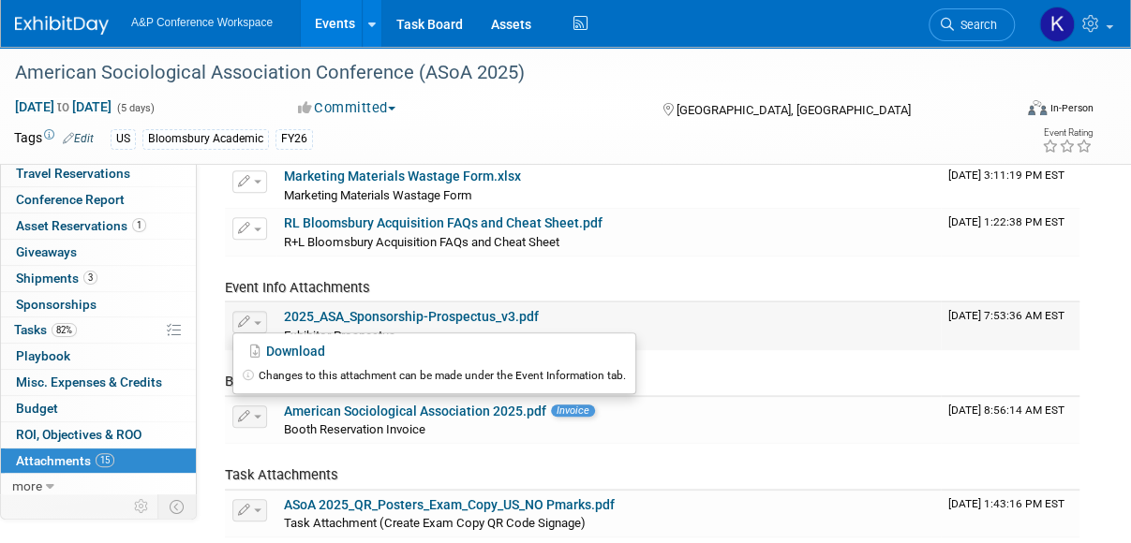
click at [262, 322] on button "button" at bounding box center [249, 322] width 35 height 22
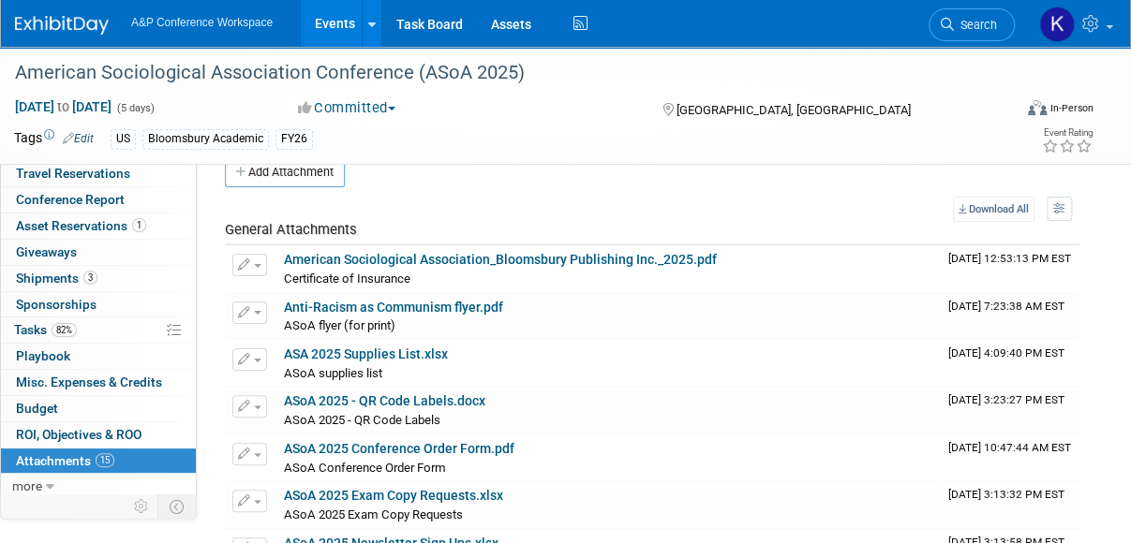
scroll to position [0, 0]
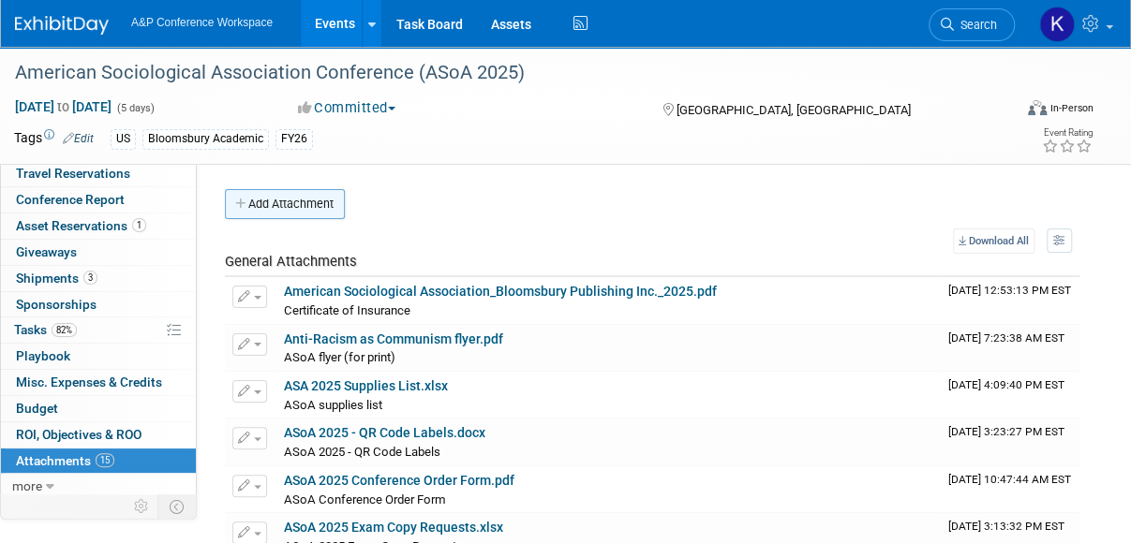
click at [262, 206] on button "Add Attachment" at bounding box center [285, 204] width 120 height 30
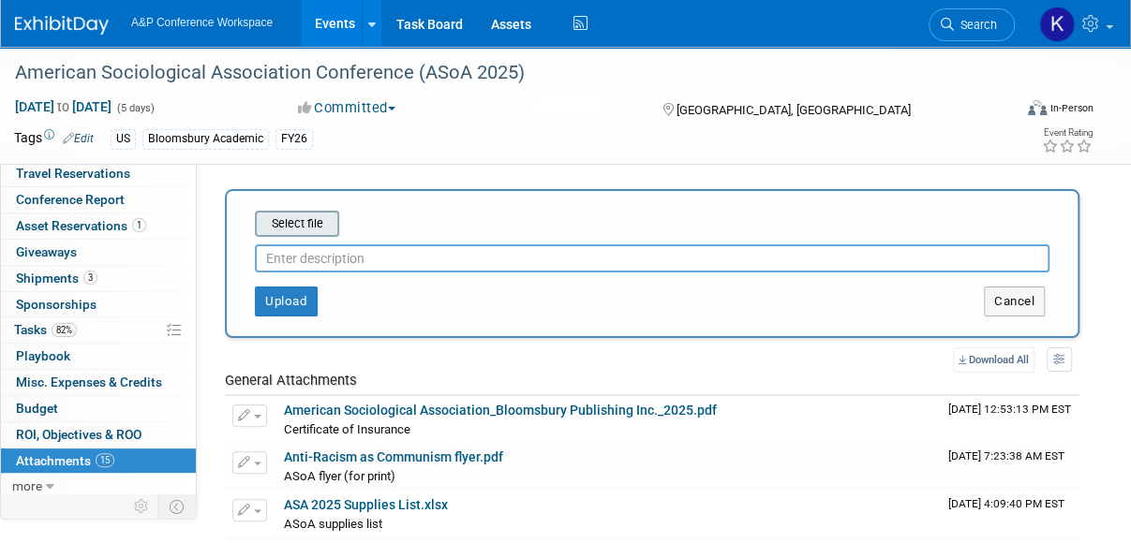
click at [315, 222] on input "file" at bounding box center [225, 224] width 223 height 22
type input "C:\fakepath\IMG_8525.jpeg"
click at [320, 259] on input "text" at bounding box center [652, 258] width 794 height 28
click at [313, 226] on input "file" at bounding box center [225, 224] width 223 height 22
click at [333, 261] on input "text" at bounding box center [652, 258] width 794 height 28
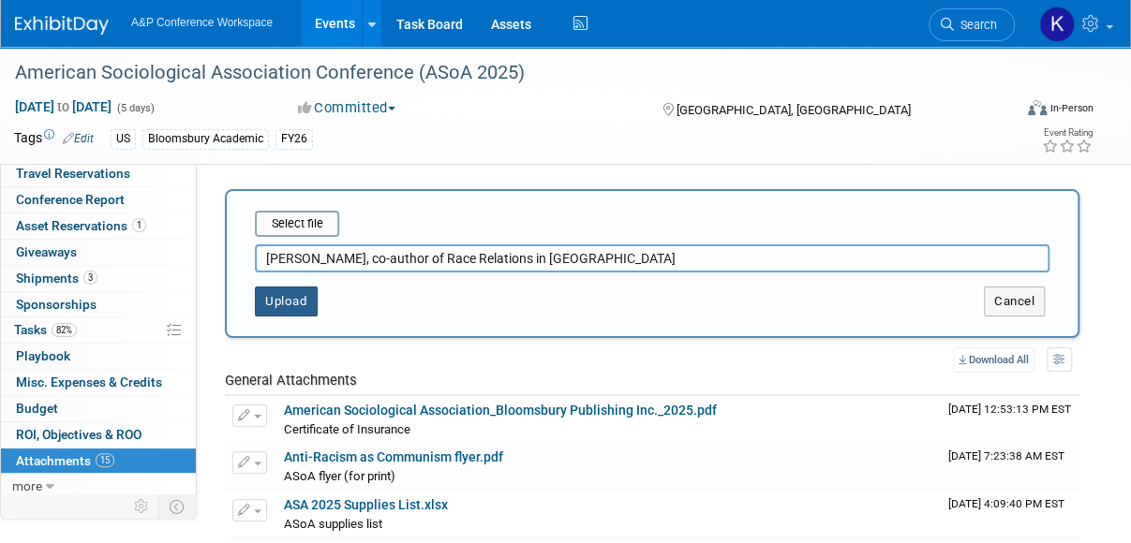
type input "[PERSON_NAME], co-author of Race Relations in [GEOGRAPHIC_DATA]"
drag, startPoint x: 286, startPoint y: 300, endPoint x: 451, endPoint y: 319, distance: 167.0
click at [286, 300] on button "Upload" at bounding box center [286, 302] width 63 height 30
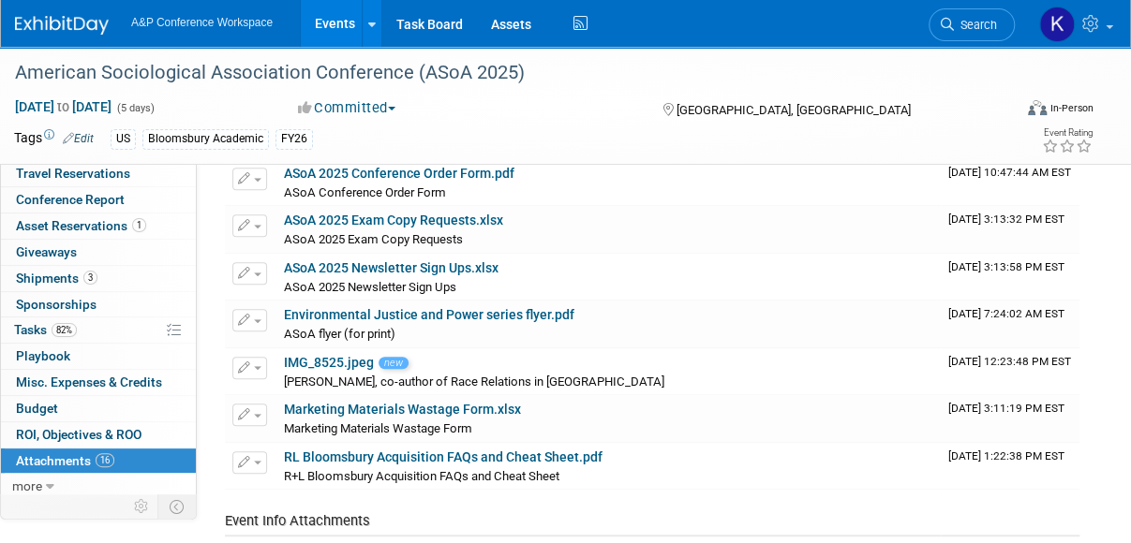
scroll to position [380, 0]
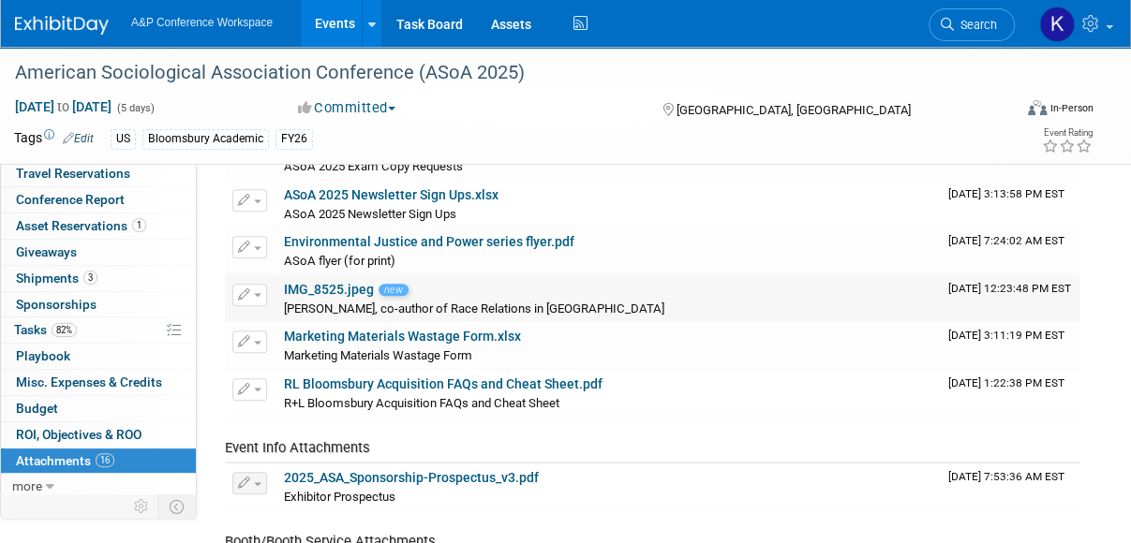
click at [256, 288] on button "button" at bounding box center [249, 295] width 35 height 22
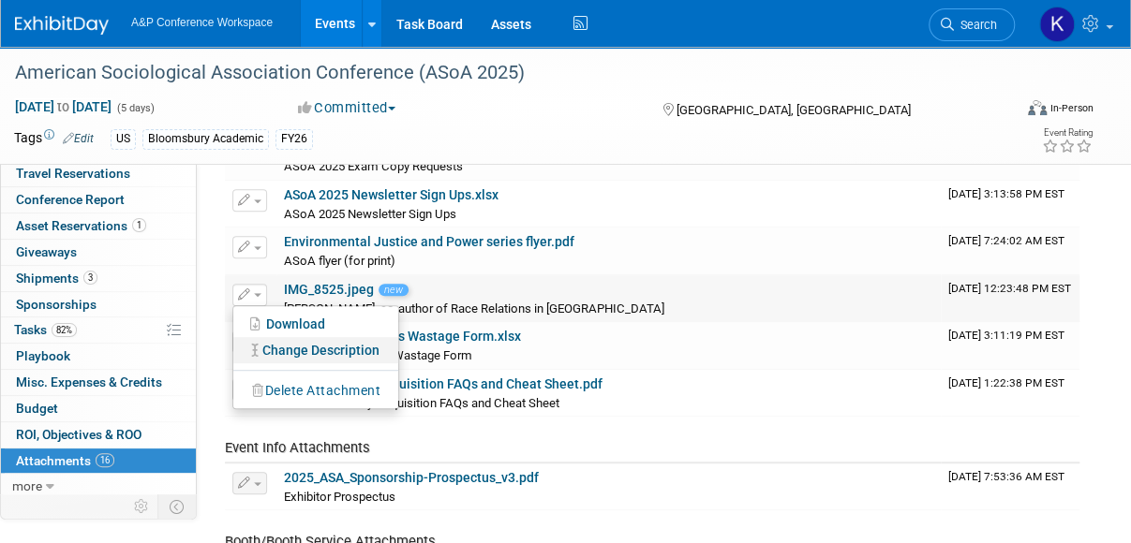
click at [300, 341] on link "Change Description" at bounding box center [315, 350] width 165 height 26
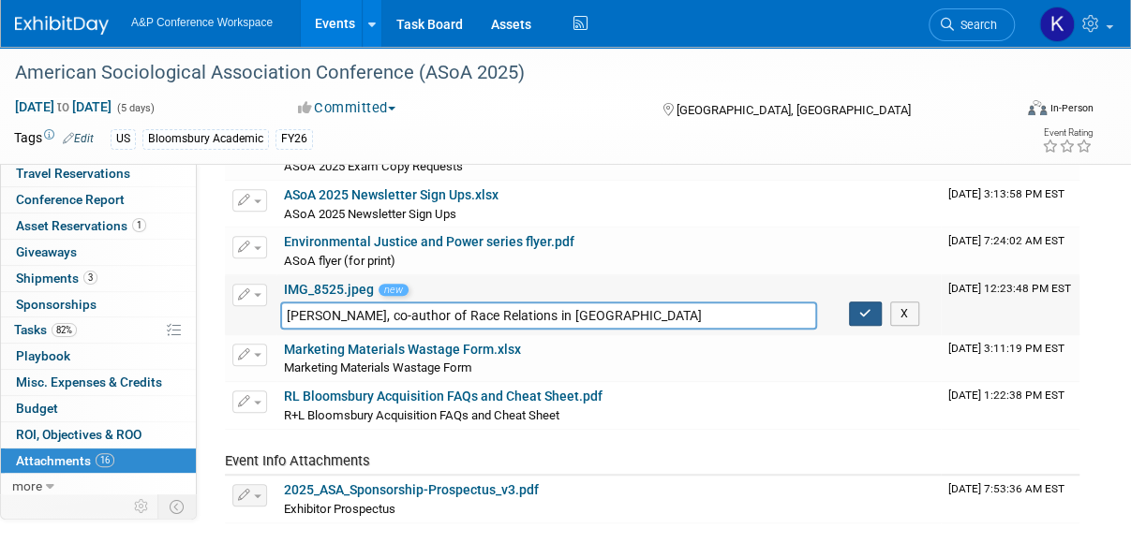
click at [859, 308] on icon "button" at bounding box center [865, 314] width 13 height 12
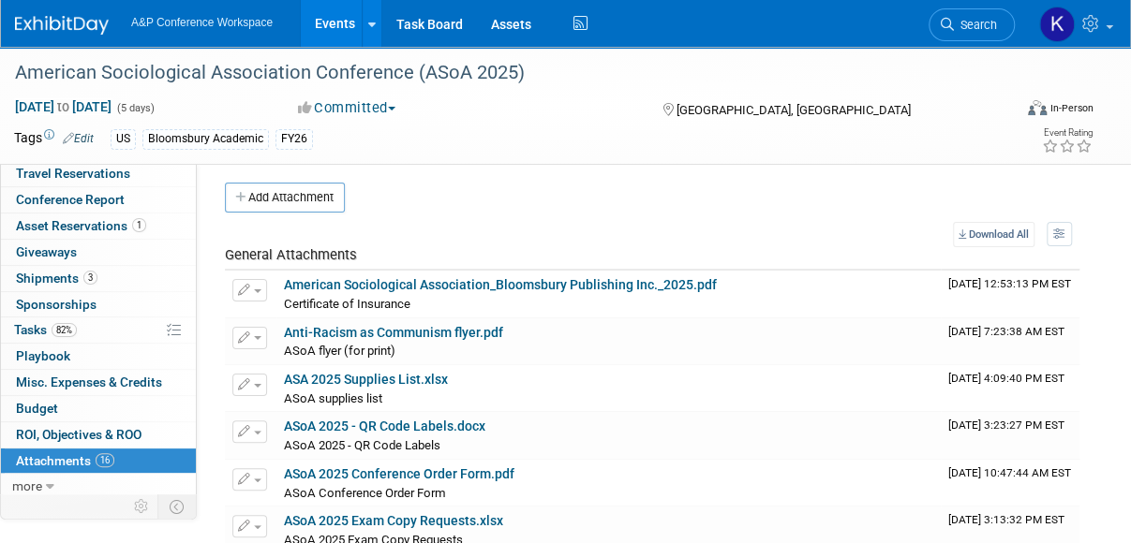
scroll to position [0, 0]
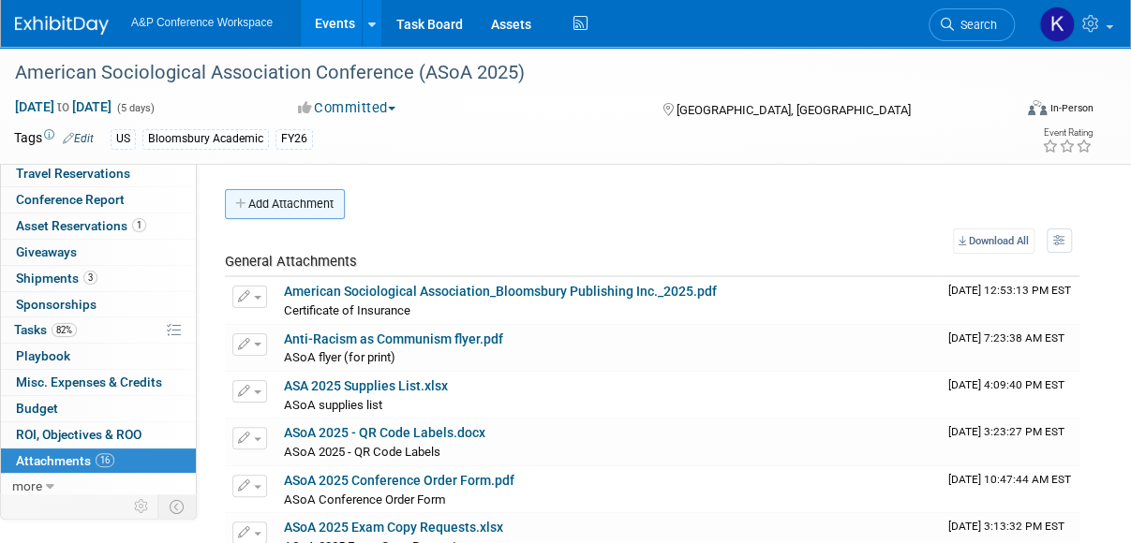
click at [294, 200] on button "Add Attachment" at bounding box center [285, 204] width 120 height 30
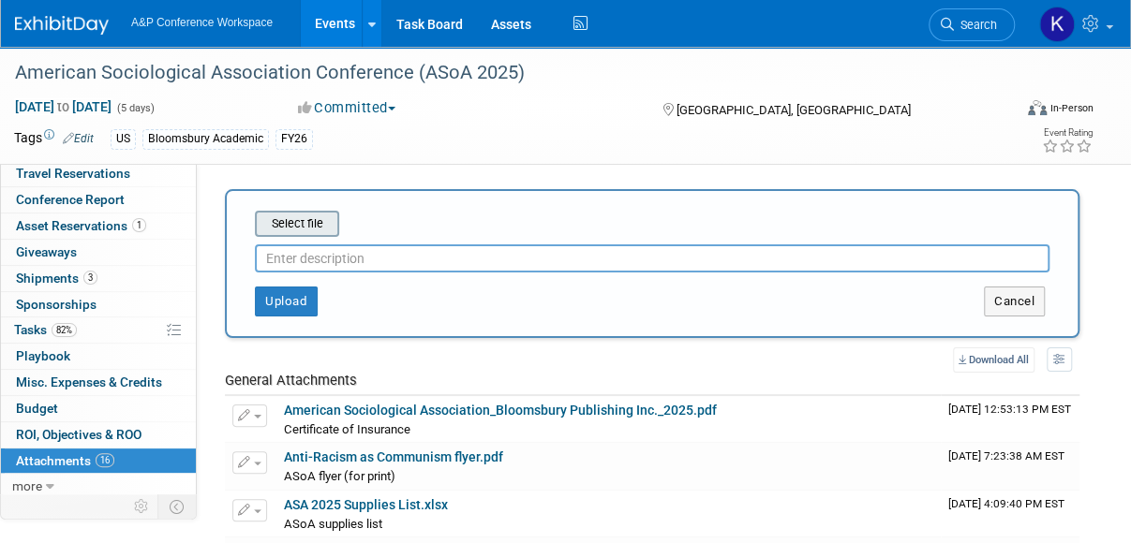
click at [306, 227] on input "file" at bounding box center [225, 224] width 223 height 22
type input "C:\fakepath\IMG_8558.jpeg"
click at [360, 260] on input "text" at bounding box center [652, 258] width 794 height 28
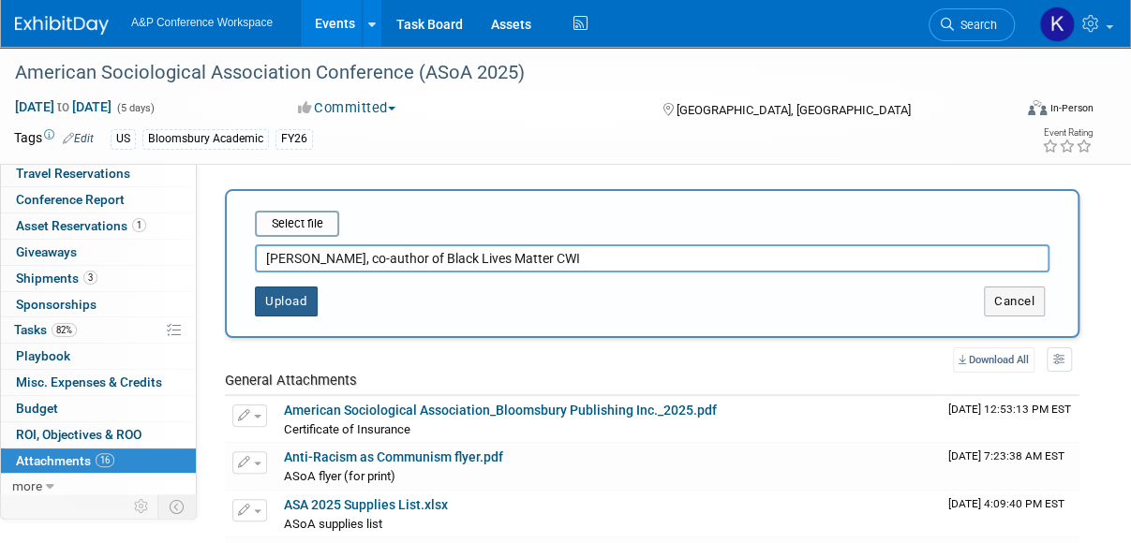
type input "[PERSON_NAME], co-author of Black Lives Matter CWI"
click at [298, 300] on button "Upload" at bounding box center [286, 302] width 63 height 30
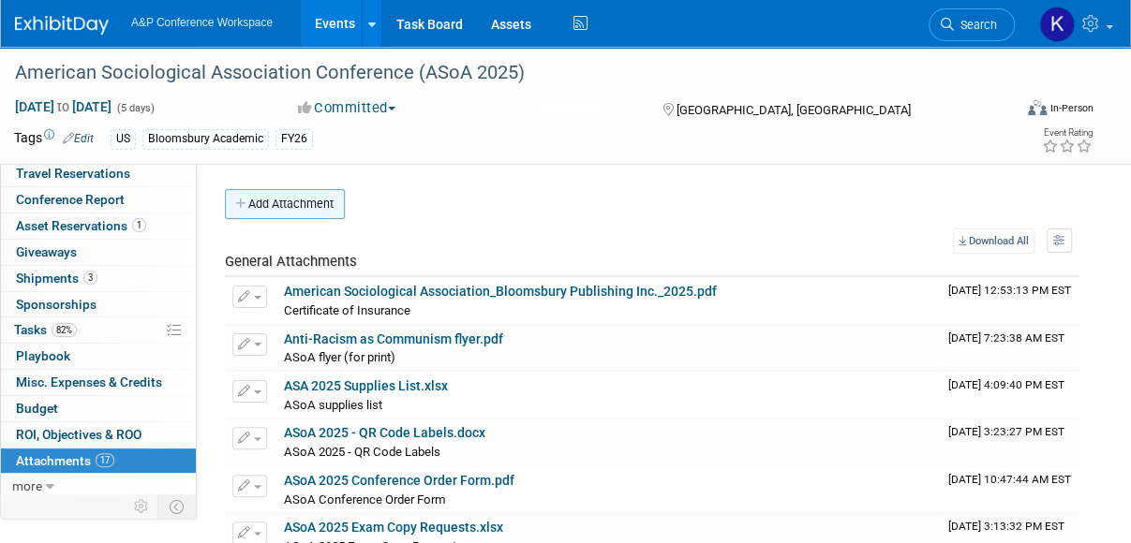
click at [302, 201] on button "Add Attachment" at bounding box center [285, 204] width 120 height 30
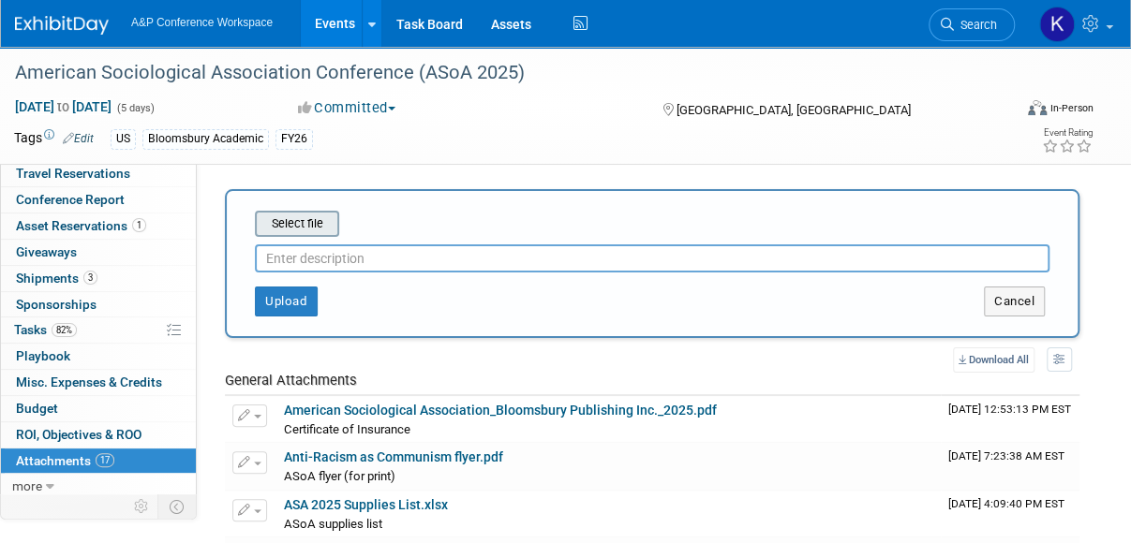
click at [313, 227] on input "file" at bounding box center [225, 224] width 223 height 22
type input "C:\fakepath\IMG_8552.jpeg"
click at [331, 261] on input "text" at bounding box center [652, 258] width 794 height 28
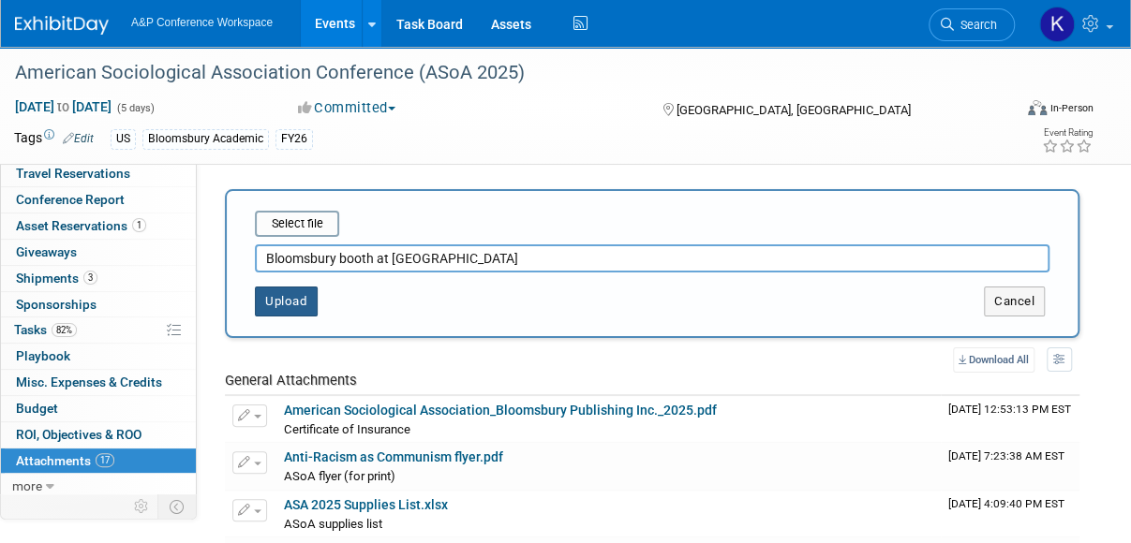
type input "Bloomsbury booth at [GEOGRAPHIC_DATA]"
click at [293, 307] on button "Upload" at bounding box center [286, 302] width 63 height 30
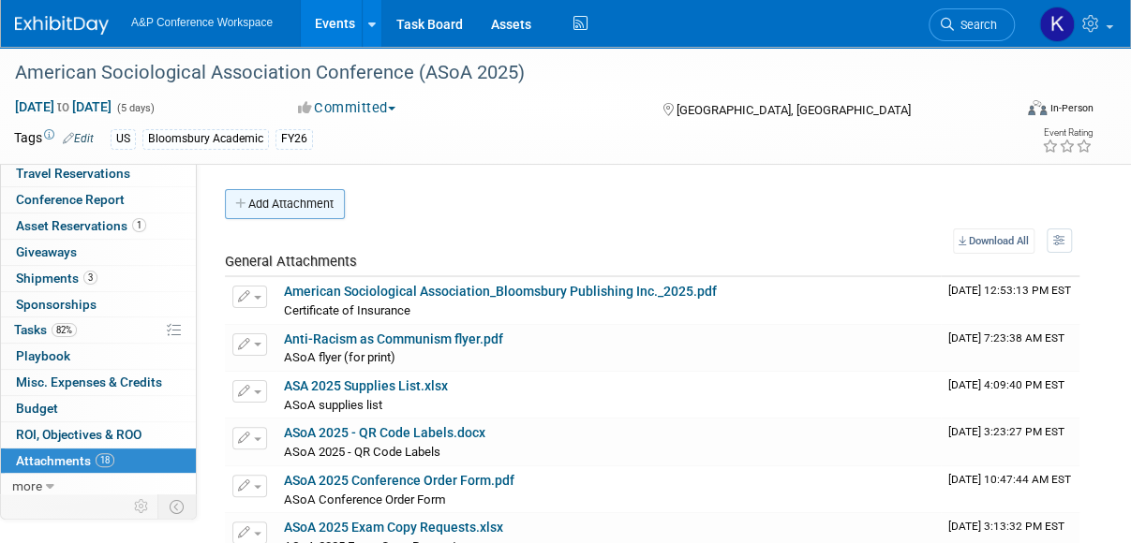
click at [284, 201] on button "Add Attachment" at bounding box center [285, 204] width 120 height 30
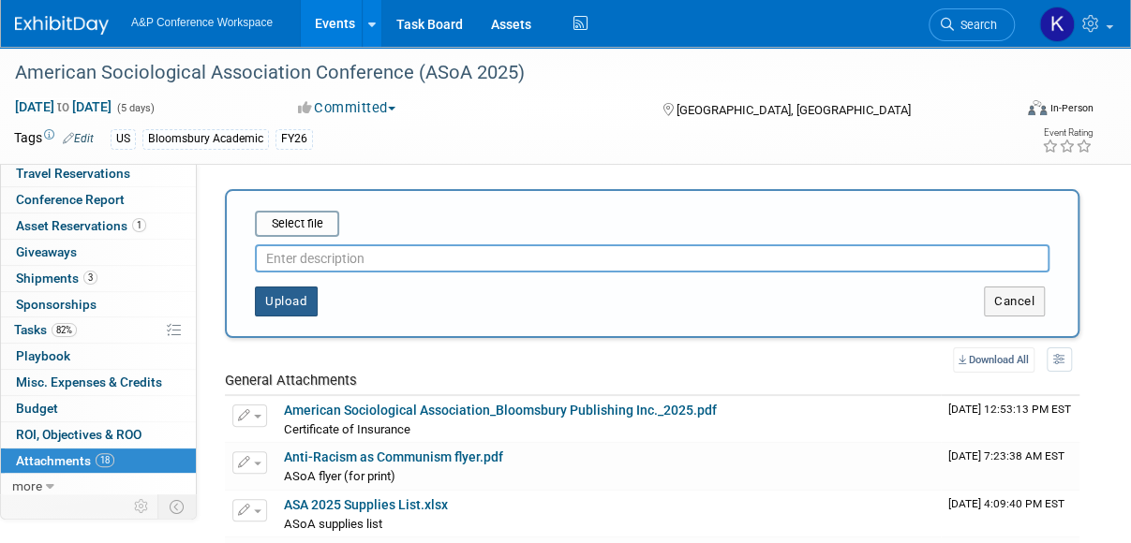
click at [279, 310] on button "Upload" at bounding box center [286, 302] width 63 height 30
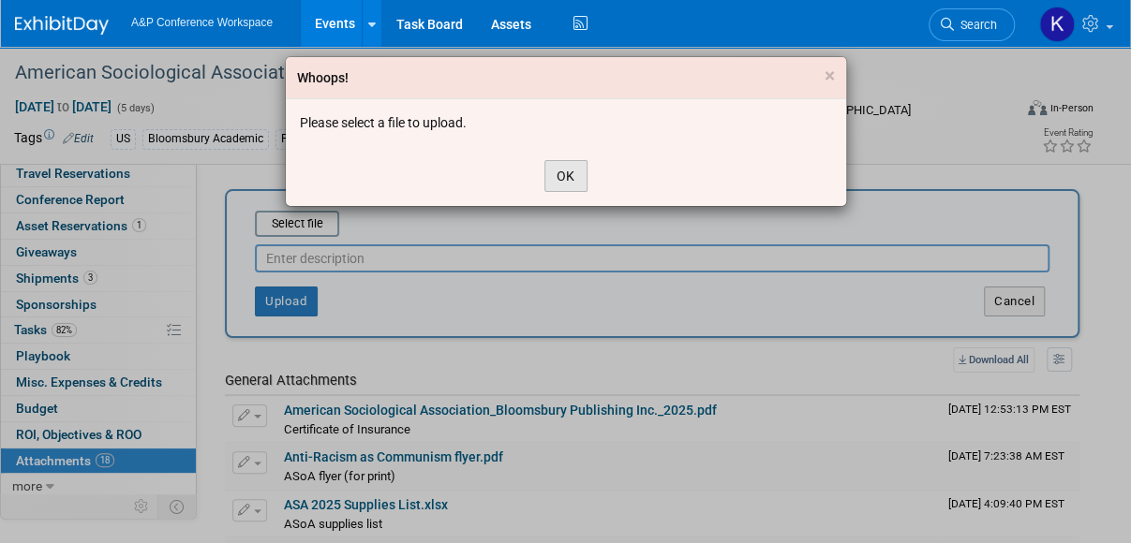
click at [553, 181] on button "OK" at bounding box center [565, 176] width 43 height 32
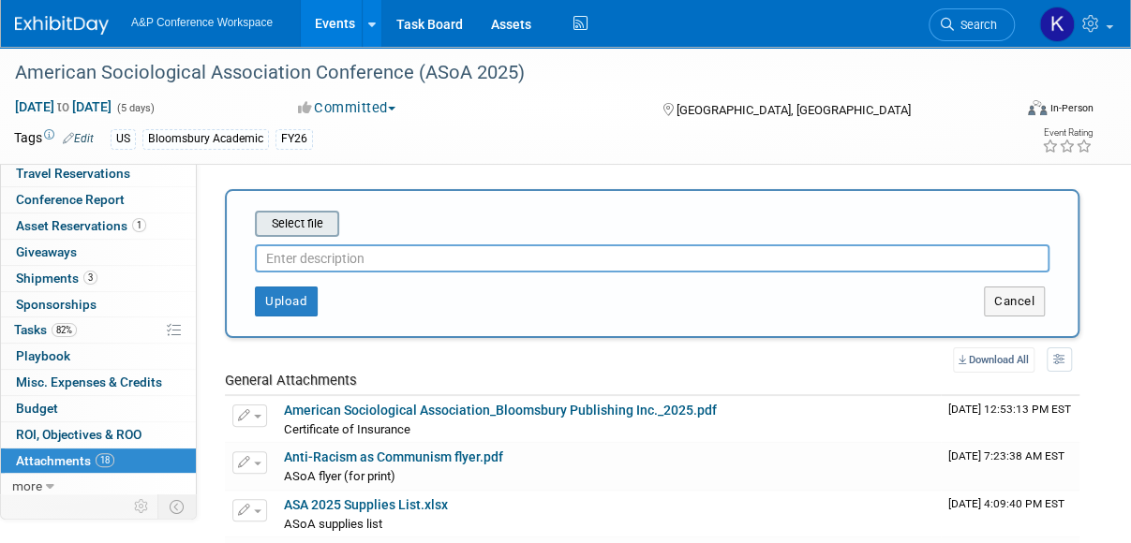
click at [283, 229] on input "file" at bounding box center [225, 224] width 223 height 22
type input "C:\fakepath\IMG_8554.jpeg"
click at [365, 259] on input "text" at bounding box center [652, 258] width 794 height 28
type input "B"
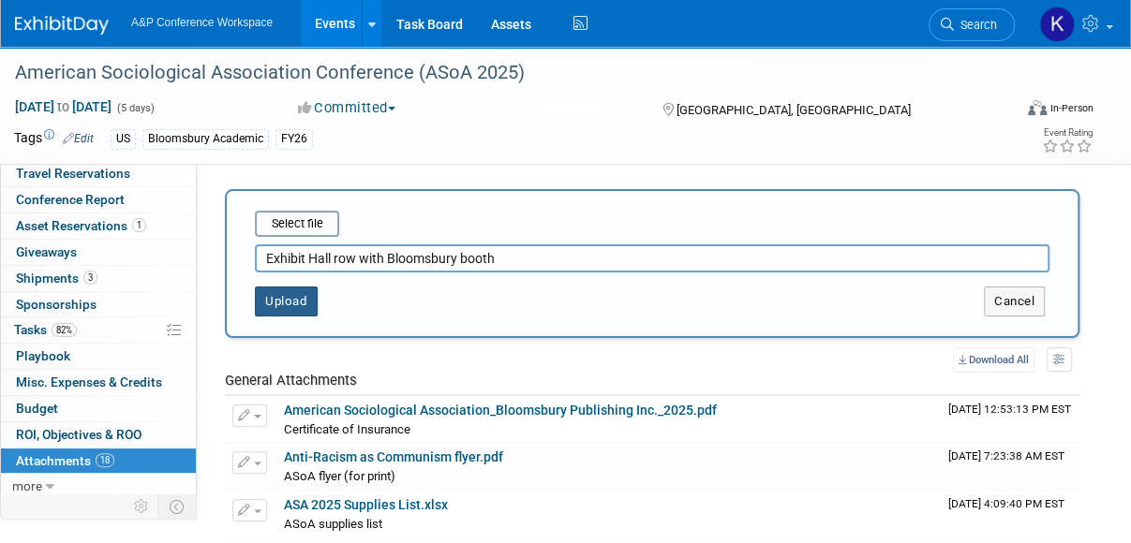
type input "Exhibit Hall row with Bloomsbury booth"
click at [275, 297] on button "Upload" at bounding box center [286, 302] width 63 height 30
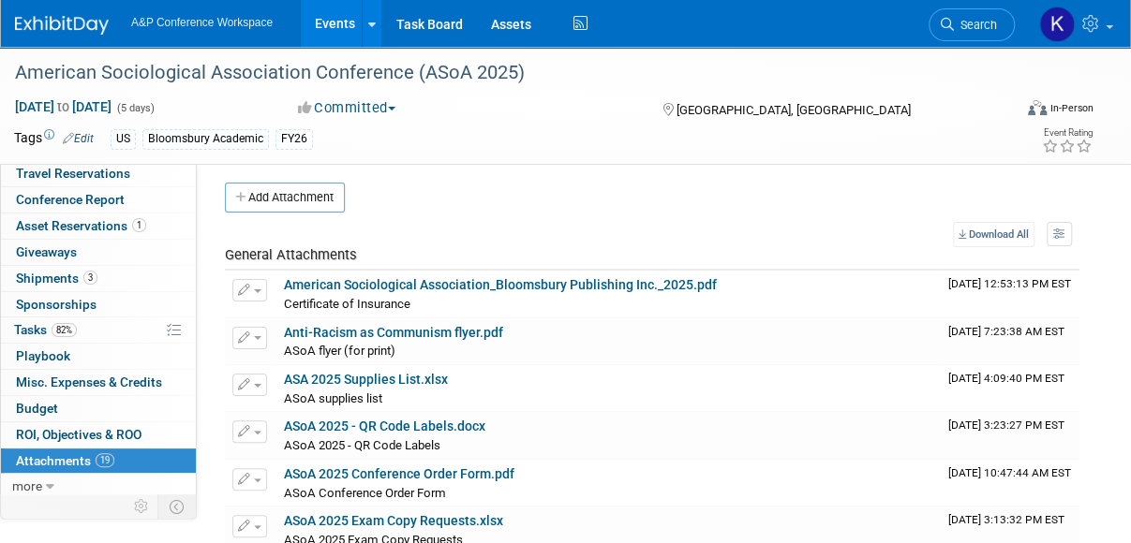
scroll to position [96, 0]
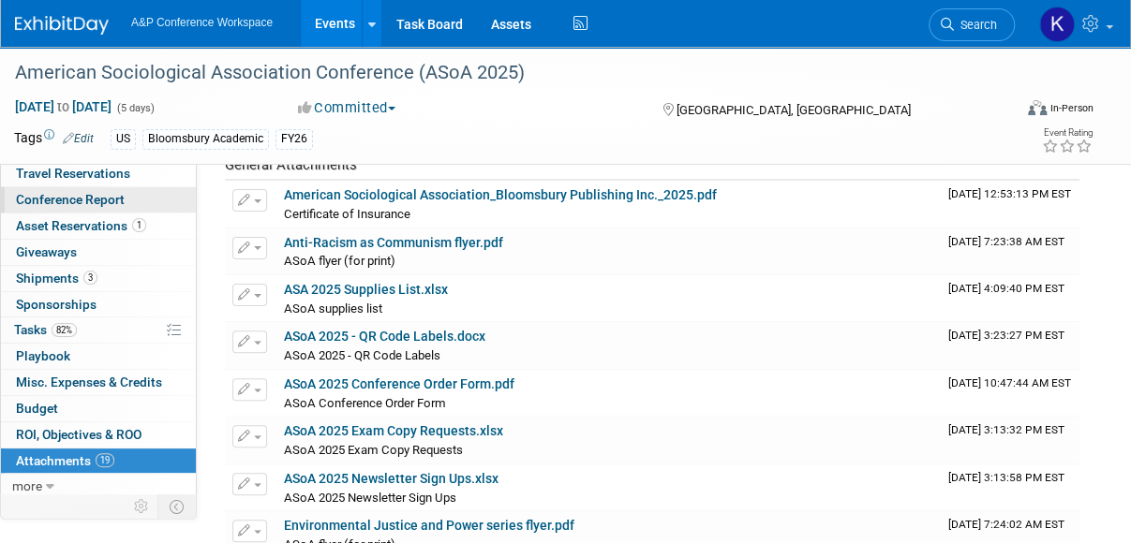
click at [72, 200] on span "Conference Report" at bounding box center [70, 199] width 109 height 15
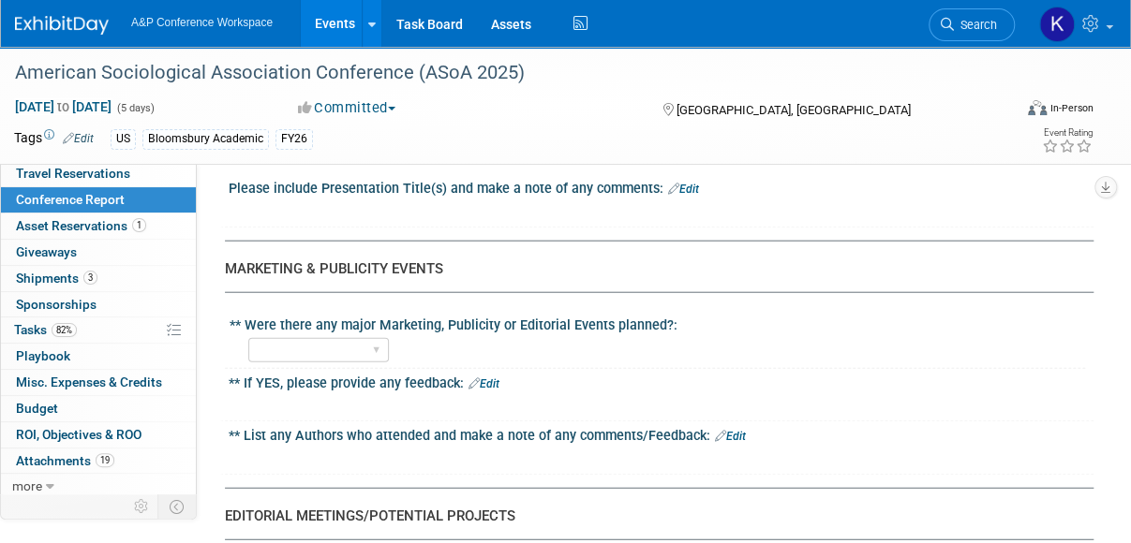
scroll to position [2077, 0]
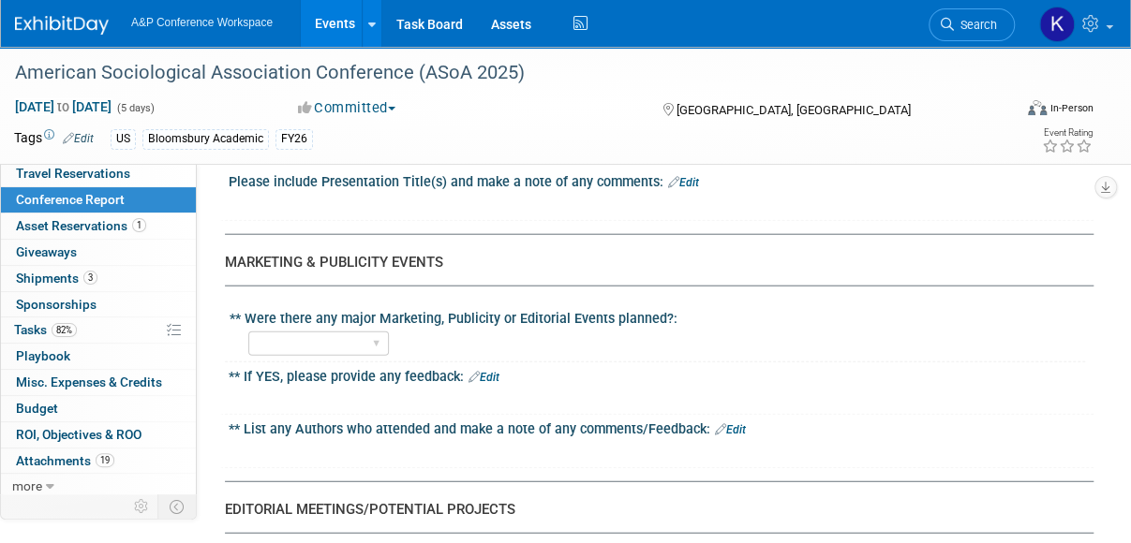
click at [730, 423] on link "Edit" at bounding box center [730, 429] width 31 height 13
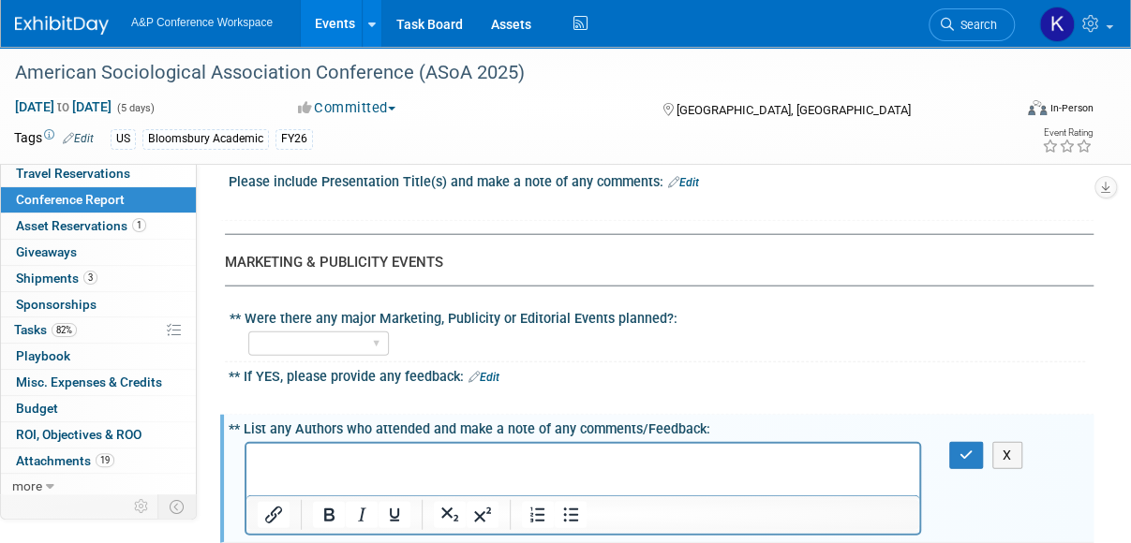
scroll to position [0, 0]
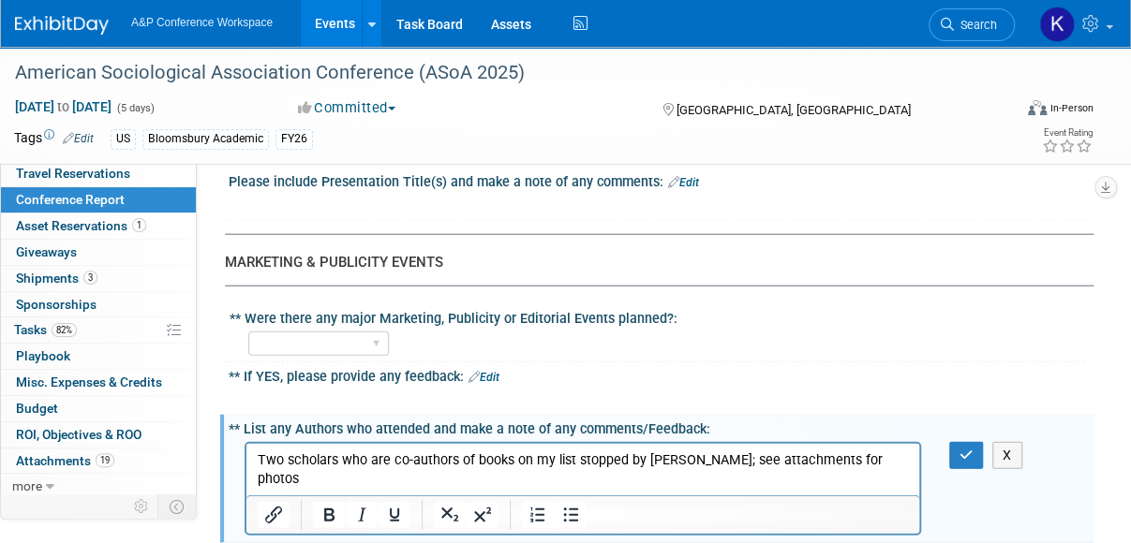
click at [778, 463] on p "Two scholars who are co-authors of books on my list stopped by [PERSON_NAME]; s…" at bounding box center [583, 469] width 651 height 37
click at [788, 461] on p "Two scholars who are co-authors of books on my list stopped by [PERSON_NAME]; s…" at bounding box center [583, 469] width 651 height 37
click at [259, 461] on p "Two scholars who are co-authors of books on my list stopped by [PERSON_NAME]; s…" at bounding box center [583, 469] width 651 height 37
click at [970, 449] on icon "button" at bounding box center [966, 455] width 14 height 13
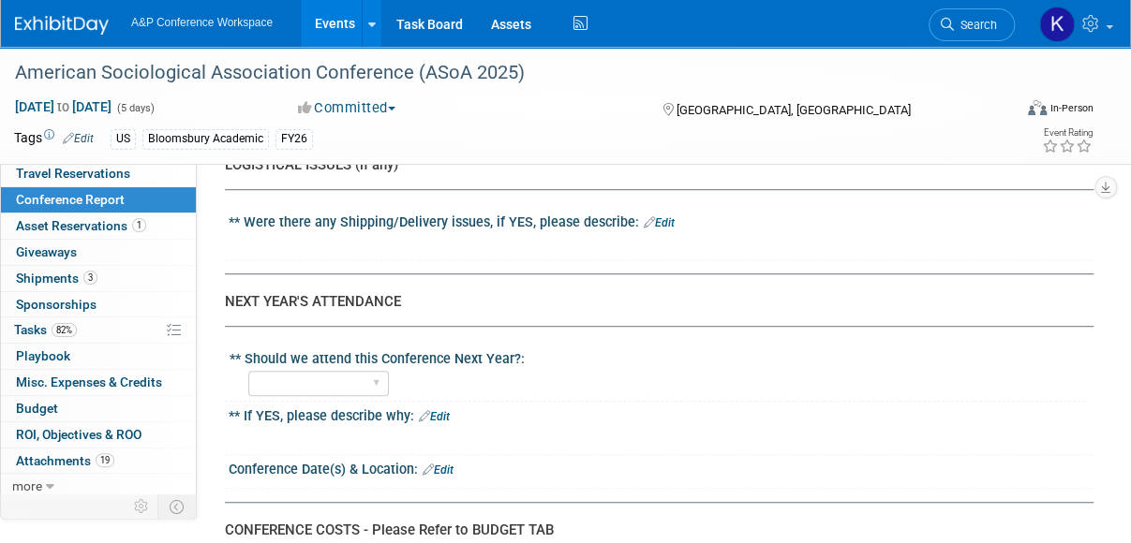
scroll to position [3797, 0]
